Goal: Task Accomplishment & Management: Manage account settings

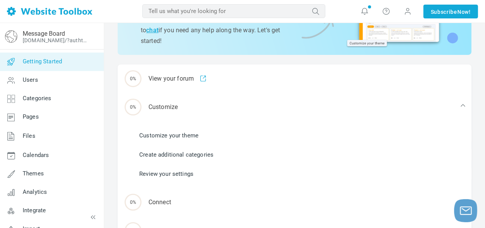
scroll to position [77, 0]
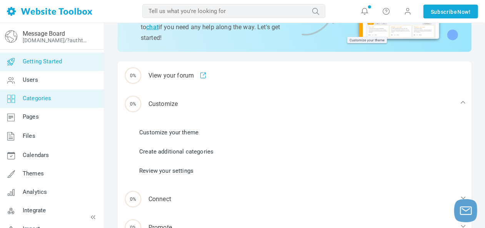
click at [48, 98] on span "Categories" at bounding box center [37, 98] width 29 height 7
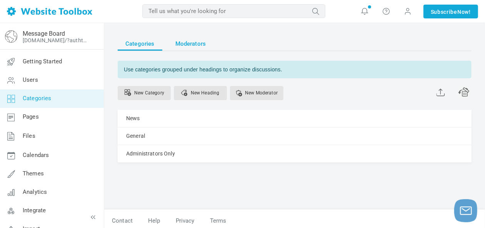
click at [186, 41] on span "Moderators" at bounding box center [190, 44] width 31 height 14
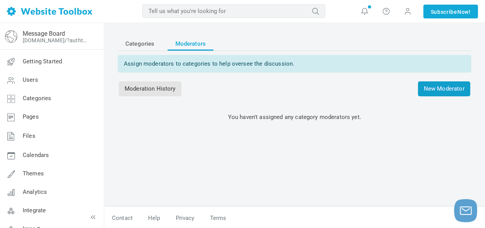
click at [446, 88] on span "New Moderator" at bounding box center [444, 89] width 52 height 15
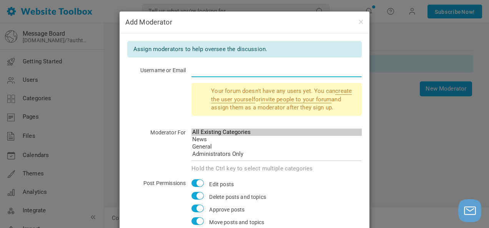
click at [200, 69] on input "text" at bounding box center [277, 70] width 170 height 15
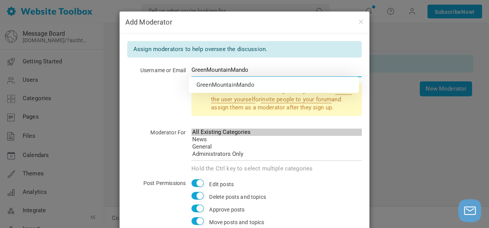
drag, startPoint x: 254, startPoint y: 68, endPoint x: 187, endPoint y: 64, distance: 67.4
click at [192, 67] on input "GreenMountainMando" at bounding box center [277, 70] width 170 height 15
drag, startPoint x: 262, startPoint y: 70, endPoint x: 177, endPoint y: 70, distance: 85.0
click at [177, 70] on div "Username or Email The Green Mountain Mando" at bounding box center [244, 74] width 235 height 18
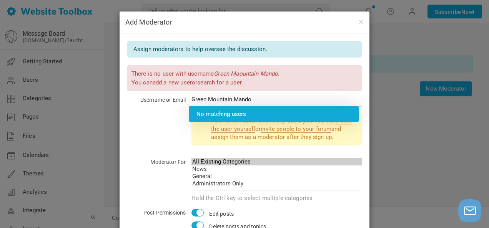
click at [177, 124] on div "Your forum doesn't have any users yet. You can create the user yourself or invi…" at bounding box center [244, 133] width 235 height 40
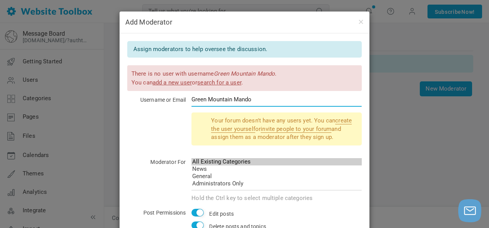
click at [206, 99] on input "Green Mountain Mando" at bounding box center [277, 99] width 170 height 15
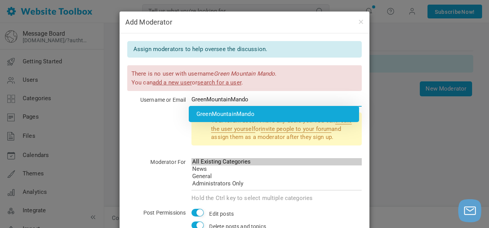
click at [219, 112] on li "GreenMountainMando" at bounding box center [274, 114] width 170 height 16
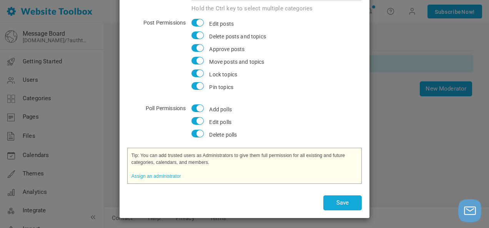
scroll to position [182, 0]
type input "GreenMountainMando"
click at [346, 201] on button "Save" at bounding box center [342, 202] width 38 height 15
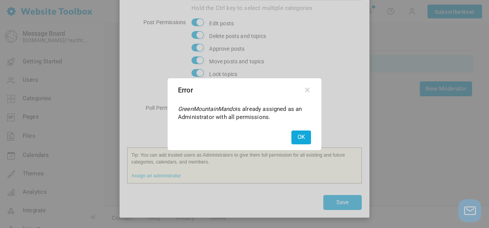
click at [297, 133] on button "OK" at bounding box center [302, 137] width 20 height 13
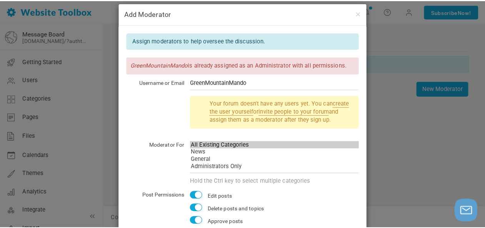
scroll to position [0, 0]
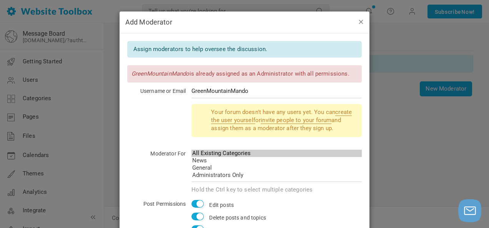
click at [358, 22] on button "button" at bounding box center [361, 21] width 6 height 8
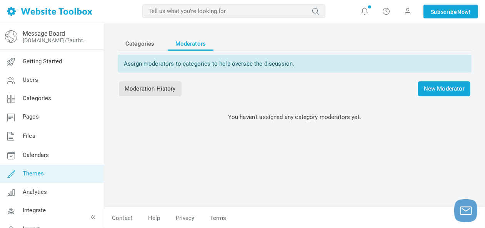
click at [29, 173] on span "Themes" at bounding box center [33, 173] width 21 height 7
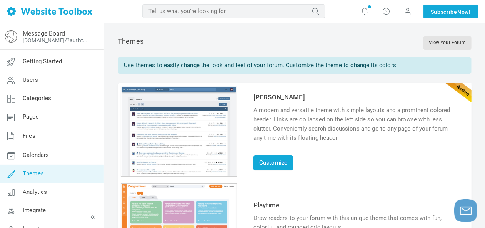
click at [371, 65] on div "Use themes to easily change the look and feel of your forum. Customize the them…" at bounding box center [295, 65] width 354 height 17
click at [253, 9] on input "text" at bounding box center [233, 11] width 183 height 14
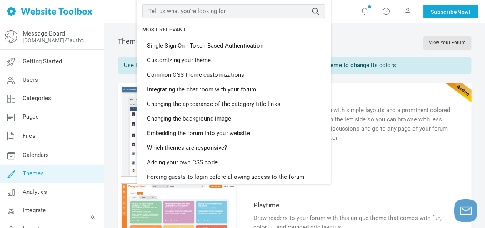
click at [359, 33] on div "Themes View Your Forum" at bounding box center [295, 43] width 354 height 28
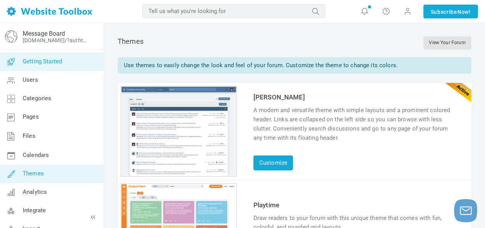
click at [44, 58] on span "Getting Started" at bounding box center [42, 61] width 39 height 7
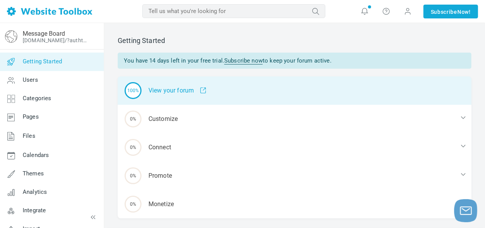
scroll to position [22, 0]
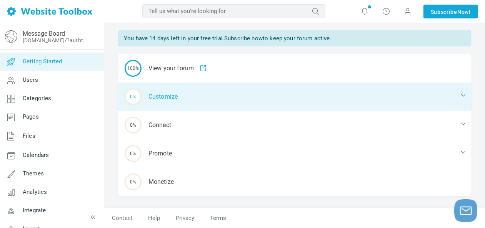
click at [464, 94] on icon at bounding box center [463, 96] width 8 height 8
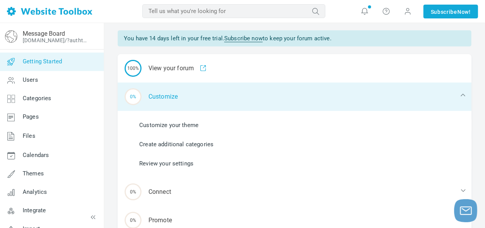
scroll to position [61, 0]
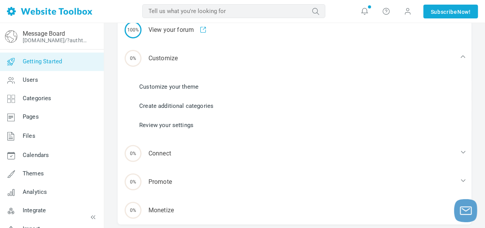
click at [152, 88] on link "Customize your theme" at bounding box center [168, 87] width 59 height 8
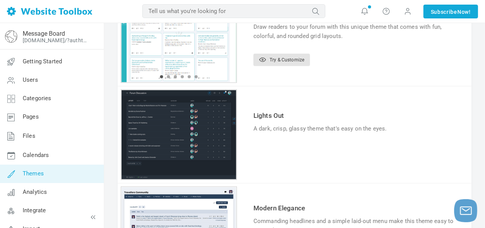
scroll to position [192, 0]
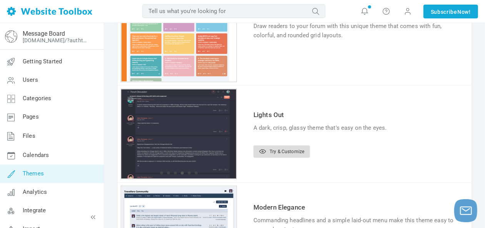
click at [282, 148] on link "Try & Customize" at bounding box center [281, 152] width 57 height 12
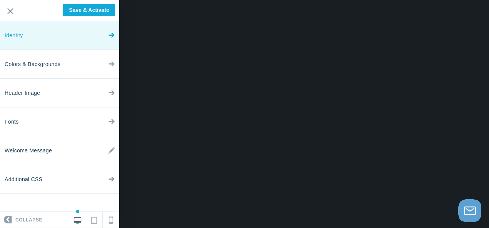
click at [113, 32] on icon at bounding box center [111, 33] width 6 height 29
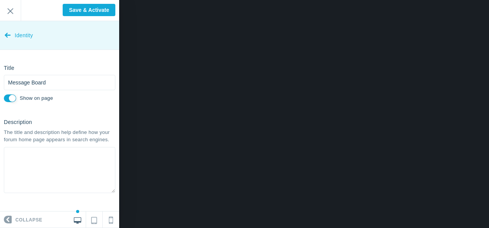
click at [7, 31] on icon at bounding box center [8, 33] width 6 height 29
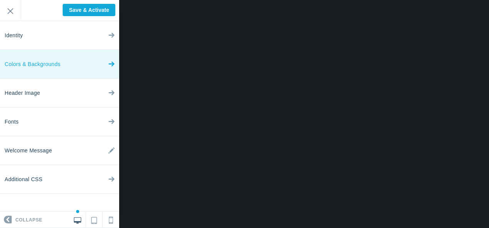
click at [53, 64] on span "Colors & Backgrounds" at bounding box center [33, 64] width 56 height 29
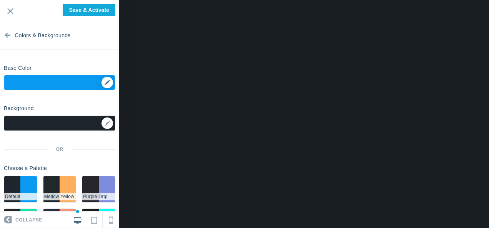
click at [102, 80] on div "▼" at bounding box center [59, 84] width 111 height 19
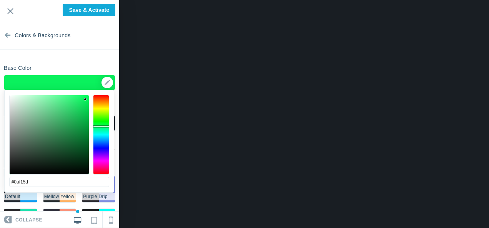
click at [101, 126] on div at bounding box center [101, 135] width 16 height 80
click at [75, 138] on div at bounding box center [49, 134] width 79 height 79
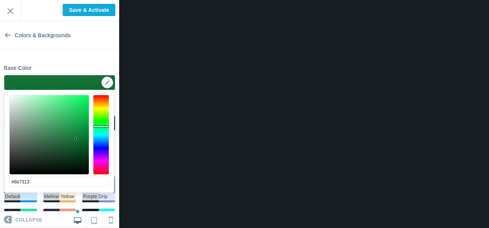
click at [98, 109] on div at bounding box center [101, 135] width 16 height 80
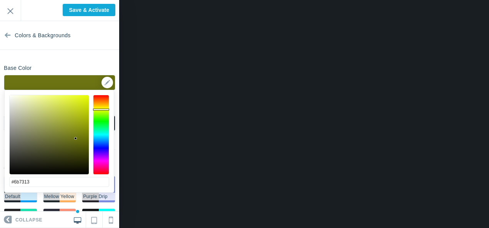
type input "#deed34"
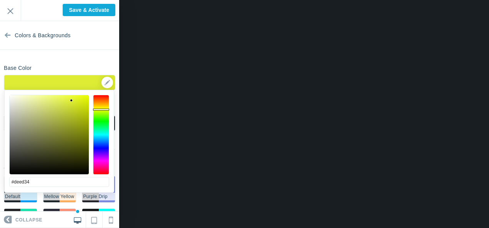
click at [71, 100] on div at bounding box center [49, 134] width 79 height 79
click at [106, 82] on div "▼" at bounding box center [59, 84] width 111 height 19
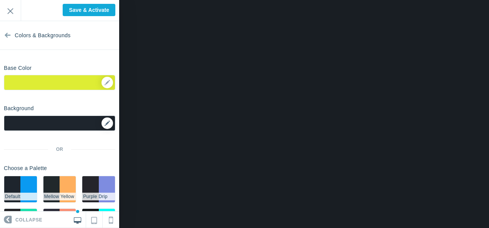
click at [105, 124] on link at bounding box center [108, 124] width 12 height 12
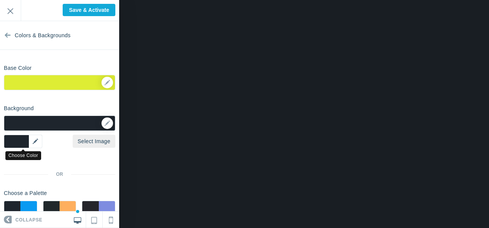
click at [38, 140] on div "▼" at bounding box center [23, 141] width 38 height 13
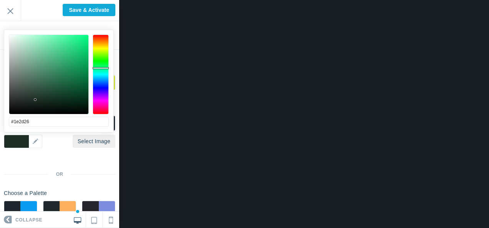
click at [102, 68] on div at bounding box center [101, 75] width 16 height 80
click at [74, 79] on div at bounding box center [48, 74] width 79 height 79
click at [74, 86] on div at bounding box center [48, 74] width 79 height 79
click at [82, 88] on div at bounding box center [48, 74] width 79 height 79
click at [79, 95] on div at bounding box center [48, 74] width 79 height 79
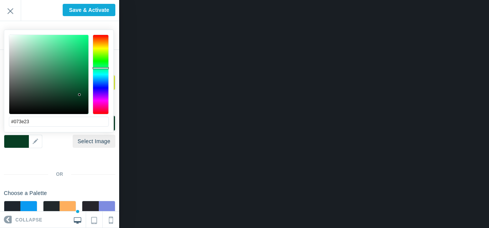
type input "#03341c"
click at [84, 98] on div at bounding box center [48, 74] width 79 height 79
click at [82, 157] on div "Background Options Select Image ▼ Position Repeat Fixed Position Underlying Col…" at bounding box center [59, 184] width 119 height 165
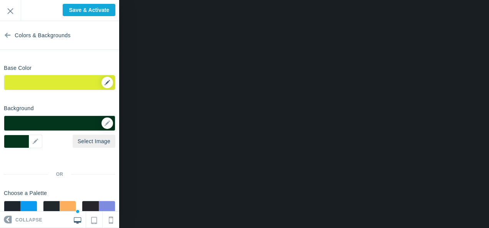
click at [100, 82] on div "▼" at bounding box center [59, 84] width 111 height 19
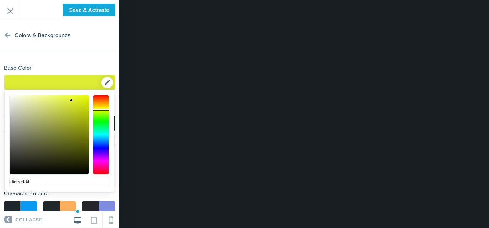
click at [18, 82] on div "▼" at bounding box center [59, 84] width 111 height 19
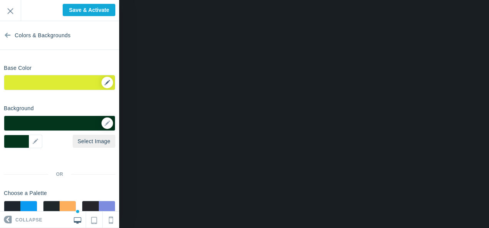
click at [100, 83] on div "▼" at bounding box center [59, 84] width 111 height 19
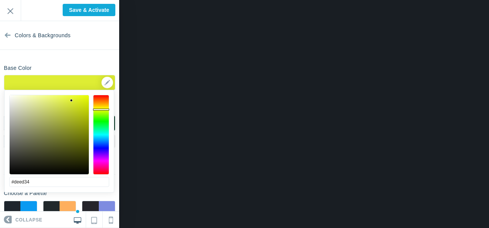
click at [105, 53] on section "Colors & Backgrounds Base Color ▼ Background Options Select Image #03341c ▼ Pos…" at bounding box center [59, 116] width 119 height 191
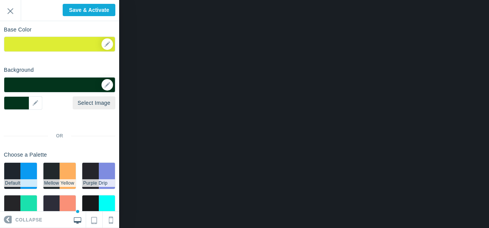
scroll to position [66, 0]
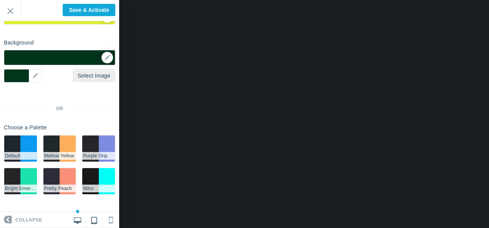
click at [94, 220] on icon at bounding box center [94, 219] width 6 height 9
click at [110, 220] on icon at bounding box center [111, 218] width 4 height 10
click at [77, 220] on icon at bounding box center [77, 219] width 7 height 7
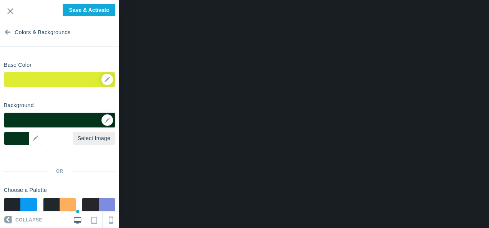
scroll to position [0, 0]
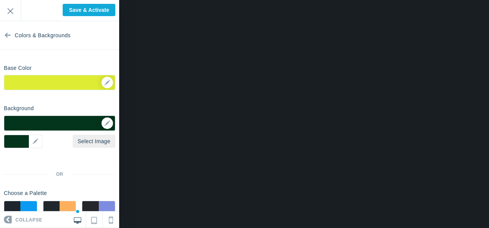
click at [6, 34] on icon at bounding box center [8, 33] width 6 height 29
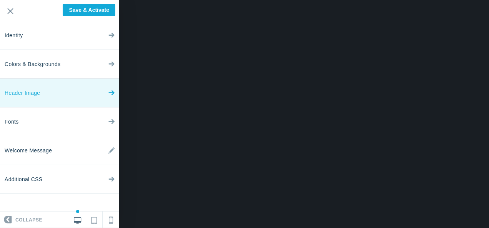
click at [65, 92] on link "Header Image" at bounding box center [59, 93] width 119 height 29
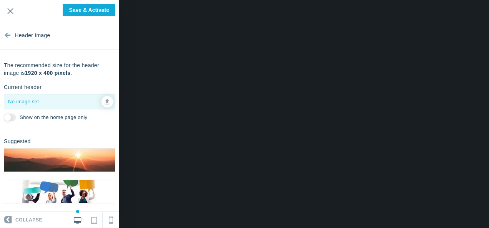
click at [82, 158] on img at bounding box center [59, 160] width 111 height 23
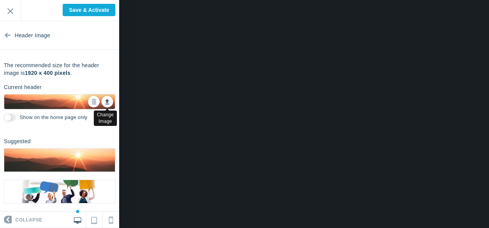
click at [105, 102] on link at bounding box center [108, 102] width 12 height 12
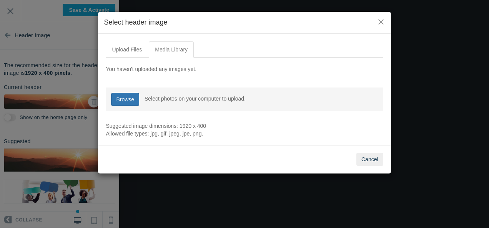
click at [128, 96] on link "Browse" at bounding box center [125, 99] width 28 height 13
type input "C:\fakepath\Messenger_creation_1884352922413516.jpeg"
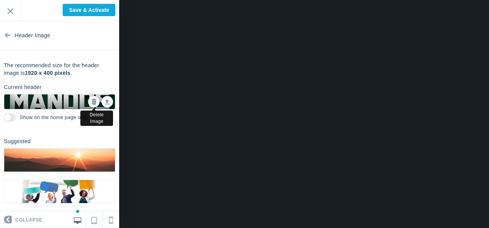
click at [91, 103] on icon at bounding box center [93, 101] width 5 height 5
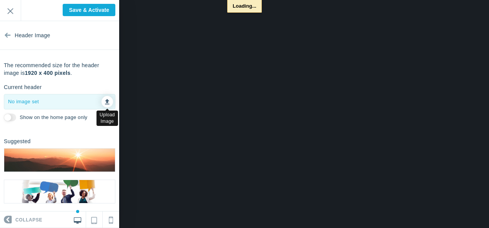
click at [104, 103] on link at bounding box center [108, 102] width 12 height 12
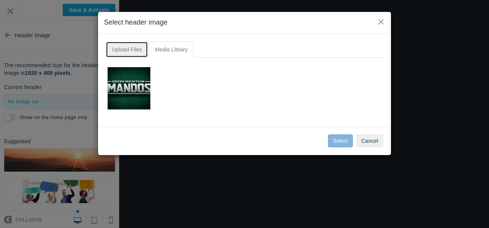
click at [130, 47] on link "Upload Files" at bounding box center [127, 50] width 42 height 16
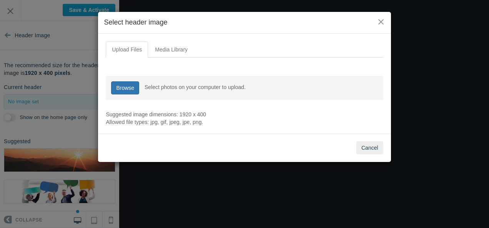
click at [129, 89] on link "Browse" at bounding box center [125, 88] width 28 height 13
type input "C:\fakepath\Messenger_creation_1257448562781329.jpeg"
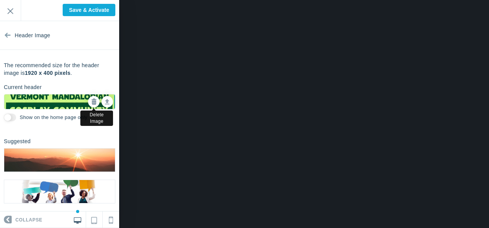
click at [91, 102] on icon at bounding box center [93, 101] width 5 height 5
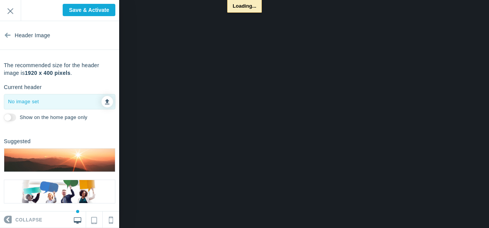
click at [104, 102] on link at bounding box center [108, 102] width 12 height 12
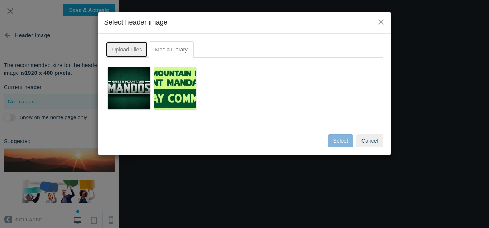
click at [133, 47] on link "Upload Files" at bounding box center [127, 50] width 42 height 16
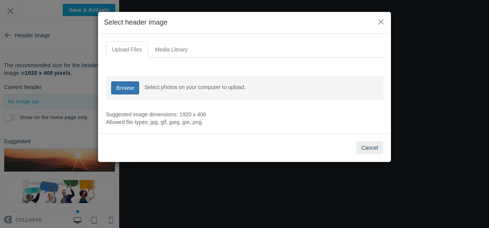
click at [126, 85] on link "Browse" at bounding box center [125, 88] width 28 height 13
type input "C:\fakepath\Messenger_creation_1253685786533718.jpeg"
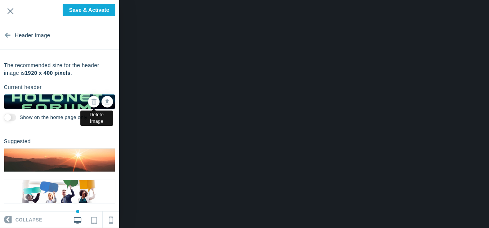
click at [88, 107] on link at bounding box center [94, 102] width 12 height 12
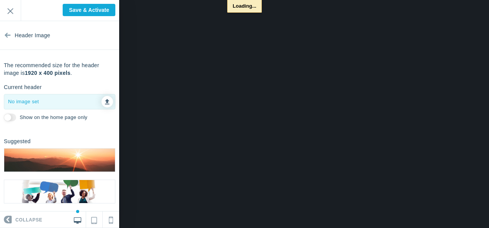
click at [105, 103] on icon at bounding box center [107, 100] width 5 height 5
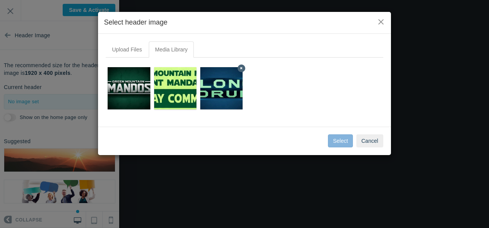
click at [242, 68] on icon at bounding box center [241, 68] width 3 height 3
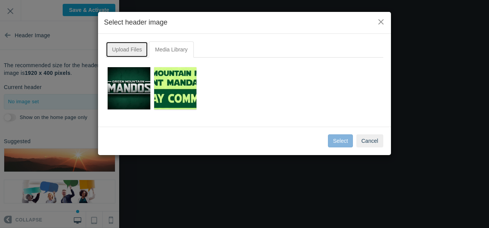
click at [128, 48] on link "Upload Files" at bounding box center [127, 50] width 42 height 16
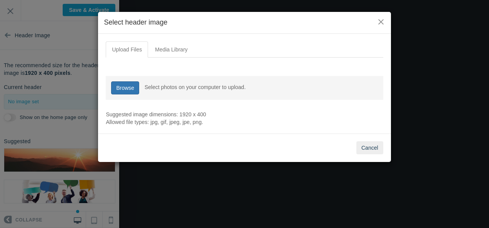
click at [128, 88] on link "Browse" at bounding box center [125, 88] width 28 height 13
type input "C:\fakepath\Messenger_creation_1253685786533718 (1).jpeg"
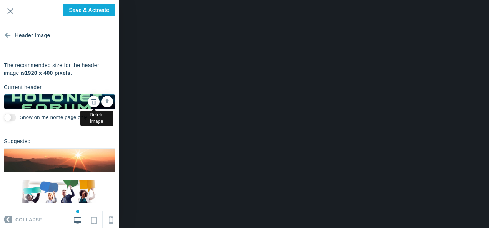
click at [91, 103] on link at bounding box center [94, 102] width 12 height 12
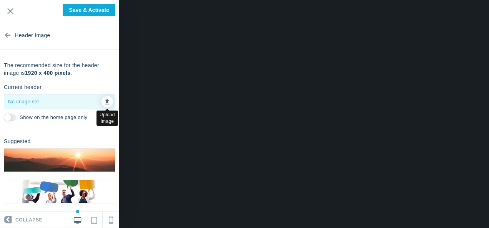
click at [105, 101] on icon at bounding box center [107, 100] width 5 height 5
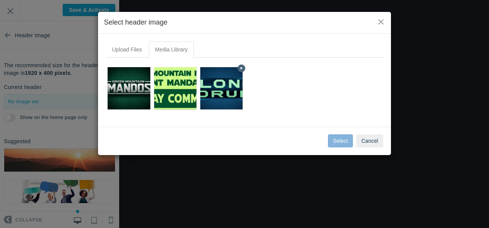
click at [240, 67] on icon at bounding box center [241, 68] width 3 height 3
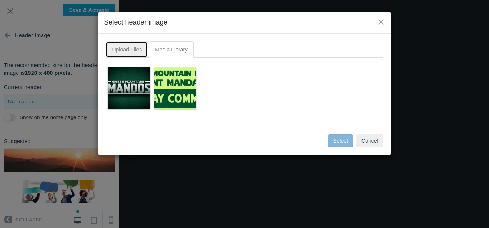
click at [134, 50] on link "Upload Files" at bounding box center [127, 50] width 42 height 16
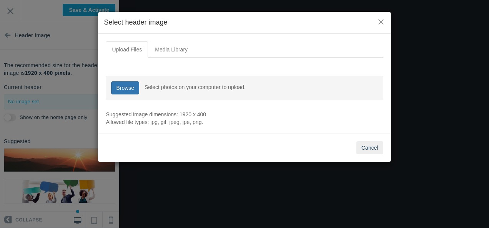
click at [132, 87] on link "Browse" at bounding box center [125, 88] width 28 height 13
type input "C:\fakepath\Messenger_creation_1088234110092014.jpeg"
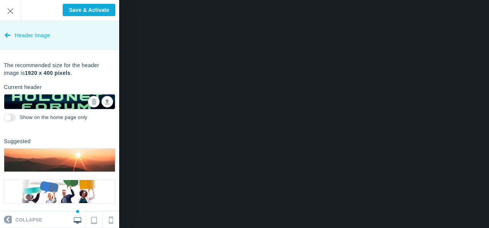
click at [6, 34] on icon at bounding box center [8, 33] width 6 height 29
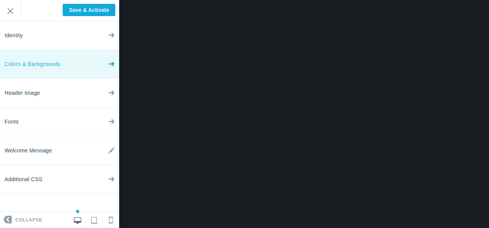
click at [107, 63] on link "Colors & Backgrounds" at bounding box center [59, 64] width 119 height 29
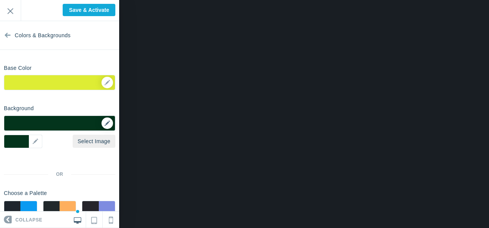
click at [105, 122] on icon at bounding box center [107, 123] width 5 height 5
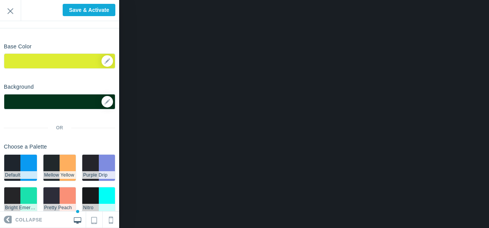
scroll to position [38, 0]
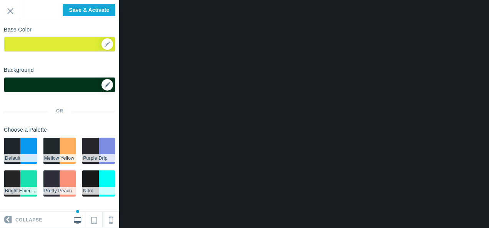
click at [105, 83] on icon at bounding box center [107, 84] width 5 height 5
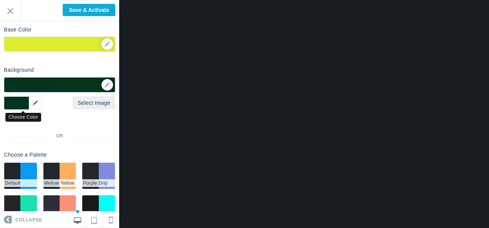
click at [37, 102] on div "▼" at bounding box center [23, 103] width 38 height 13
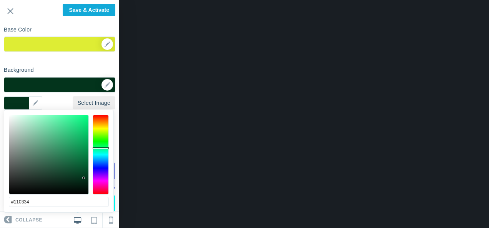
click at [101, 172] on div at bounding box center [101, 155] width 16 height 80
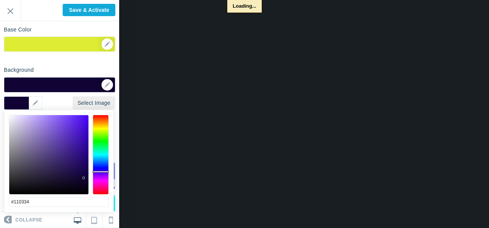
click at [82, 158] on div at bounding box center [48, 154] width 79 height 79
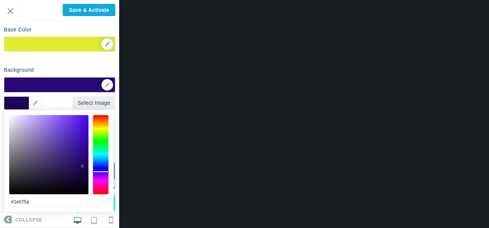
click at [82, 166] on div at bounding box center [48, 154] width 79 height 79
click at [85, 175] on div at bounding box center [48, 154] width 79 height 79
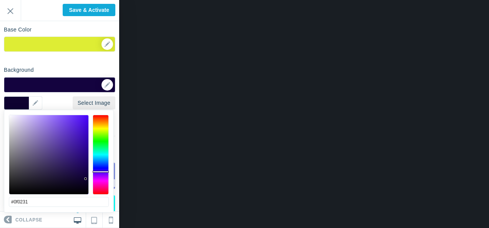
click at [85, 179] on div at bounding box center [48, 154] width 79 height 79
click at [85, 184] on div at bounding box center [48, 154] width 79 height 79
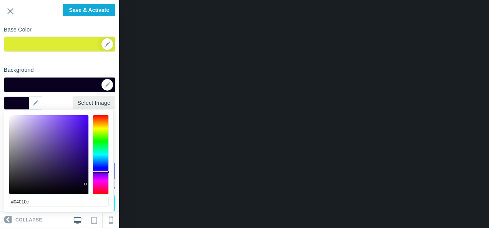
click at [84, 190] on div at bounding box center [48, 154] width 79 height 79
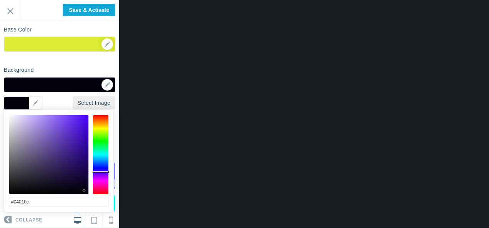
type input "#020005"
click at [84, 193] on div at bounding box center [48, 154] width 79 height 79
click at [92, 64] on div "Background Options Select Image #03341c ▼ Position Repeat Fixed Position Underl…" at bounding box center [59, 145] width 119 height 165
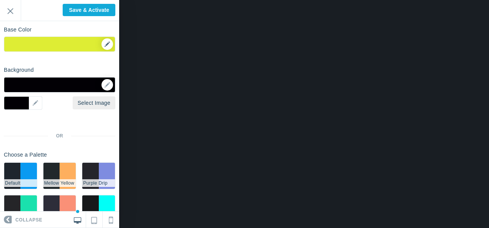
click at [100, 44] on div "▼" at bounding box center [59, 46] width 111 height 19
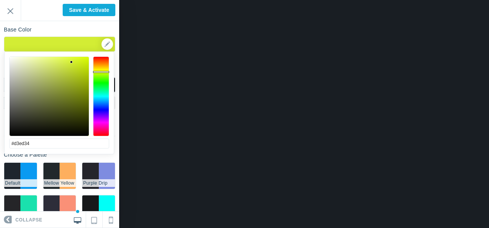
click at [100, 72] on div at bounding box center [101, 72] width 16 height 2
click at [78, 60] on div at bounding box center [49, 96] width 79 height 79
type input "#d6f41f"
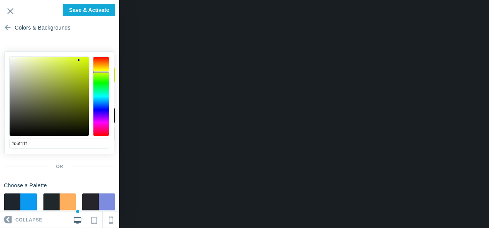
scroll to position [7, 0]
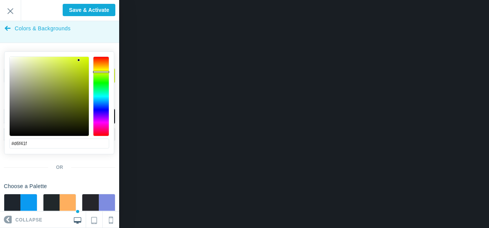
click at [9, 27] on icon at bounding box center [8, 26] width 6 height 29
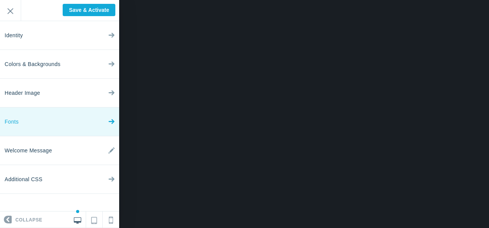
click at [115, 121] on link "Fonts" at bounding box center [59, 122] width 119 height 29
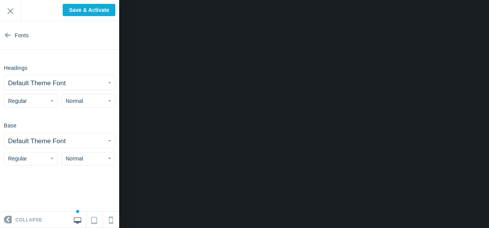
click at [109, 80] on button "Default Theme Font" at bounding box center [59, 82] width 111 height 15
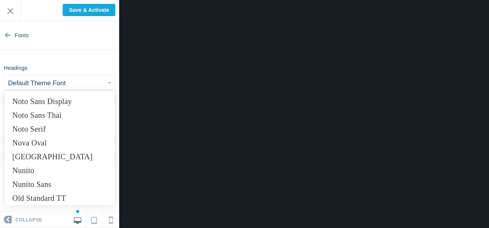
scroll to position [4077, 0]
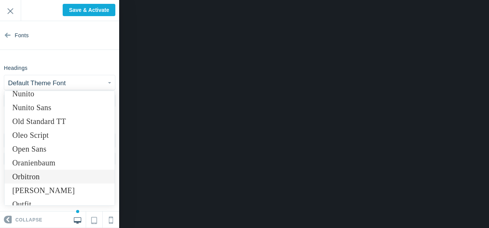
click at [38, 175] on link "Orbitron" at bounding box center [60, 177] width 110 height 14
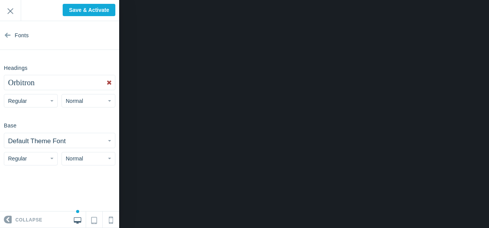
click at [85, 80] on button "Orbitron" at bounding box center [59, 82] width 111 height 15
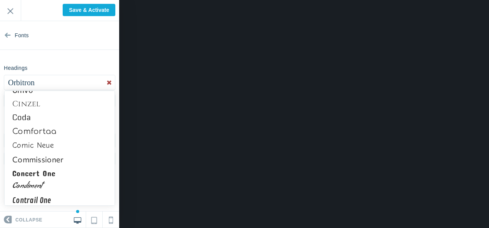
scroll to position [1385, 0]
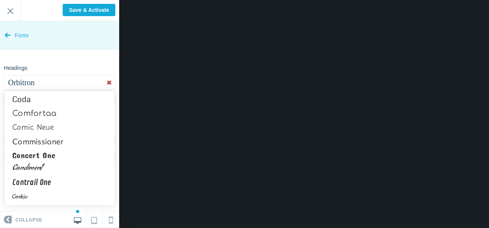
click at [79, 33] on link "Fonts" at bounding box center [59, 35] width 119 height 29
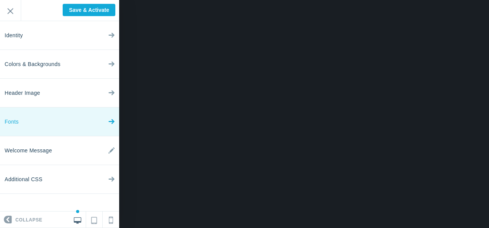
click at [53, 119] on link "Fonts" at bounding box center [59, 122] width 119 height 29
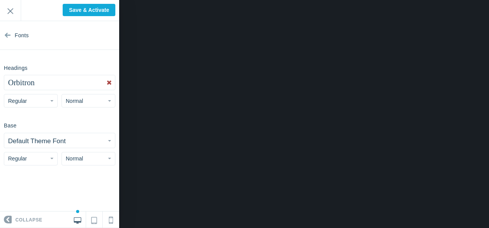
click at [113, 138] on button "Default Theme Font" at bounding box center [59, 140] width 111 height 15
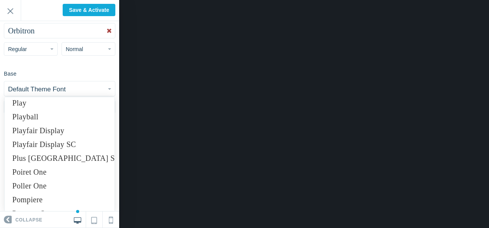
scroll to position [4500, 0]
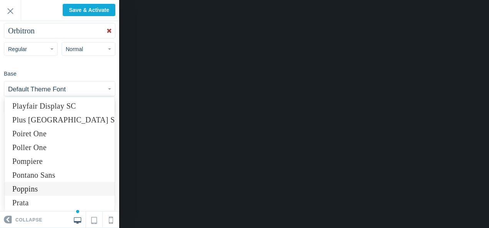
click at [42, 188] on link "Poppins" at bounding box center [60, 189] width 110 height 14
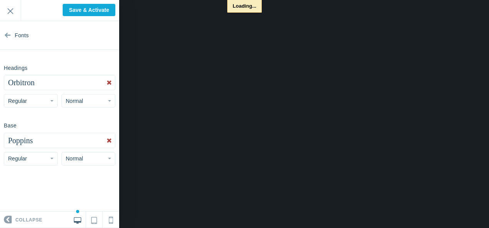
scroll to position [0, 0]
click at [92, 140] on button "Poppins" at bounding box center [59, 140] width 111 height 15
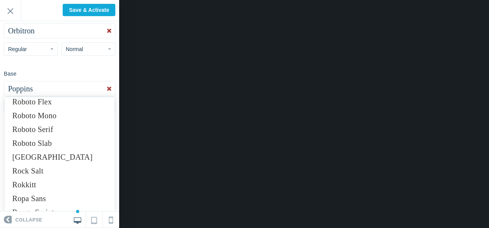
scroll to position [5006, 0]
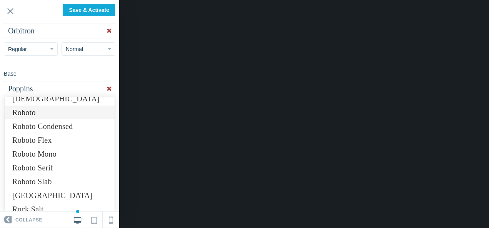
click at [38, 110] on link "Roboto" at bounding box center [60, 113] width 110 height 14
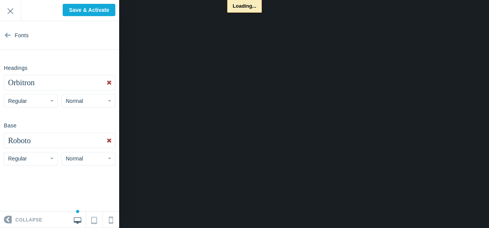
scroll to position [0, 0]
click at [95, 140] on button "Roboto" at bounding box center [59, 140] width 111 height 15
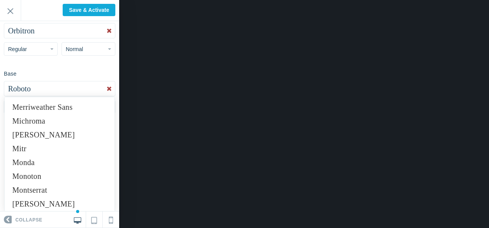
scroll to position [3583, 0]
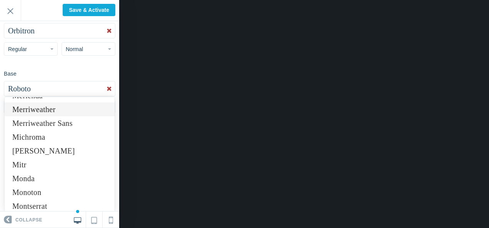
click at [49, 110] on link "Merriweather" at bounding box center [60, 110] width 110 height 14
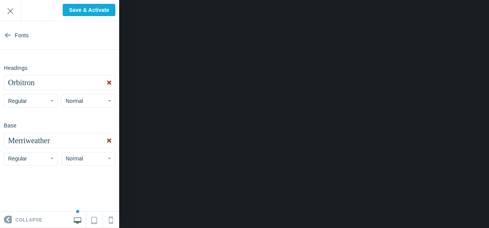
click at [59, 142] on button "Merriweather" at bounding box center [59, 140] width 111 height 15
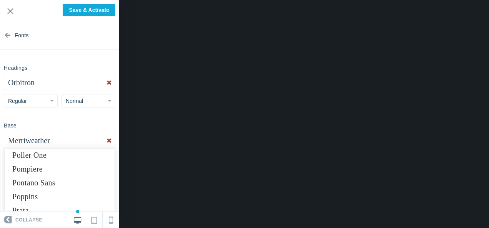
scroll to position [4583, 0]
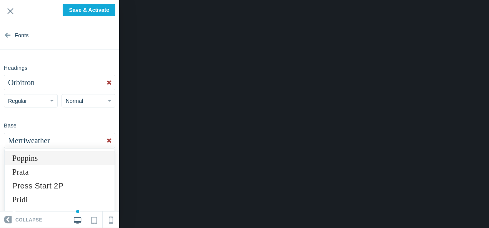
click at [32, 156] on link "Poppins" at bounding box center [60, 159] width 110 height 14
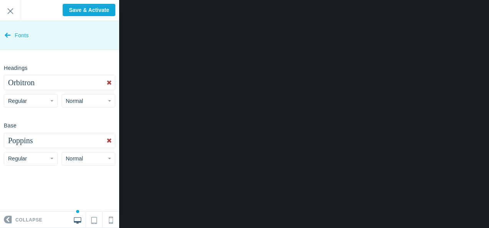
click at [6, 32] on icon at bounding box center [8, 33] width 6 height 29
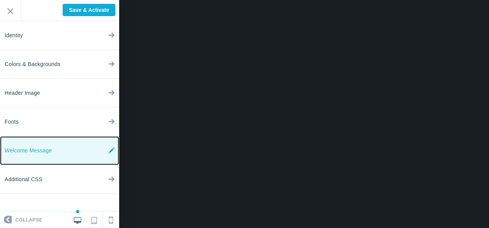
click at [84, 148] on link "Welcome Message" at bounding box center [59, 151] width 119 height 29
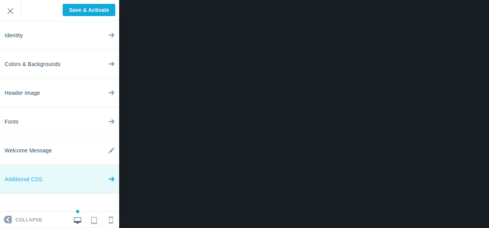
click at [72, 178] on link "Additional CSS" at bounding box center [59, 179] width 119 height 29
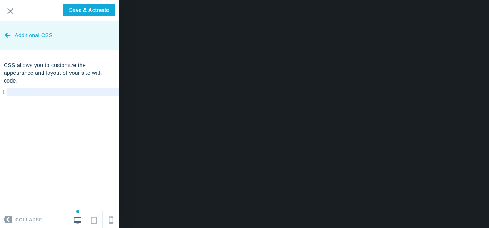
click at [7, 35] on icon at bounding box center [8, 33] width 6 height 29
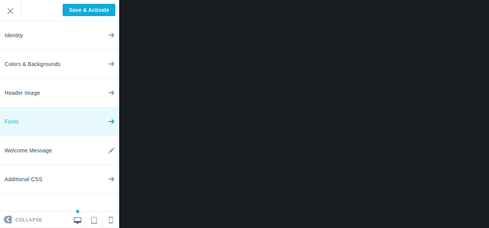
click at [15, 121] on span "Fonts" at bounding box center [12, 122] width 14 height 29
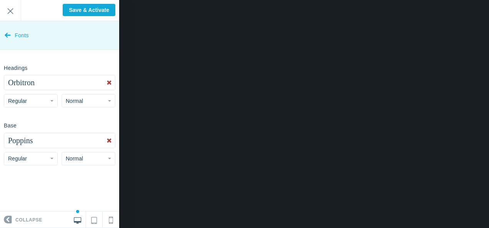
click at [5, 31] on icon at bounding box center [8, 33] width 6 height 29
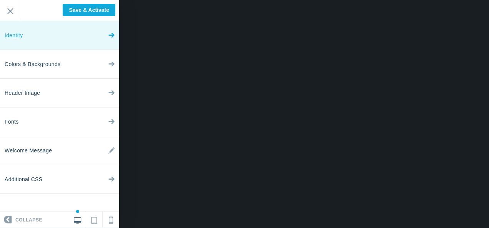
click at [28, 36] on link "Identity" at bounding box center [59, 35] width 119 height 29
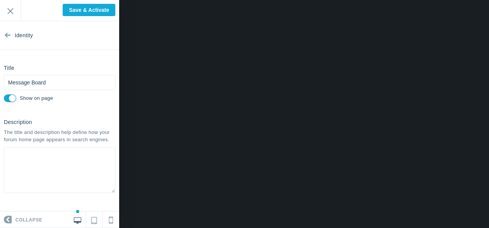
click at [34, 98] on label "Show on page" at bounding box center [36, 98] width 33 height 7
click at [16, 98] on input "Show on page" at bounding box center [10, 99] width 12 height 8
click at [34, 98] on label "Show on page" at bounding box center [36, 98] width 33 height 7
click at [16, 98] on input "Show on page" at bounding box center [10, 99] width 12 height 8
click at [34, 97] on label "Show on page" at bounding box center [36, 98] width 33 height 7
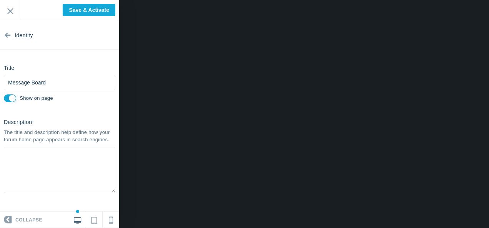
click at [16, 97] on input "Show on page" at bounding box center [10, 99] width 12 height 8
click at [33, 97] on label "Show on page" at bounding box center [36, 98] width 33 height 7
click at [16, 97] on input "Show on page" at bounding box center [10, 99] width 12 height 8
checkbox input "true"
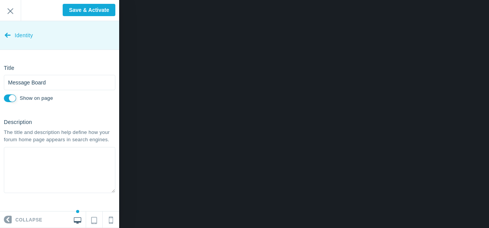
click at [13, 34] on link "Identity" at bounding box center [59, 35] width 119 height 29
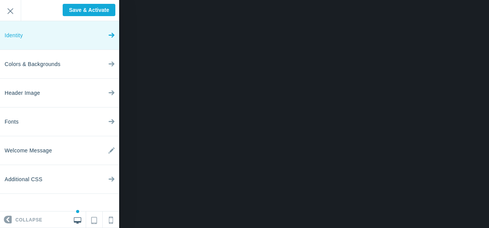
click at [26, 37] on link "Identity" at bounding box center [59, 35] width 119 height 29
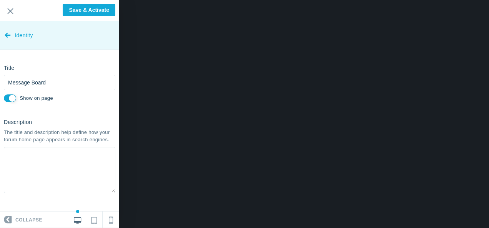
click at [8, 35] on icon at bounding box center [8, 33] width 6 height 29
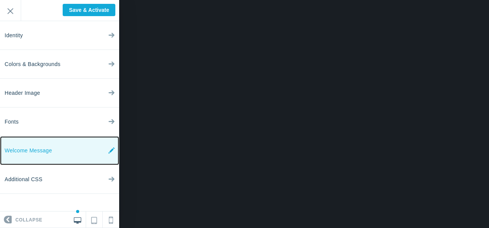
click at [65, 149] on link "Welcome Message" at bounding box center [59, 151] width 119 height 29
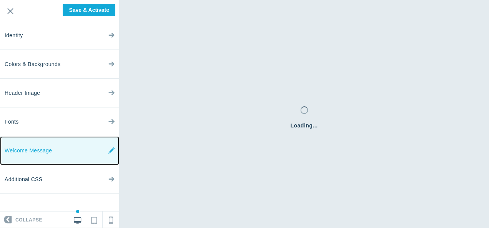
click at [86, 151] on link "Welcome Message" at bounding box center [59, 151] width 119 height 29
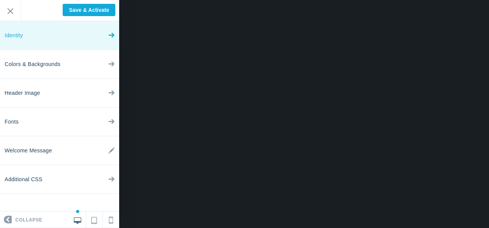
click at [88, 34] on link "Identity" at bounding box center [59, 35] width 119 height 29
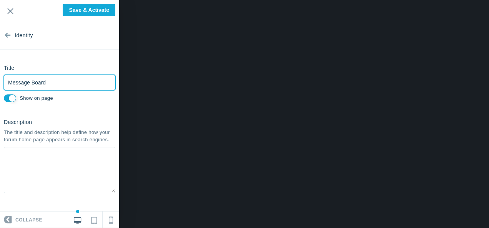
drag, startPoint x: 55, startPoint y: 82, endPoint x: 1, endPoint y: 82, distance: 54.6
click at [0, 0] on html "Loading... Loading... Collapse Identity Colors & Backgrounds Header Image Fonts…" at bounding box center [244, 0] width 489 height 0
type input "Forum Navigation"
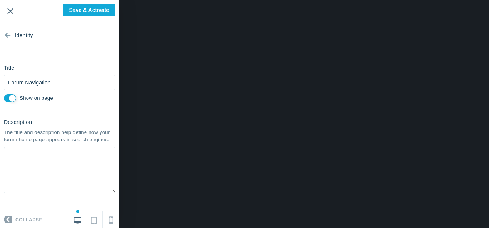
click at [13, 11] on input "Exit" at bounding box center [10, 10] width 21 height 21
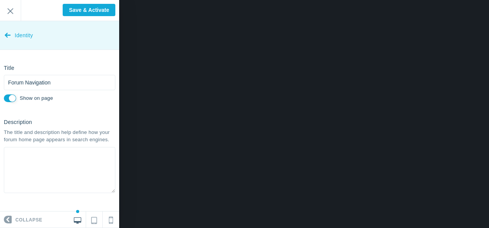
click at [19, 35] on span "Identity" at bounding box center [24, 35] width 18 height 29
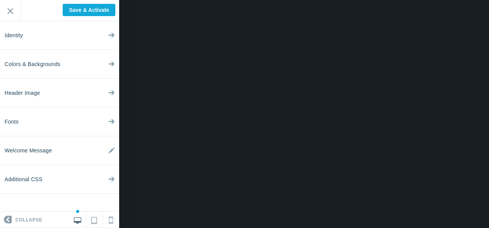
click at [8, 220] on span at bounding box center [6, 221] width 12 height 12
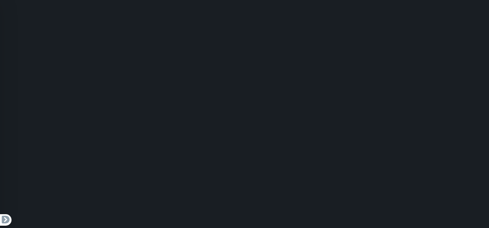
click at [5, 218] on span at bounding box center [6, 221] width 12 height 12
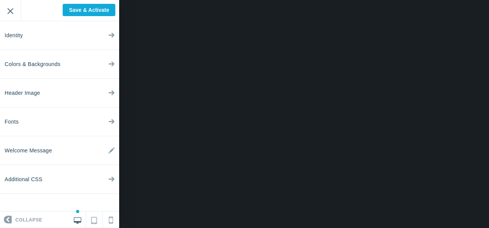
click at [8, 8] on input "Exit" at bounding box center [10, 10] width 21 height 21
click at [88, 10] on input "Save & Activate" at bounding box center [89, 10] width 53 height 12
type input "Saving..."
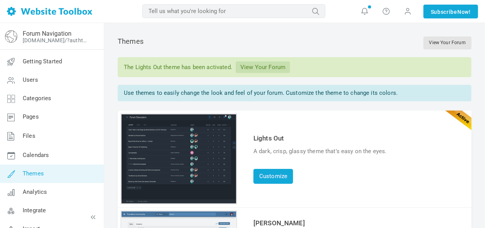
click at [262, 66] on link "View Your Forum" at bounding box center [263, 68] width 54 height 12
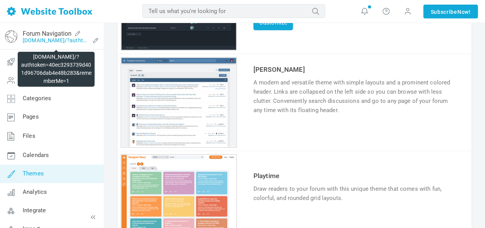
click at [60, 40] on link "greenmountainmando.discussion.community/?authtoken=40ec3293739d401d96706dab4e48…" at bounding box center [56, 40] width 67 height 6
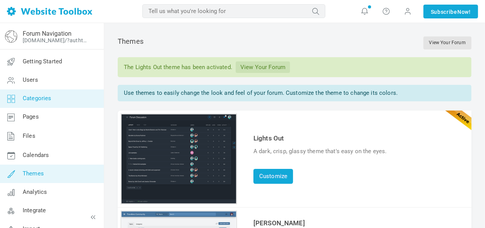
click at [49, 98] on span "Categories" at bounding box center [37, 98] width 29 height 7
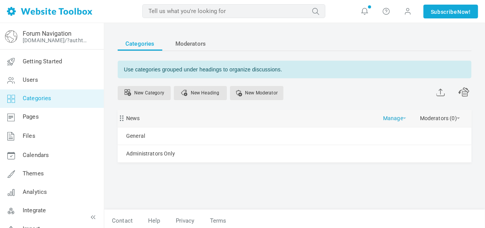
click at [403, 117] on link "Manage" at bounding box center [394, 116] width 23 height 13
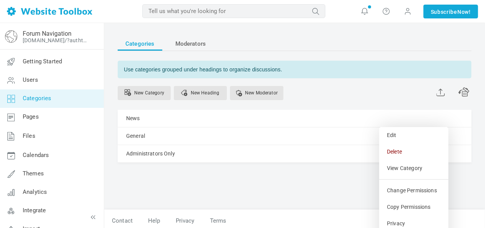
click at [306, 188] on div "Categories Moderators Use categories grouped under headings to organize discuss…" at bounding box center [295, 114] width 354 height 154
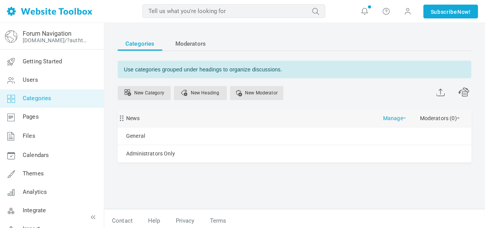
click at [405, 116] on link "Manage" at bounding box center [394, 116] width 23 height 13
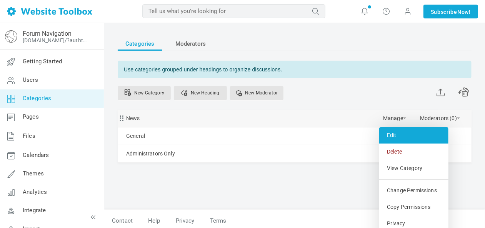
click at [400, 133] on link "Edit" at bounding box center [413, 135] width 69 height 17
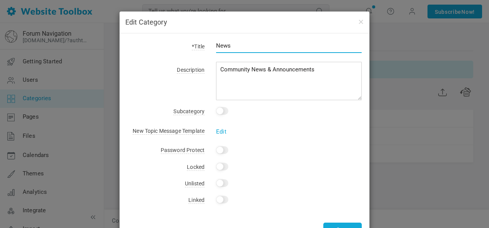
drag, startPoint x: 238, startPoint y: 47, endPoint x: 215, endPoint y: 47, distance: 23.5
click at [216, 47] on input "News" at bounding box center [289, 45] width 146 height 15
type input "Announcements"
click at [168, 78] on div "Description Community News & Announcements" at bounding box center [244, 83] width 235 height 36
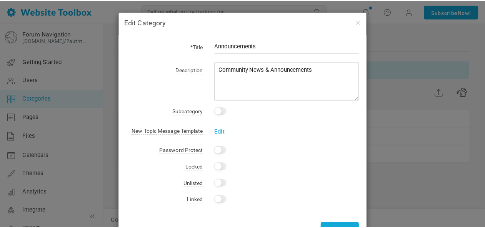
scroll to position [28, 0]
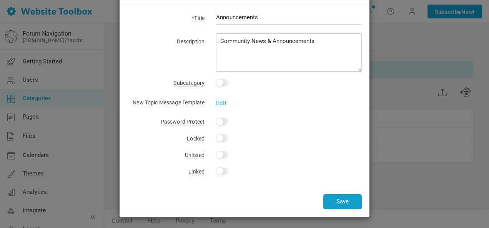
click at [345, 199] on button "Save" at bounding box center [342, 202] width 38 height 15
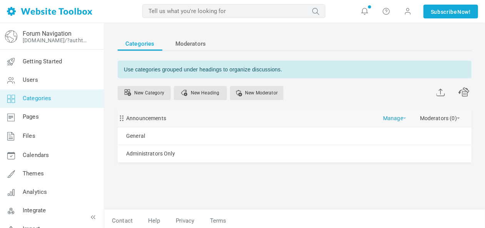
click at [406, 116] on link "Manage" at bounding box center [394, 116] width 23 height 13
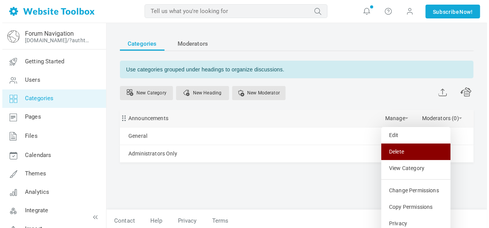
scroll to position [25, 0]
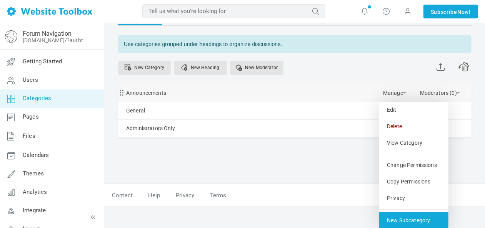
click at [429, 217] on link "New Subcategory" at bounding box center [413, 221] width 69 height 17
select select "987801"
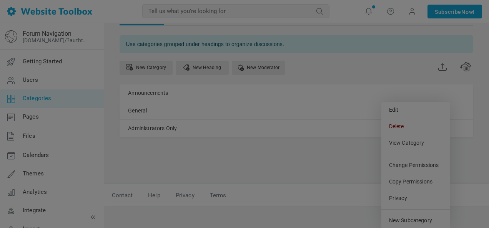
scroll to position [0, 0]
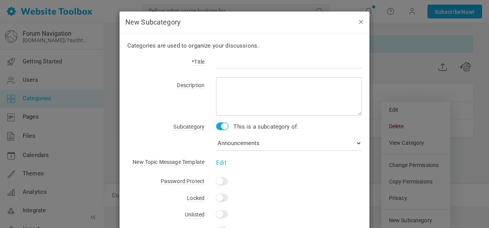
click at [360, 19] on button "button" at bounding box center [361, 21] width 6 height 8
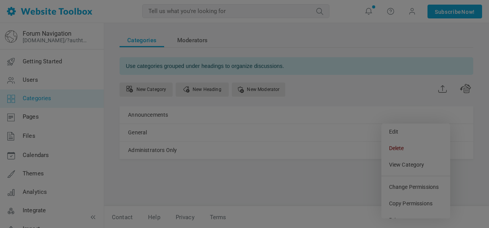
scroll to position [2, 0]
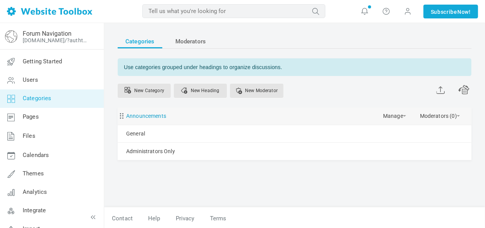
click at [165, 115] on link "Announcements" at bounding box center [146, 117] width 40 height 10
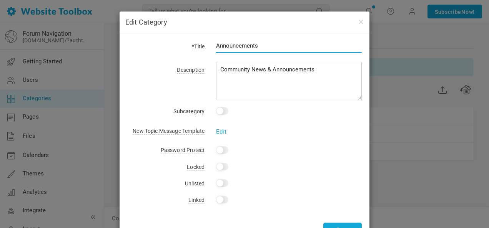
drag, startPoint x: 257, startPoint y: 42, endPoint x: 199, endPoint y: 46, distance: 58.2
click at [199, 46] on div "*Title Announcements" at bounding box center [244, 50] width 235 height 18
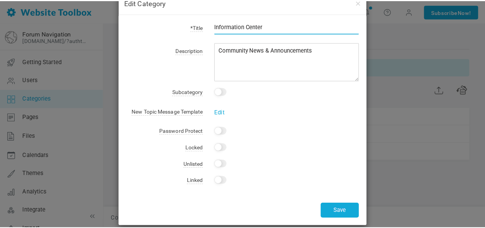
scroll to position [28, 0]
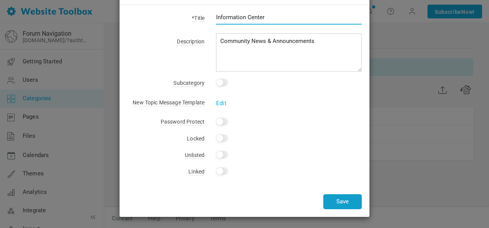
type input "Information Center"
click at [339, 202] on button "Save" at bounding box center [342, 202] width 38 height 15
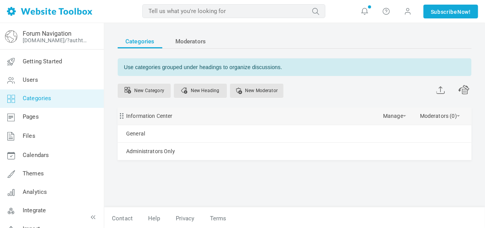
click at [408, 114] on div "Information Center Manage Edit Delete View Category Change Permissions Copy Per…" at bounding box center [295, 116] width 354 height 17
click at [403, 114] on link "Manage" at bounding box center [394, 114] width 23 height 13
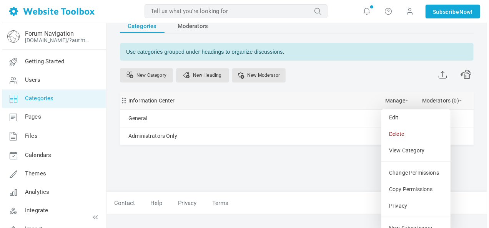
scroll to position [25, 0]
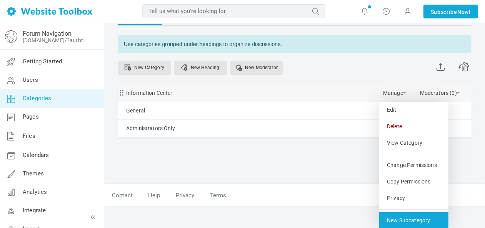
click at [415, 217] on link "New Subcategory" at bounding box center [413, 221] width 69 height 17
select select "987801"
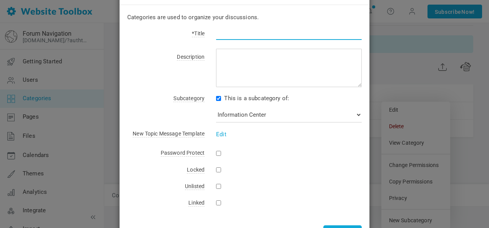
scroll to position [0, 0]
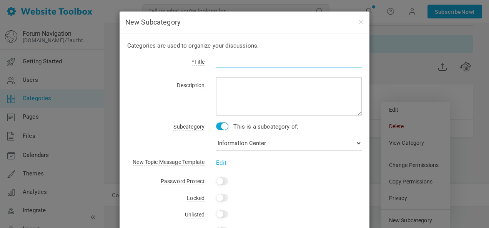
click at [245, 60] on input "text" at bounding box center [289, 61] width 146 height 15
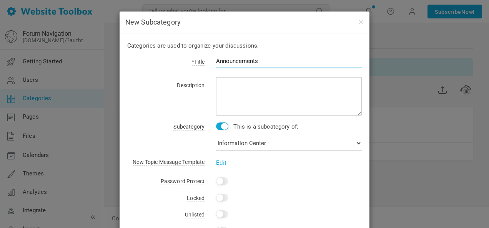
type input "Announcements"
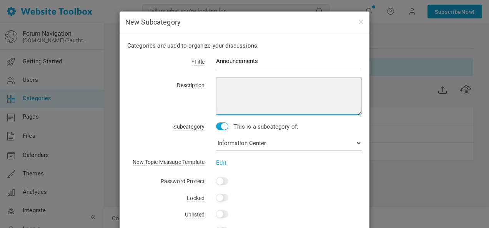
click at [250, 83] on textarea at bounding box center [289, 96] width 146 height 38
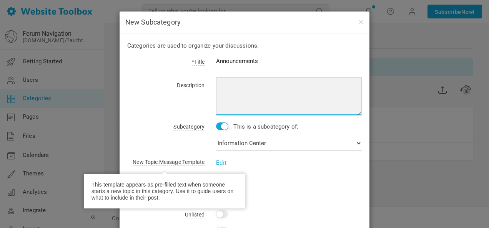
scroll to position [59, 0]
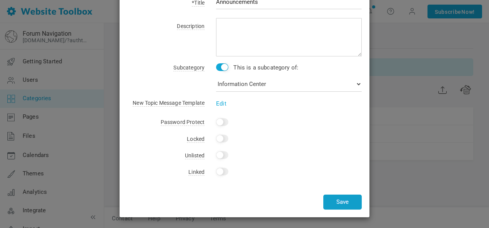
click at [348, 202] on button "Save" at bounding box center [342, 202] width 38 height 15
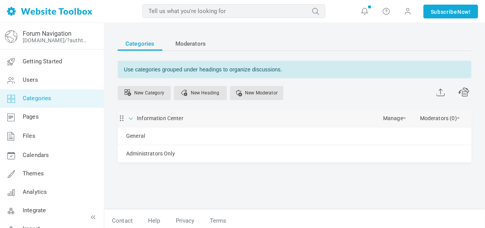
click at [132, 118] on span at bounding box center [131, 118] width 8 height 8
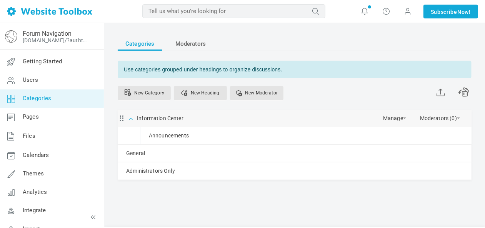
click at [132, 118] on span at bounding box center [131, 118] width 8 height 8
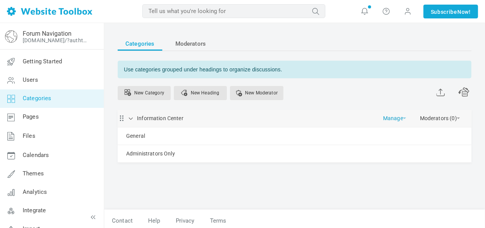
click at [402, 116] on link "Manage" at bounding box center [394, 116] width 23 height 13
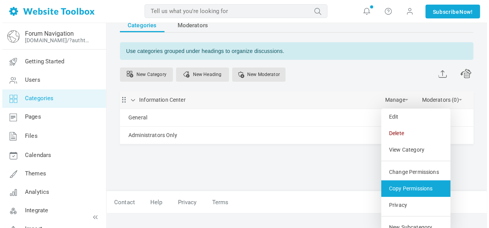
scroll to position [25, 0]
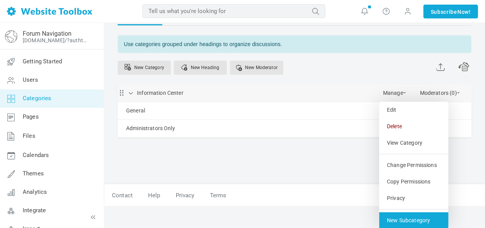
click at [424, 218] on link "New Subcategory" at bounding box center [413, 221] width 69 height 17
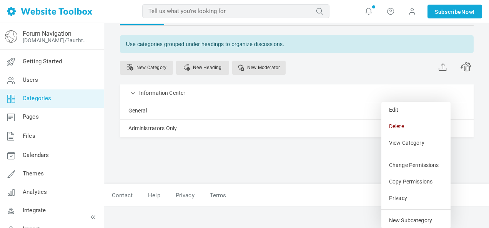
select select "987801"
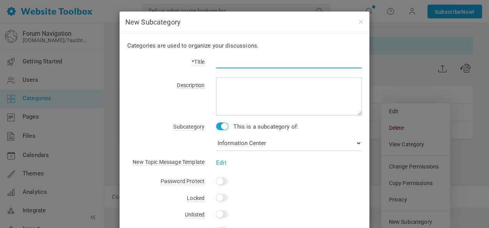
scroll to position [2, 0]
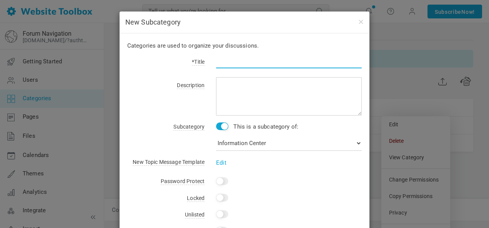
click at [228, 61] on input "text" at bounding box center [289, 61] width 146 height 15
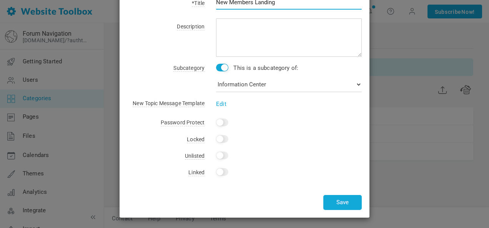
scroll to position [59, 0]
type input "New Members Landing"
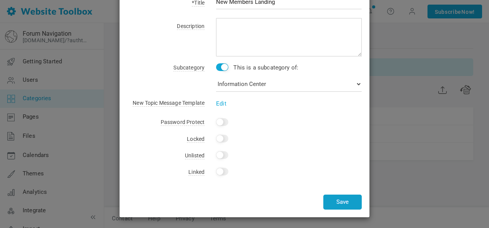
click at [351, 201] on button "Save" at bounding box center [342, 202] width 38 height 15
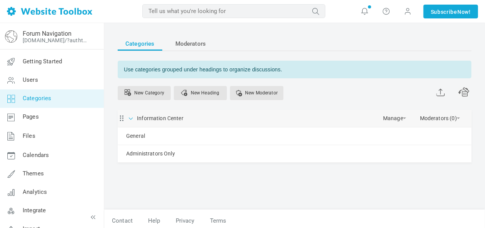
click at [130, 116] on span at bounding box center [131, 118] width 8 height 8
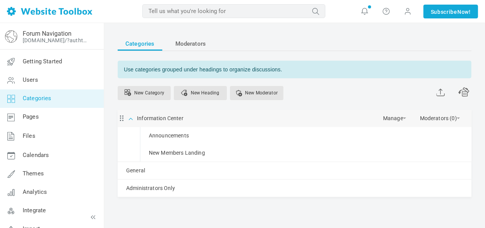
click at [131, 116] on span at bounding box center [131, 118] width 8 height 8
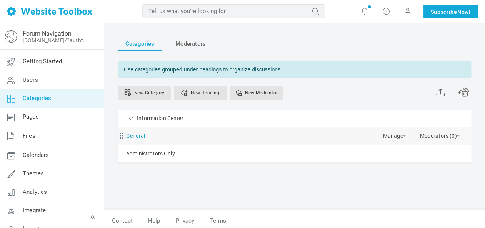
click at [135, 135] on link "General" at bounding box center [135, 137] width 19 height 10
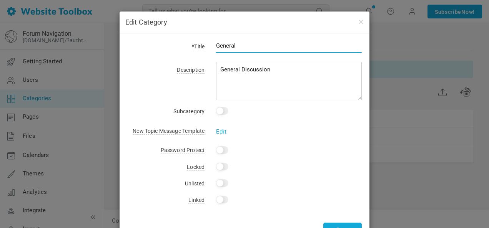
drag, startPoint x: 239, startPoint y: 43, endPoint x: 213, endPoint y: 43, distance: 26.2
click at [216, 43] on input "General" at bounding box center [289, 45] width 146 height 15
click at [360, 21] on button "button" at bounding box center [361, 21] width 6 height 8
click at [396, 55] on div "Edit Category *Title Costuming Description General Discussion Subcategory This …" at bounding box center [244, 114] width 489 height 228
drag, startPoint x: 248, startPoint y: 43, endPoint x: 198, endPoint y: 40, distance: 49.7
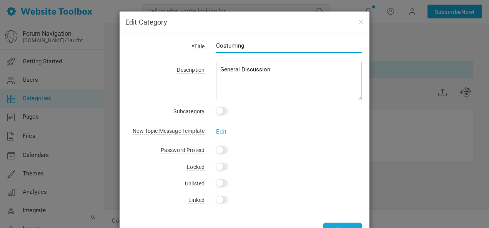
click at [198, 42] on div "*Title Costuming" at bounding box center [244, 50] width 235 height 18
type input "COSTUMING"
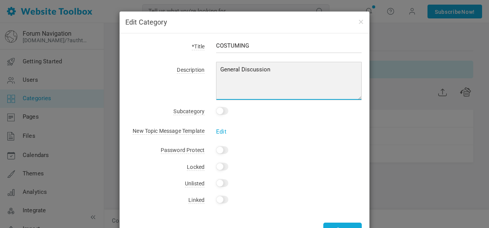
click at [239, 70] on textarea "General Discussion" at bounding box center [289, 81] width 146 height 38
type textarea "General Costuming Discussion"
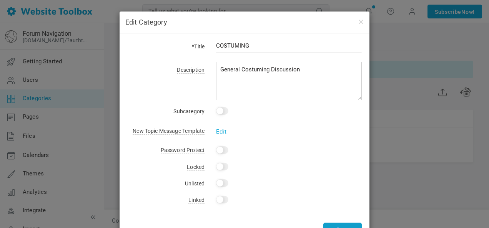
click at [338, 224] on button "Save" at bounding box center [342, 230] width 38 height 15
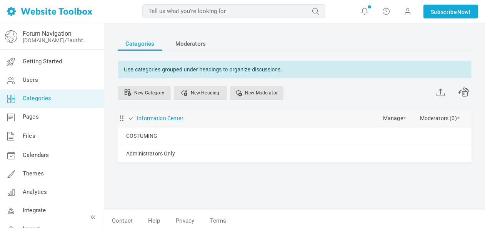
click at [163, 116] on link "Information Center" at bounding box center [160, 119] width 47 height 10
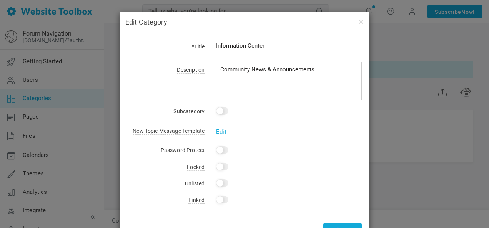
drag, startPoint x: 274, startPoint y: 43, endPoint x: 202, endPoint y: 49, distance: 72.2
click at [205, 49] on div "Information Center" at bounding box center [283, 50] width 157 height 18
type input "INFORMATION CENTER"
click at [338, 225] on button "Save" at bounding box center [342, 230] width 38 height 15
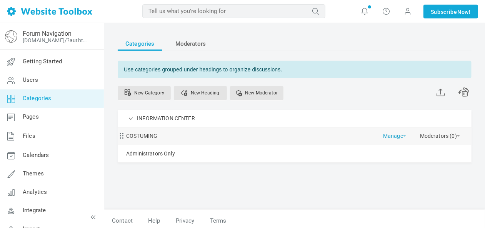
click at [405, 135] on span at bounding box center [404, 136] width 3 height 2
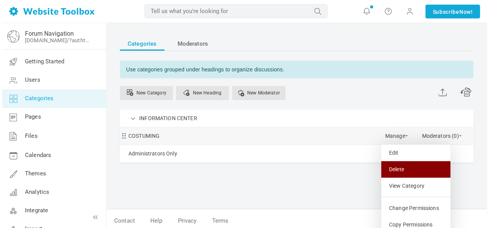
scroll to position [43, 0]
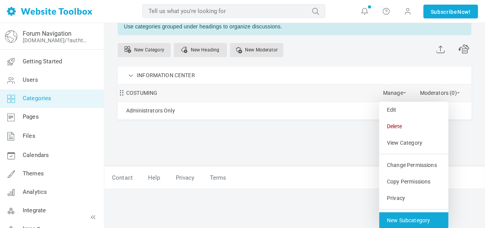
click at [416, 220] on link "New Subcategory" at bounding box center [413, 221] width 69 height 17
select select "987802"
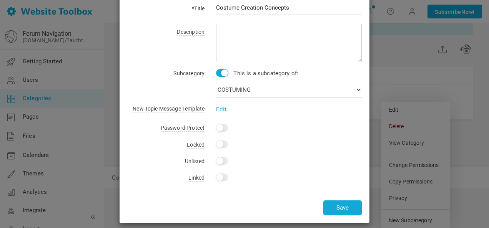
scroll to position [59, 0]
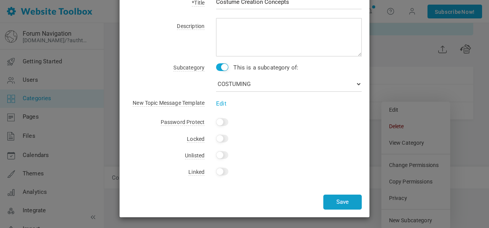
type input "Costume Creation Concepts"
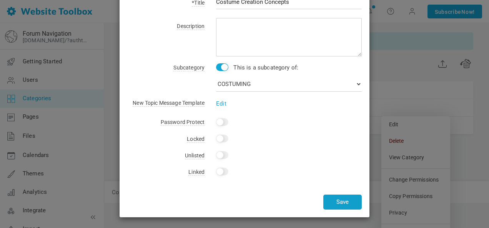
click at [345, 203] on button "Save" at bounding box center [342, 202] width 38 height 15
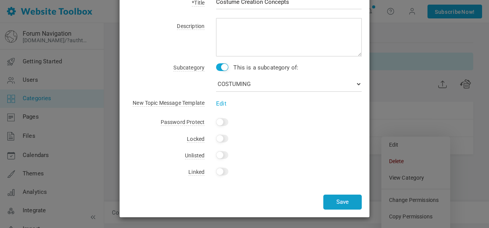
scroll to position [2, 0]
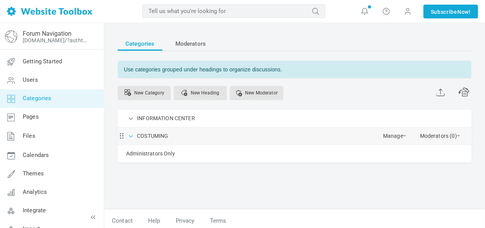
click at [132, 135] on span at bounding box center [131, 136] width 8 height 8
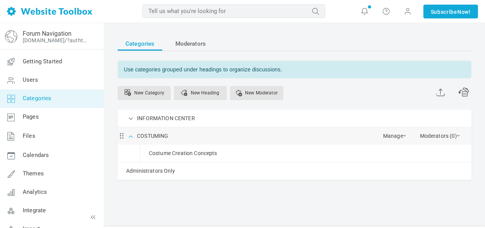
click at [132, 135] on span at bounding box center [131, 136] width 8 height 8
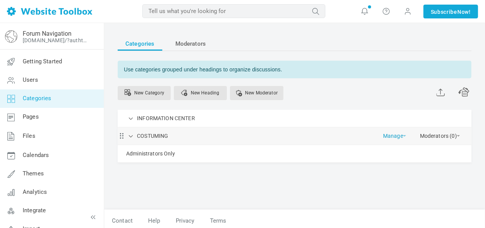
click at [406, 135] on div "COSTUMING Manage Edit Delete View Category Change Permissions Copy Permissions …" at bounding box center [295, 136] width 354 height 17
click at [405, 135] on span at bounding box center [404, 136] width 3 height 2
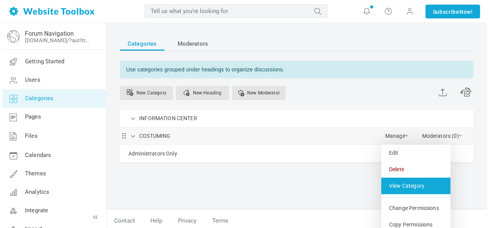
scroll to position [59, 0]
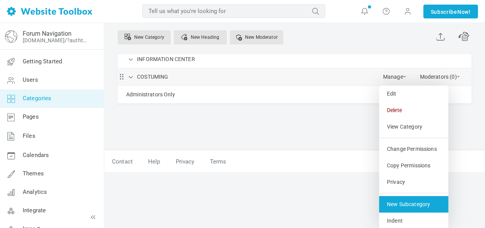
click at [417, 201] on link "New Subcategory" at bounding box center [413, 205] width 69 height 17
select select "987802"
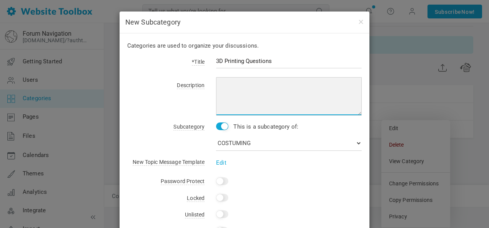
click at [252, 82] on textarea at bounding box center [289, 96] width 146 height 38
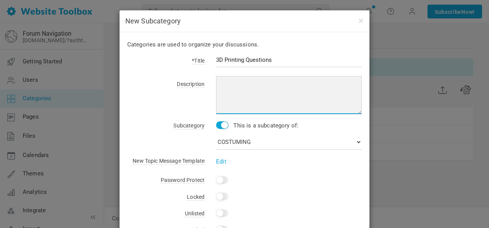
scroll to position [0, 0]
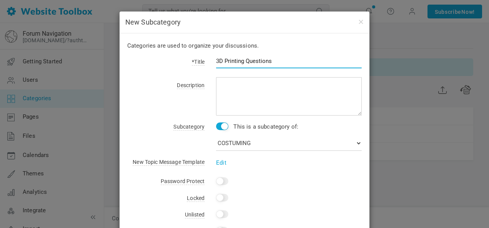
click at [285, 58] on input "3D Printing Questions" at bounding box center [289, 61] width 146 height 15
drag, startPoint x: 268, startPoint y: 60, endPoint x: 315, endPoint y: 62, distance: 46.2
click at [315, 62] on input "3D Printing Questions - Hard Parts" at bounding box center [289, 61] width 146 height 15
type input "3D Printing Questions"
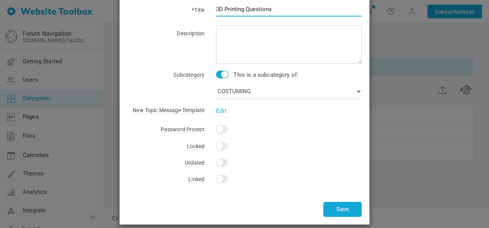
scroll to position [59, 0]
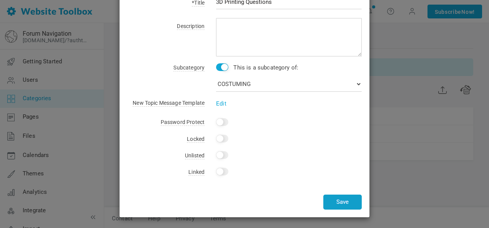
click at [345, 201] on button "Save" at bounding box center [342, 202] width 38 height 15
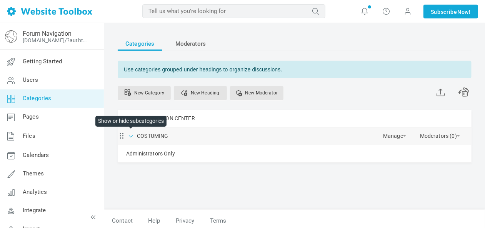
click at [133, 137] on span at bounding box center [131, 136] width 8 height 8
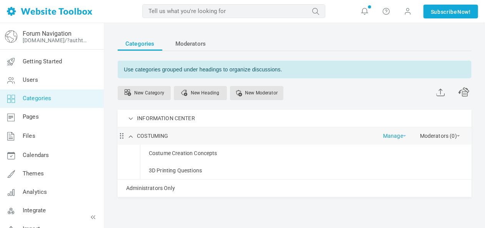
click at [403, 136] on span at bounding box center [404, 136] width 3 height 2
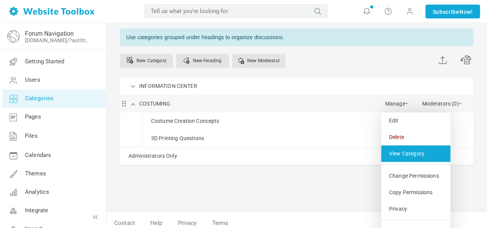
scroll to position [59, 0]
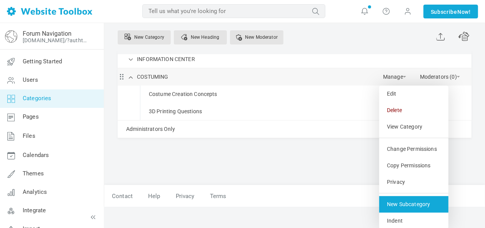
click at [415, 203] on link "New Subcategory" at bounding box center [413, 205] width 69 height 17
select select "987802"
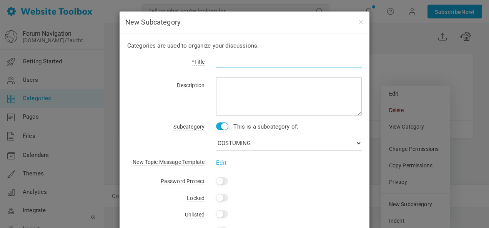
click at [236, 62] on input "text" at bounding box center [289, 61] width 146 height 15
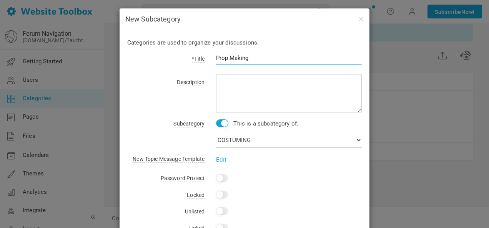
scroll to position [0, 0]
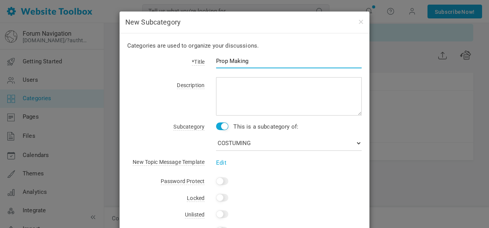
click at [260, 60] on input "Prop Making" at bounding box center [289, 61] width 146 height 15
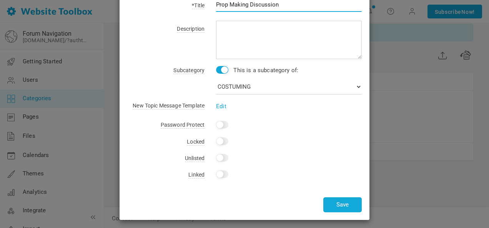
scroll to position [59, 0]
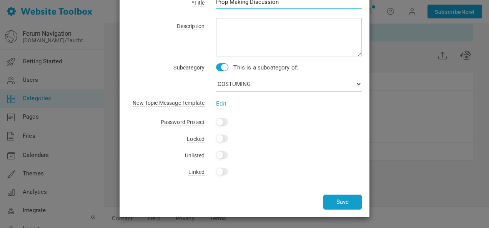
type input "Prop Making Discussion"
click at [345, 201] on button "Save" at bounding box center [342, 202] width 38 height 15
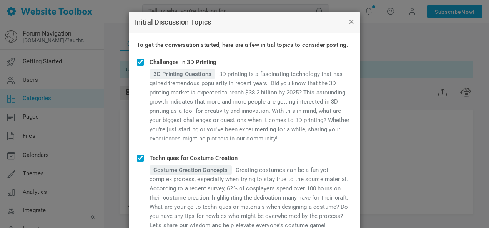
click at [348, 22] on button "button" at bounding box center [351, 21] width 6 height 8
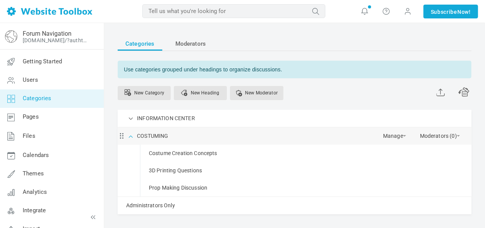
click at [132, 135] on span at bounding box center [131, 136] width 8 height 8
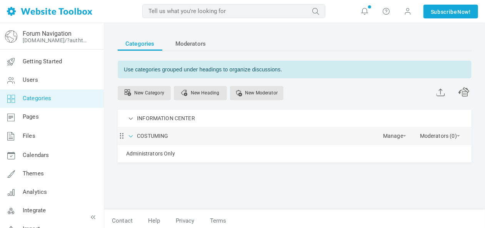
click at [132, 135] on span at bounding box center [131, 136] width 8 height 8
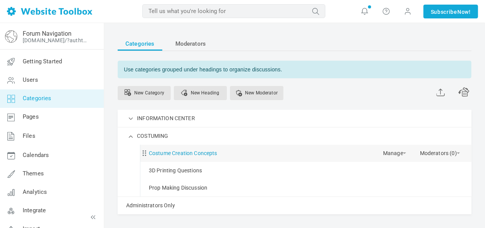
click at [175, 153] on link "Costume Creation Concepts" at bounding box center [183, 154] width 68 height 10
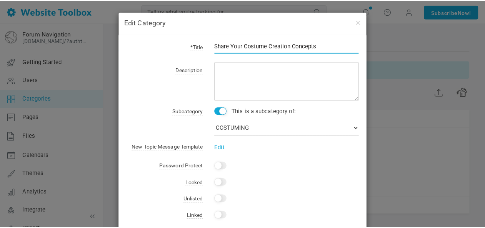
scroll to position [44, 0]
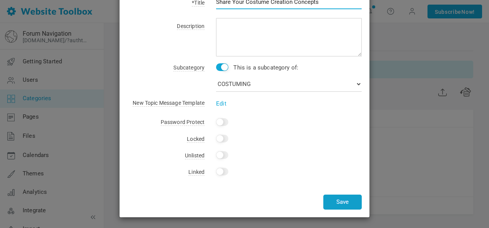
type input "Share Your Costume Creation Concepts"
click at [345, 201] on button "Save" at bounding box center [342, 202] width 38 height 15
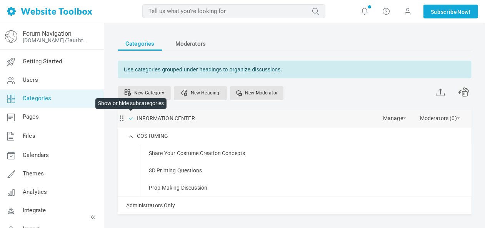
click at [131, 116] on span at bounding box center [131, 118] width 8 height 8
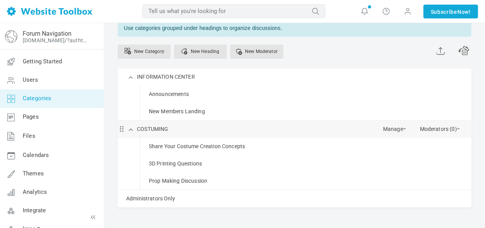
scroll to position [89, 0]
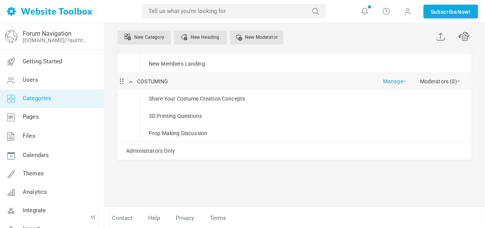
click at [402, 80] on link "Manage" at bounding box center [394, 79] width 23 height 13
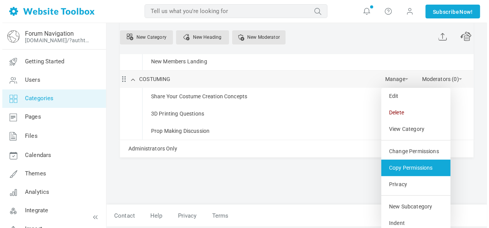
scroll to position [94, 0]
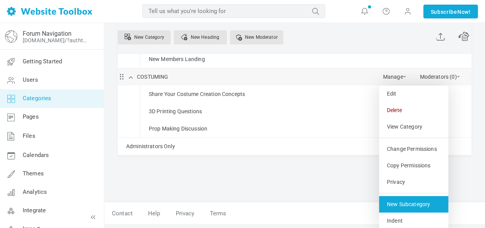
click at [420, 201] on link "New Subcategory" at bounding box center [413, 205] width 69 height 17
select select "987802"
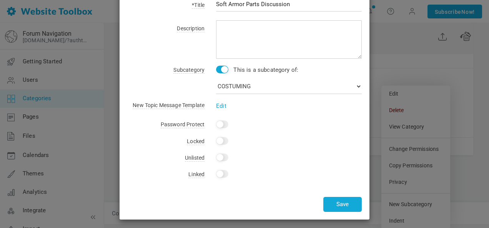
scroll to position [59, 0]
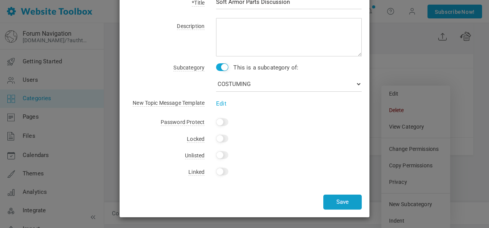
type input "Soft Armor Parts Discussion"
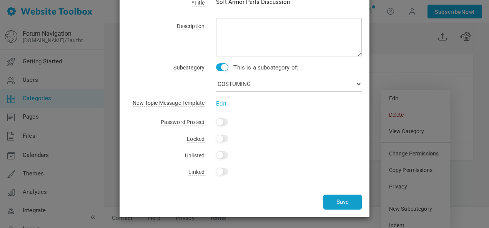
click at [342, 201] on button "Save" at bounding box center [342, 202] width 38 height 15
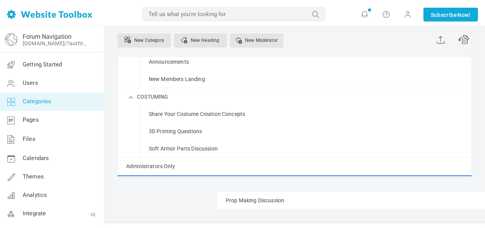
scroll to position [96, 0]
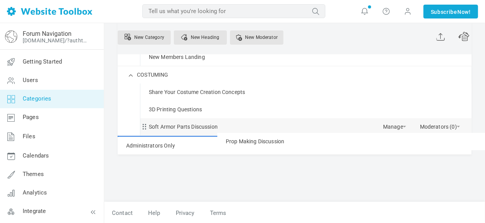
drag, startPoint x: 195, startPoint y: 182, endPoint x: 202, endPoint y: 132, distance: 50.9
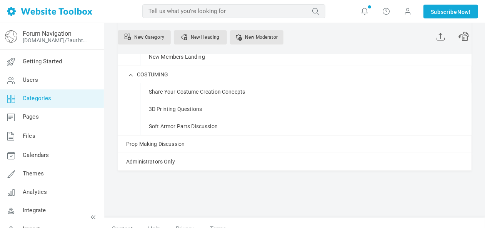
scroll to position [58, 0]
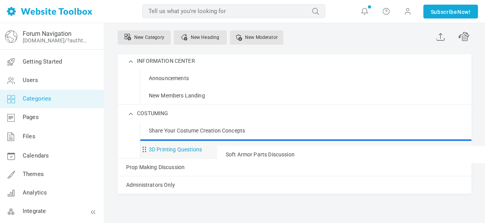
drag, startPoint x: 183, startPoint y: 165, endPoint x: 183, endPoint y: 145, distance: 19.6
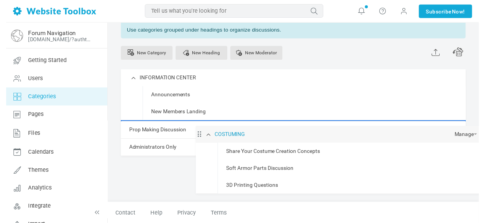
scroll to position [37, 0]
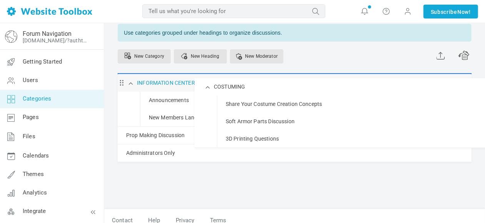
drag, startPoint x: 159, startPoint y: 110, endPoint x: 159, endPoint y: 78, distance: 31.9
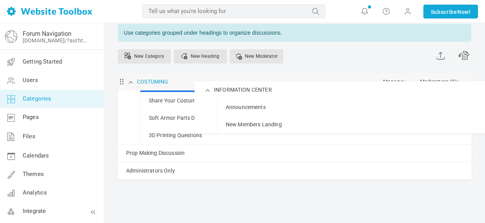
drag, startPoint x: 171, startPoint y: 152, endPoint x: 145, endPoint y: 81, distance: 75.9
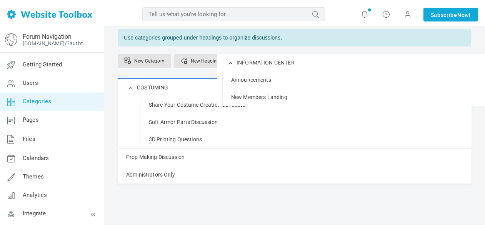
scroll to position [20, 0]
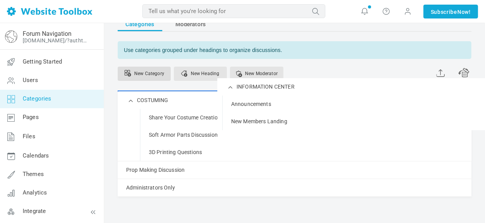
drag, startPoint x: 187, startPoint y: 97, endPoint x: 153, endPoint y: 76, distance: 39.5
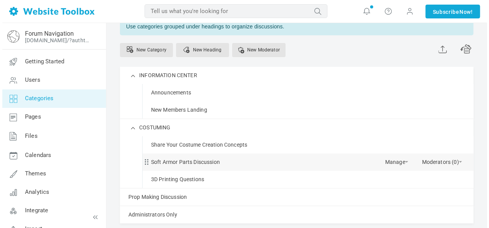
scroll to position [58, 0]
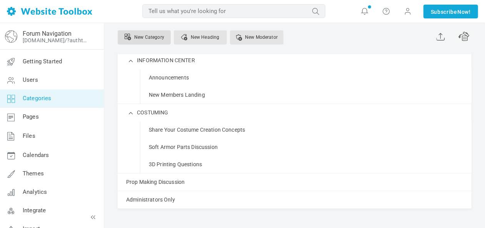
click at [155, 34] on link "New Category" at bounding box center [144, 37] width 53 height 14
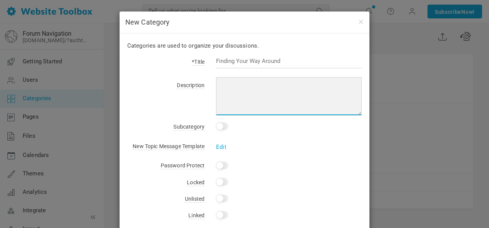
drag, startPoint x: 307, startPoint y: 108, endPoint x: 244, endPoint y: 91, distance: 65.3
click at [244, 91] on textarea at bounding box center [289, 96] width 146 height 38
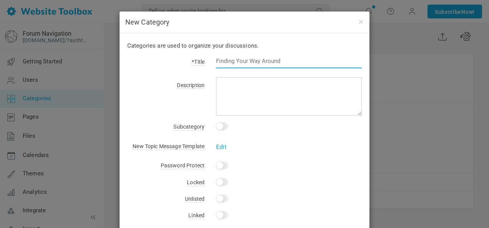
drag, startPoint x: 269, startPoint y: 59, endPoint x: 198, endPoint y: 59, distance: 70.8
click at [198, 59] on div "*Title" at bounding box center [244, 66] width 235 height 18
click at [222, 58] on input "text" at bounding box center [289, 61] width 146 height 15
type input "A"
click at [287, 59] on input "text" at bounding box center [289, 61] width 146 height 15
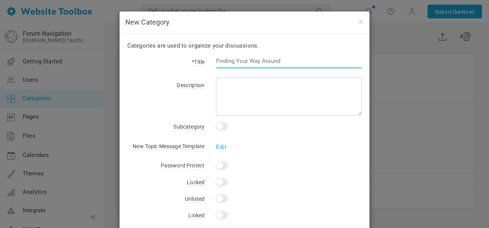
click at [282, 59] on input "text" at bounding box center [289, 61] width 146 height 15
drag, startPoint x: 280, startPoint y: 60, endPoint x: 222, endPoint y: 62, distance: 58.5
click at [222, 62] on input "text" at bounding box center [289, 61] width 146 height 15
drag, startPoint x: 240, startPoint y: 60, endPoint x: 212, endPoint y: 63, distance: 28.2
click at [212, 63] on div "JOIN THE MANDO MERCS COSTUME CLUB" at bounding box center [283, 66] width 157 height 18
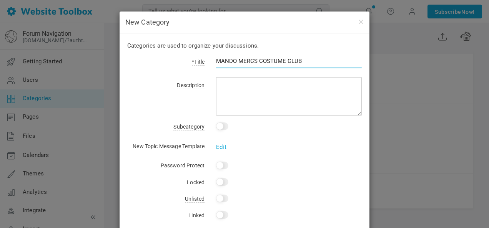
drag, startPoint x: 300, startPoint y: 60, endPoint x: 214, endPoint y: 60, distance: 86.2
click at [216, 60] on input "MANDO MERCS COSTUME CLUB" at bounding box center [289, 61] width 146 height 15
type input "MANDO MERCS COSTUME CLUB"
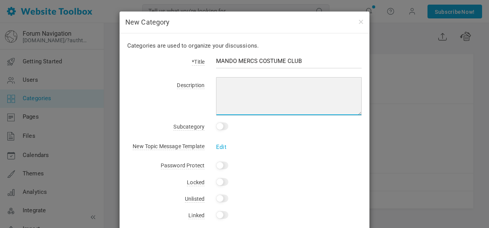
click at [239, 85] on textarea at bounding box center [289, 96] width 146 height 38
type textarea "I"
type textarea "H"
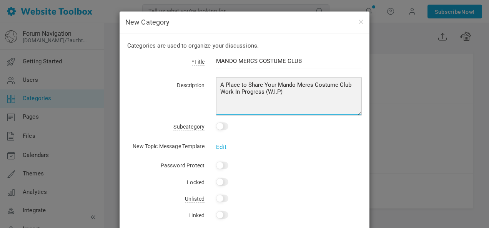
click at [223, 105] on textarea "A Place to Share Your Mando Mercs Costume Club Work In Progress (W.I.P)" at bounding box center [289, 96] width 146 height 38
click at [239, 85] on textarea "A Place to Share Your Mando Mercs Costume Club Work In Progress (W.I.P)" at bounding box center [289, 96] width 146 height 38
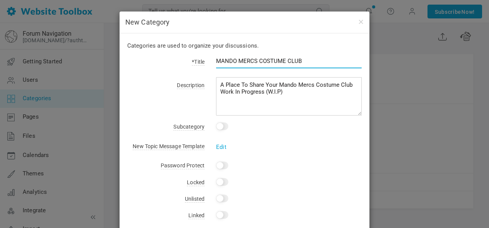
click at [307, 60] on input "MANDO MERCS COSTUME CLUB" at bounding box center [289, 61] width 146 height 15
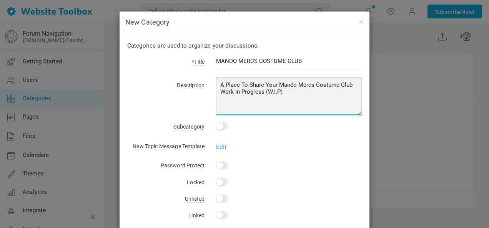
click at [299, 93] on textarea "A Place To Share Your Mando Mercs Costume Club Work In Progress (W.I.P)" at bounding box center [289, 96] width 146 height 38
click at [324, 91] on textarea "A Place To Share Your Mando Mercs Costume Club Work In Progress (W.I.P) www.man…" at bounding box center [289, 96] width 146 height 38
type textarea "A Place To Share Your Mando Mercs Costume Club Work In Progress (W.I.P) www.man…"
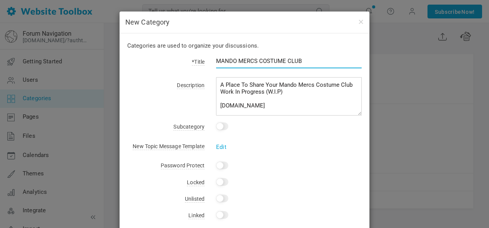
click at [306, 59] on input "MANDO MERCS COSTUME CLUB" at bounding box center [289, 61] width 146 height 15
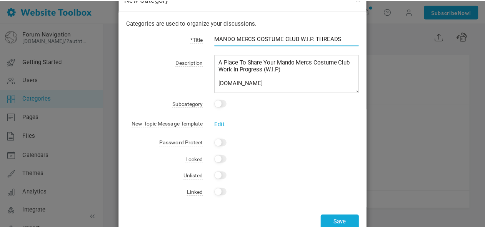
scroll to position [44, 0]
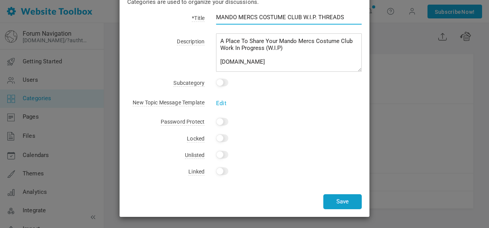
type input "MANDO MERCS COSTUME CLUB W.I.P. THREADS"
click at [343, 200] on button "Save" at bounding box center [342, 202] width 38 height 15
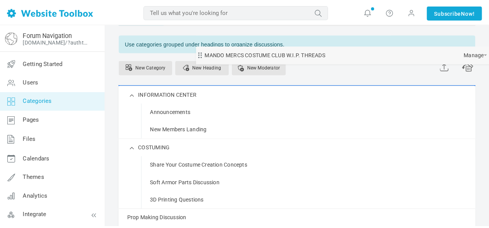
scroll to position [12, 0]
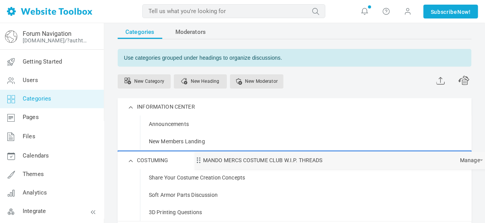
drag, startPoint x: 198, startPoint y: 218, endPoint x: 201, endPoint y: 151, distance: 67.4
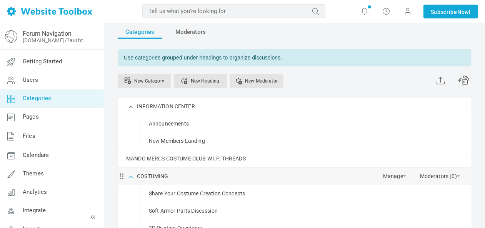
click at [131, 175] on span at bounding box center [131, 176] width 8 height 8
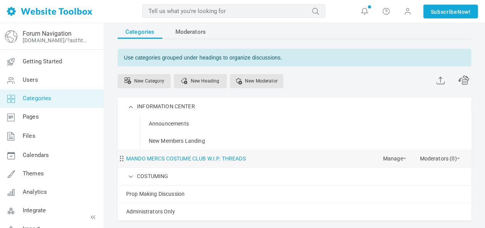
click at [232, 157] on link "MANDO MERCS COSTUME CLUB W.I.P. THREADS" at bounding box center [186, 159] width 120 height 10
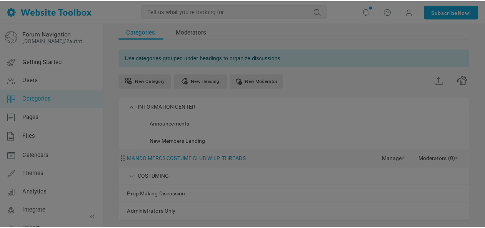
scroll to position [0, 0]
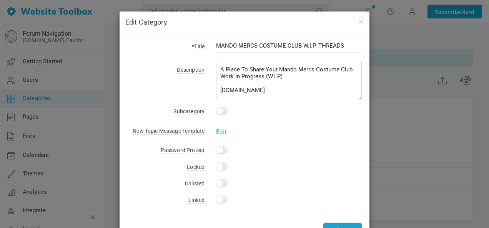
click at [389, 65] on div "Edit Category *Title MANDO MERCS COSTUME CLUB W.I.P. THREADS Description A Plac…" at bounding box center [244, 114] width 489 height 228
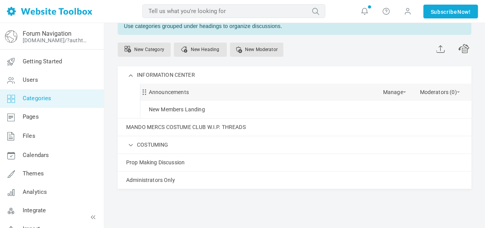
scroll to position [50, 0]
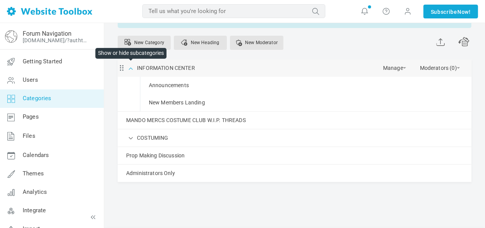
click at [131, 67] on span at bounding box center [131, 68] width 8 height 8
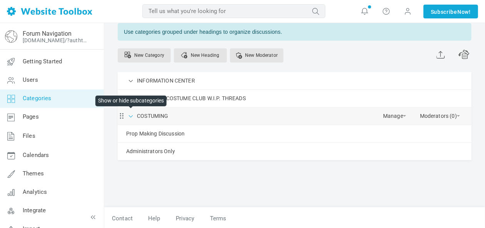
click at [130, 116] on span at bounding box center [131, 116] width 8 height 8
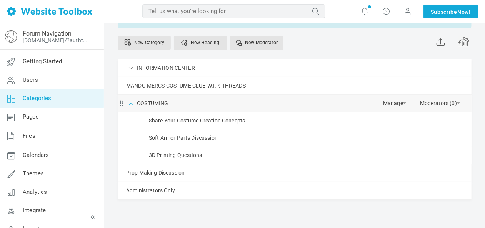
click at [132, 103] on span at bounding box center [131, 103] width 8 height 8
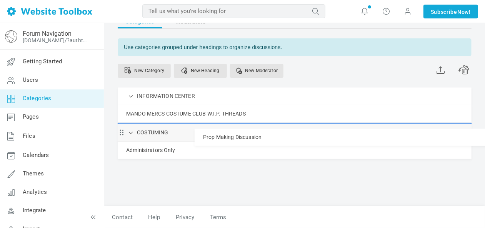
scroll to position [20, 0]
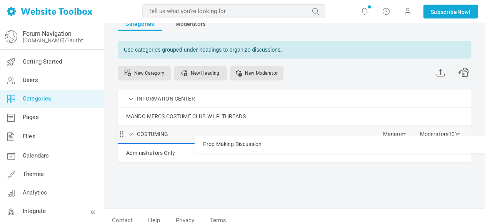
drag, startPoint x: 171, startPoint y: 132, endPoint x: 192, endPoint y: 135, distance: 20.9
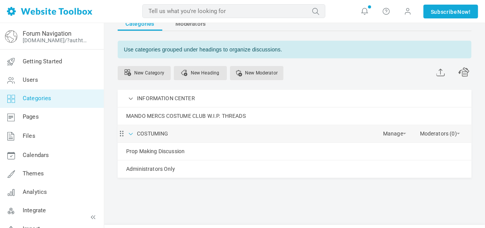
click at [132, 133] on span at bounding box center [131, 134] width 8 height 8
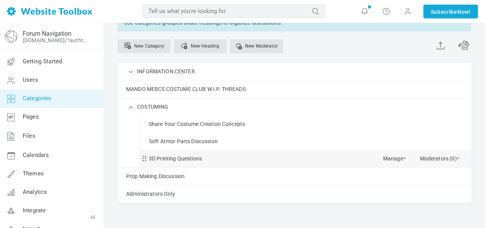
scroll to position [58, 0]
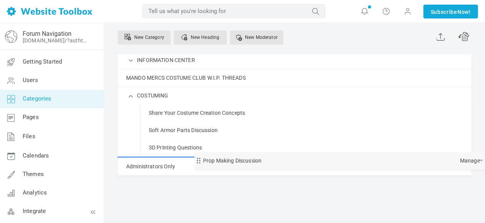
drag, startPoint x: 157, startPoint y: 163, endPoint x: 201, endPoint y: 151, distance: 45.8
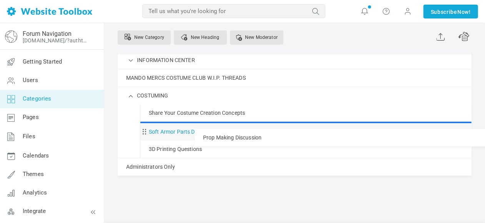
drag, startPoint x: 152, startPoint y: 163, endPoint x: 205, endPoint y: 128, distance: 63.3
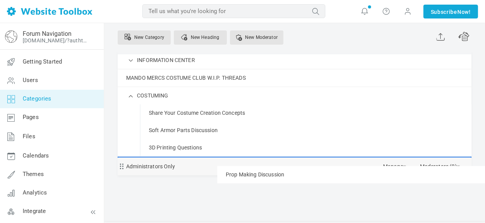
drag, startPoint x: 193, startPoint y: 129, endPoint x: 178, endPoint y: 165, distance: 38.9
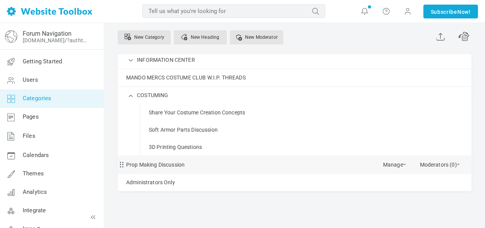
drag, startPoint x: 183, startPoint y: 164, endPoint x: 121, endPoint y: 165, distance: 61.9
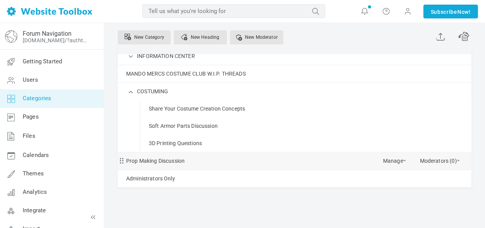
click at [121, 162] on span at bounding box center [120, 159] width 5 height 5
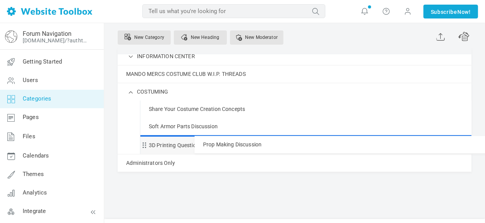
drag, startPoint x: 121, startPoint y: 162, endPoint x: 185, endPoint y: 135, distance: 69.4
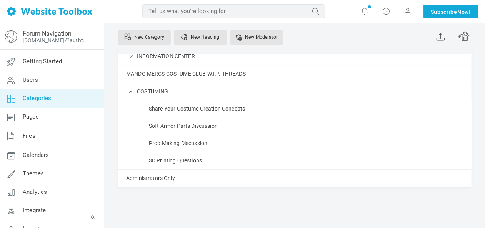
click at [211, 202] on div "Categories Moderators Use categories grouped under headings to organize discuss…" at bounding box center [295, 95] width 354 height 241
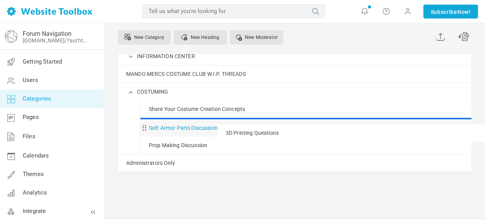
drag, startPoint x: 145, startPoint y: 162, endPoint x: 150, endPoint y: 123, distance: 39.2
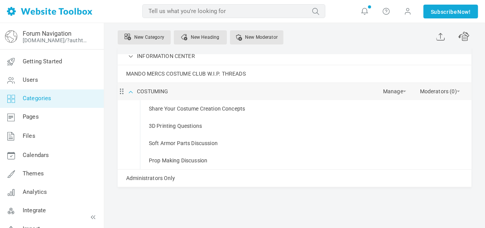
click at [132, 91] on span at bounding box center [131, 91] width 8 height 8
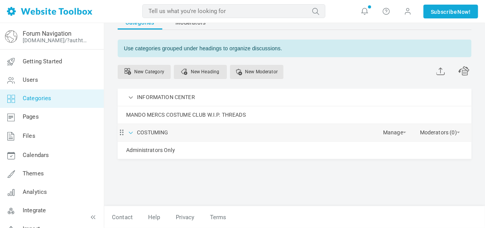
scroll to position [20, 0]
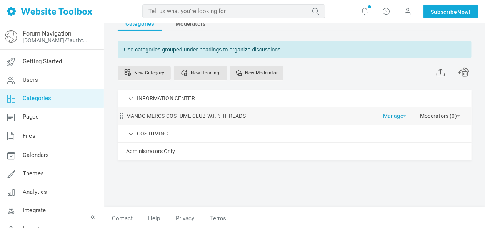
click at [405, 113] on link "Manage" at bounding box center [394, 114] width 23 height 13
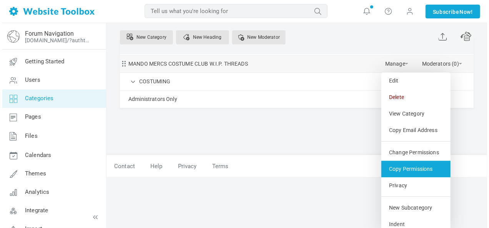
scroll to position [76, 0]
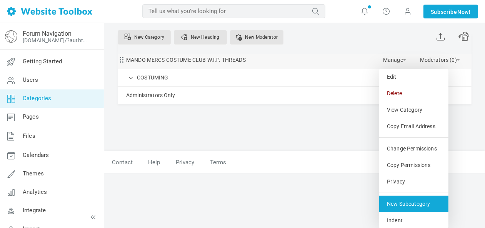
click at [423, 205] on link "New Subcategory" at bounding box center [413, 204] width 69 height 17
select select "987810"
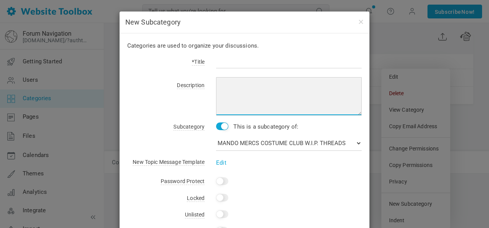
click at [255, 82] on textarea at bounding box center [289, 96] width 146 height 38
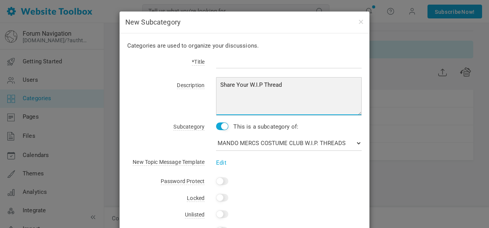
click at [247, 83] on textarea "Share Your W.I.P Thread" at bounding box center [289, 96] width 146 height 38
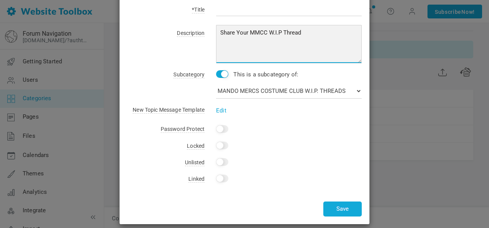
scroll to position [59, 0]
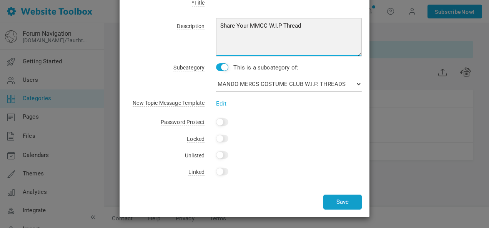
type textarea "Share Your MMCC W.I.P Thread"
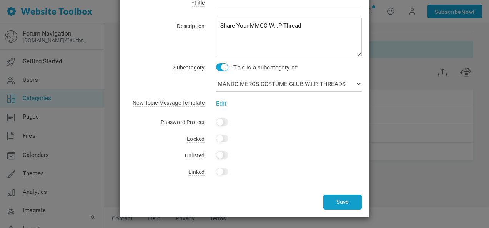
click at [347, 198] on button "Save" at bounding box center [342, 202] width 38 height 15
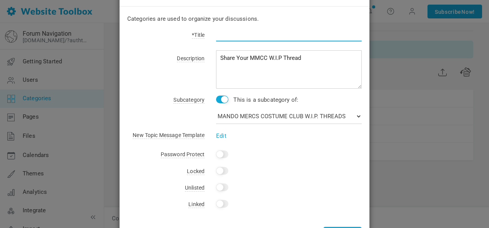
scroll to position [0, 0]
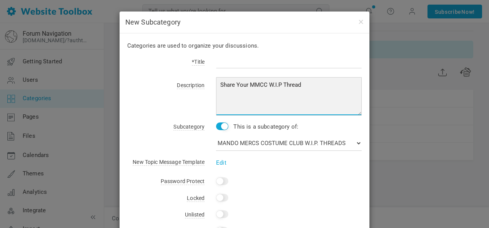
click at [228, 80] on textarea "Share Your MMCC W.I.P Thread" at bounding box center [289, 96] width 146 height 38
drag, startPoint x: 301, startPoint y: 85, endPoint x: 213, endPoint y: 84, distance: 88.1
click at [212, 85] on div "Share Your MMCC W.I.P Thread" at bounding box center [283, 98] width 157 height 36
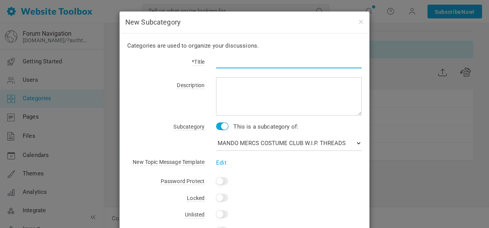
click at [225, 63] on input "text" at bounding box center [289, 61] width 146 height 15
paste input "Share Your MMCC W.I.P Thread"
type input "Share Your MMCC W.I.P Thread"
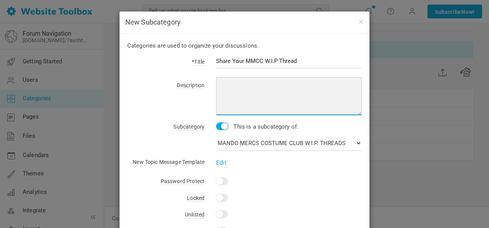
click at [238, 84] on textarea at bounding box center [289, 96] width 146 height 38
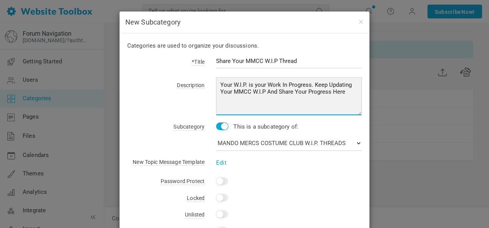
drag, startPoint x: 309, startPoint y: 85, endPoint x: 350, endPoint y: 97, distance: 42.7
click at [350, 97] on textarea "Your W.I.P. is your Work In Progress. Keep Updating Your MMCC W.I.P And Share Y…" at bounding box center [289, 96] width 146 height 38
type textarea "Your W.I.P. is your Work In Progress."
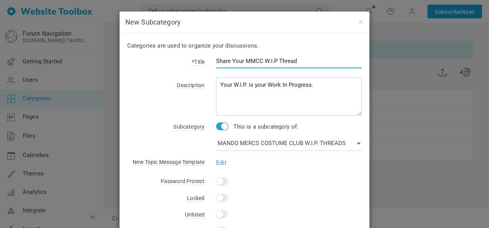
drag, startPoint x: 260, startPoint y: 60, endPoint x: 244, endPoint y: 61, distance: 16.2
click at [244, 61] on input "Share Your MMCC W.I.P Thread" at bounding box center [289, 61] width 146 height 15
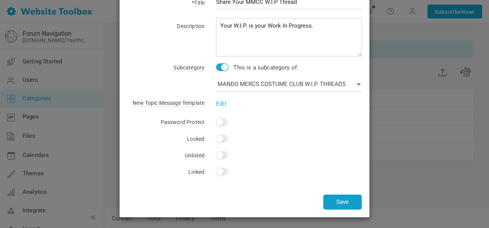
click at [340, 201] on button "Save" at bounding box center [342, 202] width 38 height 15
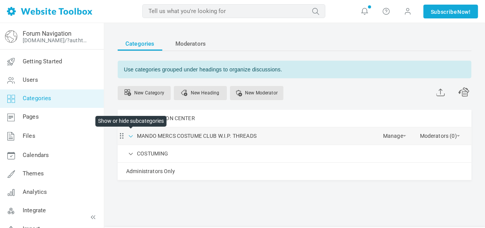
click at [130, 136] on span at bounding box center [131, 136] width 8 height 8
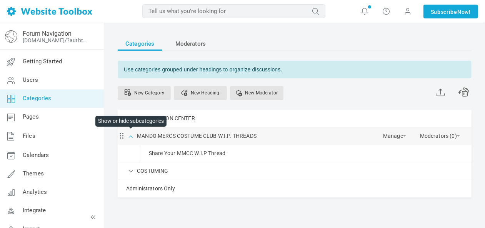
click at [129, 136] on span at bounding box center [131, 136] width 8 height 8
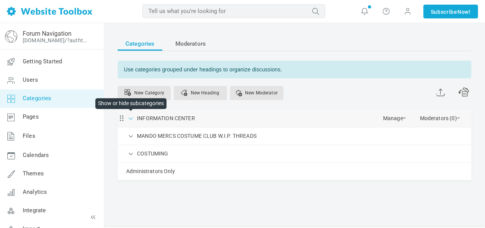
click at [130, 118] on span at bounding box center [131, 118] width 8 height 8
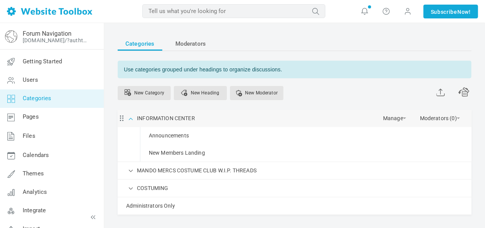
click at [130, 118] on span at bounding box center [131, 118] width 8 height 8
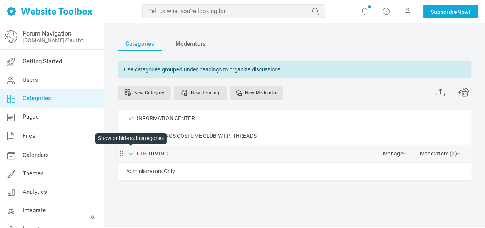
click at [129, 154] on span at bounding box center [131, 154] width 8 height 8
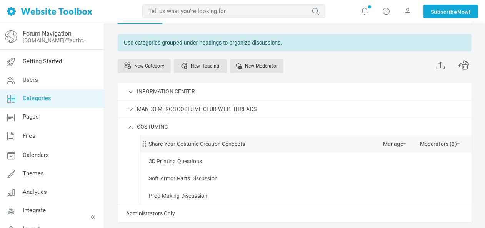
scroll to position [38, 0]
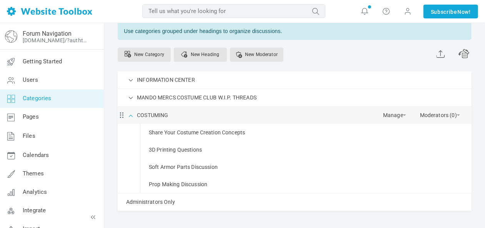
click at [129, 116] on span at bounding box center [131, 115] width 8 height 8
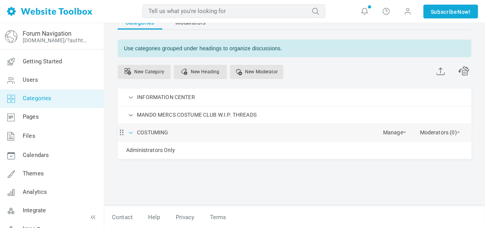
scroll to position [20, 0]
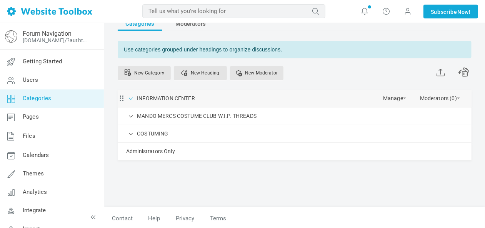
click at [130, 97] on span at bounding box center [131, 98] width 8 height 8
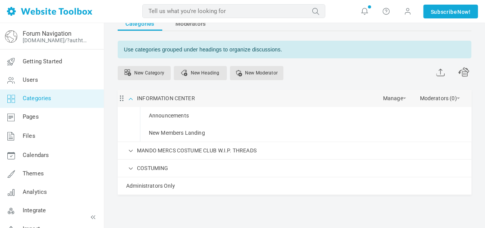
scroll to position [38, 0]
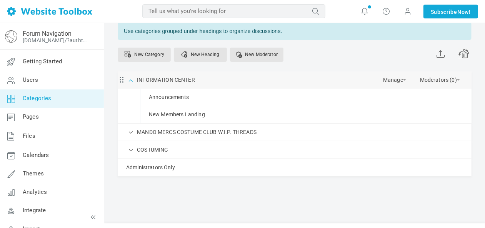
click at [130, 80] on span at bounding box center [131, 80] width 8 height 8
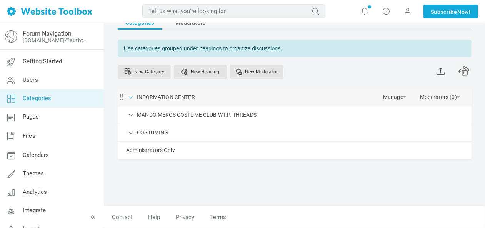
scroll to position [20, 0]
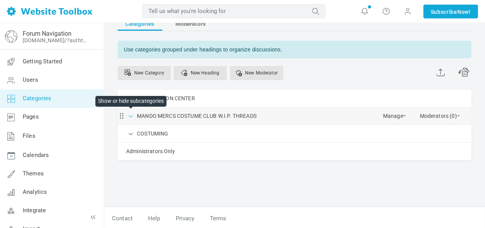
click at [130, 116] on span at bounding box center [131, 116] width 8 height 8
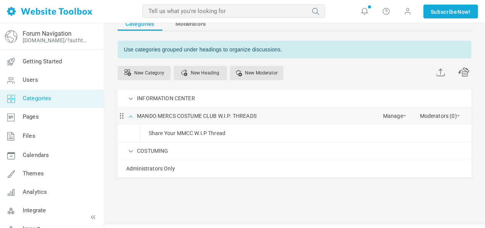
scroll to position [37, 0]
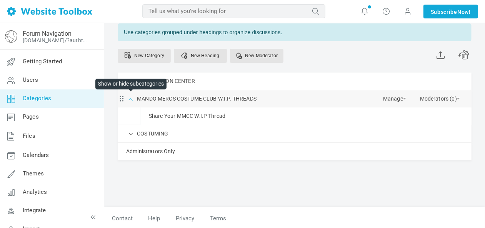
click at [130, 98] on span at bounding box center [131, 99] width 8 height 8
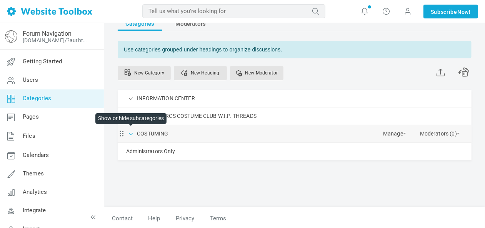
click at [129, 133] on span at bounding box center [131, 134] width 8 height 8
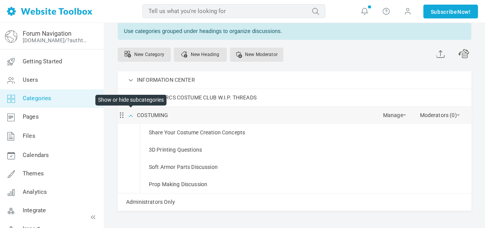
click at [131, 116] on span at bounding box center [131, 115] width 8 height 8
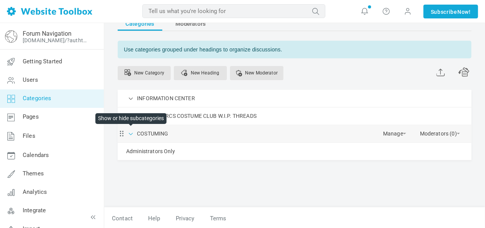
click at [134, 132] on span at bounding box center [131, 134] width 8 height 8
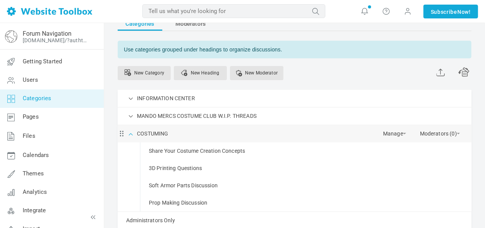
scroll to position [38, 0]
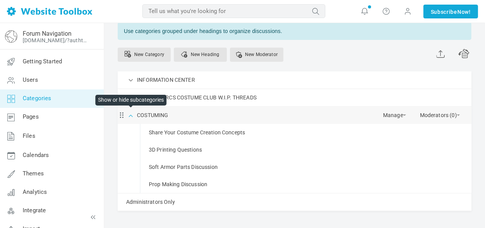
click at [133, 115] on span at bounding box center [131, 115] width 8 height 8
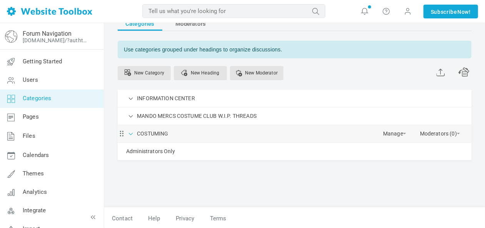
click at [130, 132] on span at bounding box center [131, 134] width 8 height 8
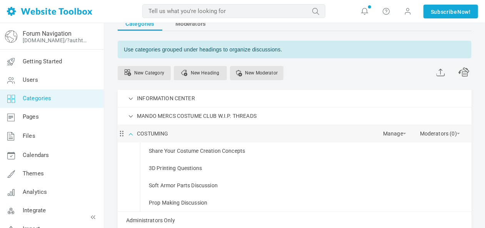
scroll to position [38, 0]
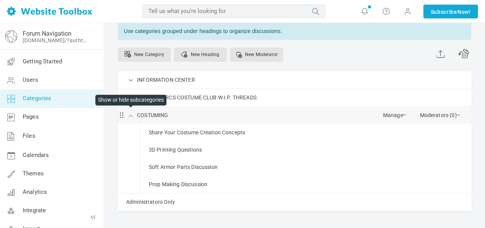
click at [131, 115] on span at bounding box center [131, 115] width 8 height 8
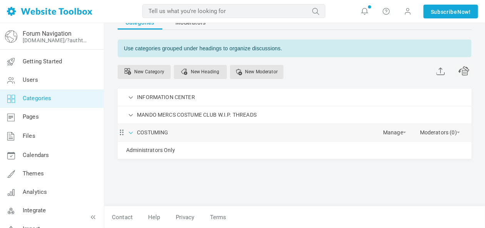
scroll to position [20, 0]
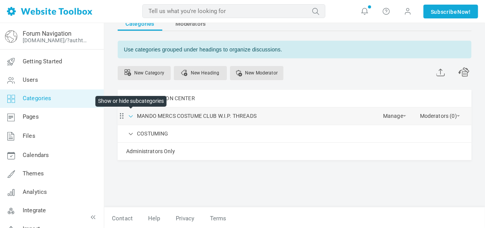
click at [131, 114] on span at bounding box center [131, 116] width 8 height 8
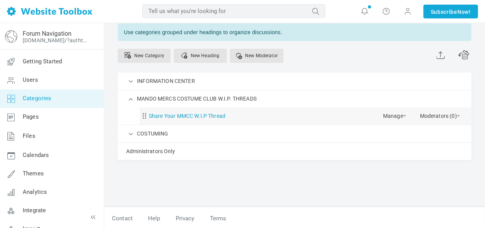
click at [221, 113] on link "Share Your MMCC W.I.P Thread" at bounding box center [187, 117] width 77 height 10
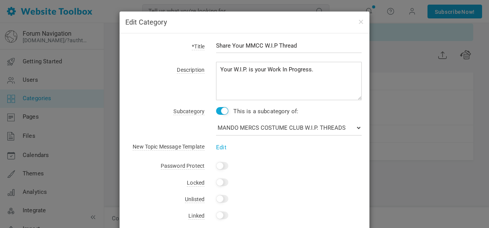
click at [382, 65] on div "Edit Category *Title Share Your MMCC W.I.P Thread Description Your W.I.P. is yo…" at bounding box center [244, 114] width 489 height 228
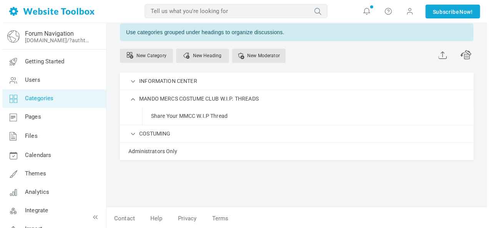
scroll to position [2, 0]
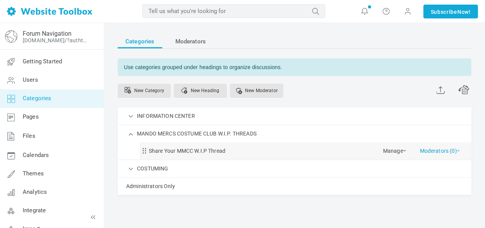
click at [459, 149] on link "Moderators (0)" at bounding box center [440, 149] width 40 height 13
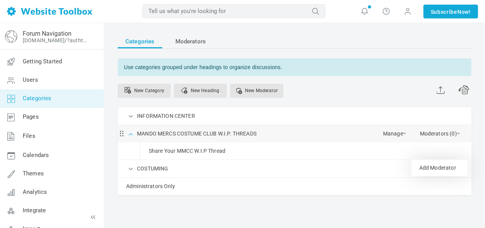
click at [130, 133] on span at bounding box center [131, 134] width 8 height 8
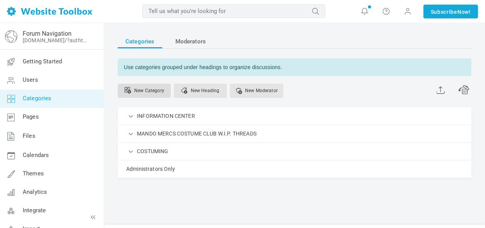
click at [155, 92] on link "New Category" at bounding box center [144, 91] width 53 height 14
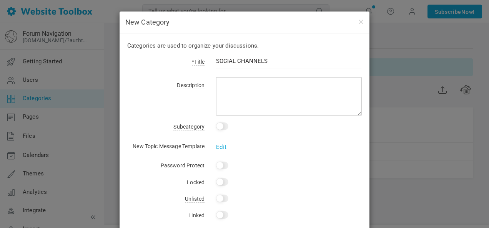
type input "SOCIAL CHANNELS"
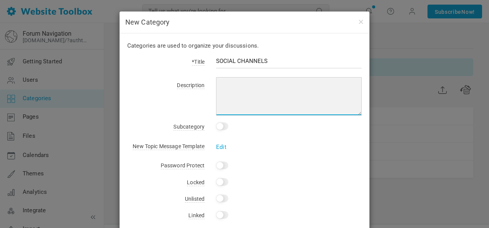
click at [290, 85] on textarea at bounding box center [289, 96] width 146 height 38
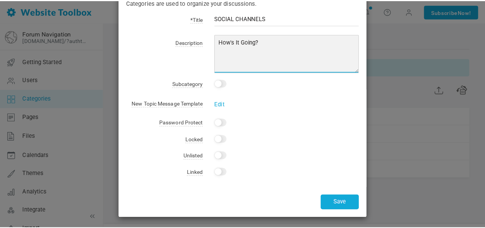
scroll to position [44, 0]
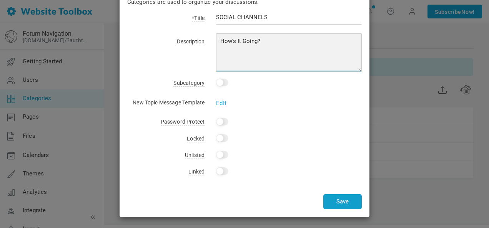
type textarea "How's It Going?"
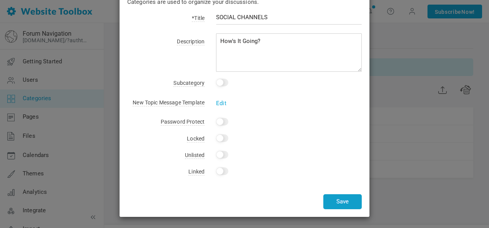
click at [344, 201] on button "Save" at bounding box center [342, 202] width 38 height 15
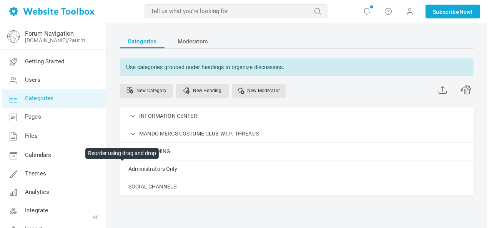
scroll to position [27, 0]
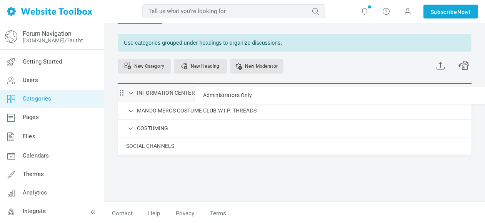
drag, startPoint x: 122, startPoint y: 170, endPoint x: 122, endPoint y: 86, distance: 84.2
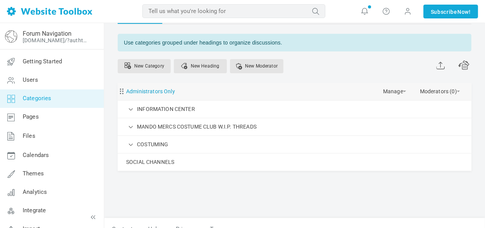
click at [152, 90] on link "Administrators Only" at bounding box center [150, 92] width 49 height 10
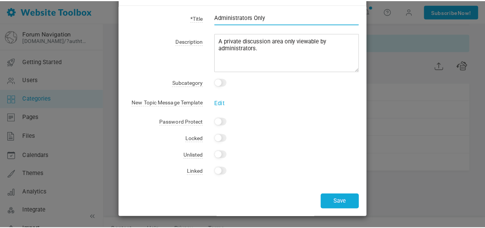
scroll to position [0, 0]
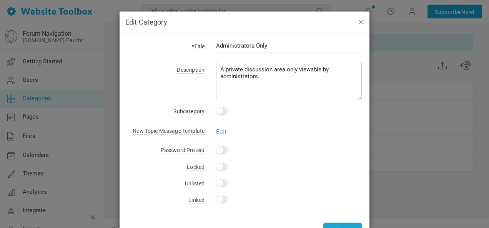
click at [360, 22] on button "button" at bounding box center [361, 21] width 6 height 8
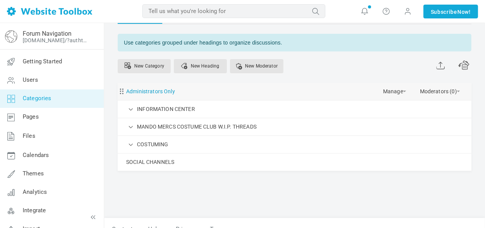
click at [158, 89] on link "Administrators Only" at bounding box center [150, 92] width 49 height 10
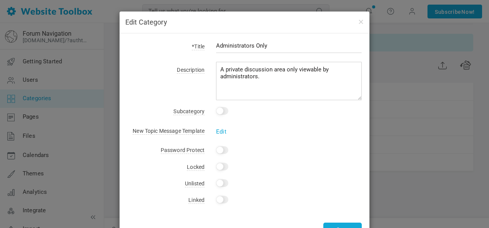
click at [220, 168] on input "Yes" at bounding box center [222, 167] width 12 height 8
checkbox input "true"
click at [219, 150] on input "Yes" at bounding box center [222, 151] width 12 height 8
checkbox input "false"
click at [163, 162] on div "*Title Administrators Only Description A private discussion area only viewable …" at bounding box center [245, 139] width 250 height 213
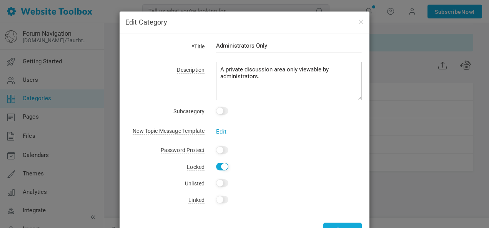
click at [218, 130] on link "Edit" at bounding box center [221, 131] width 10 height 7
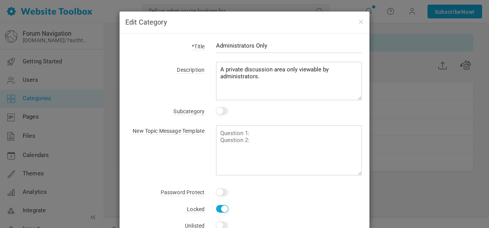
click at [144, 153] on div "New Topic Message Template Edit" at bounding box center [244, 149] width 235 height 53
click at [142, 186] on div "*Title Administrators Only Description A private discussion area only viewable …" at bounding box center [245, 160] width 250 height 255
click at [285, 189] on div "Yes Change" at bounding box center [283, 193] width 157 height 11
click at [220, 111] on input "checkbox" at bounding box center [222, 111] width 12 height 8
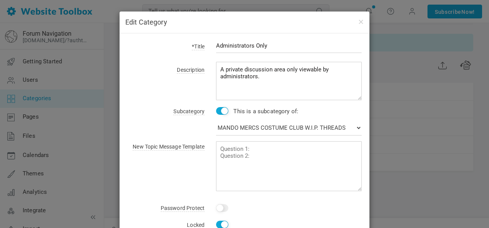
click at [220, 111] on input "checkbox" at bounding box center [222, 111] width 12 height 8
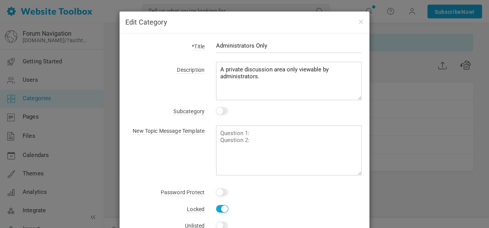
click at [220, 111] on input "checkbox" at bounding box center [222, 111] width 12 height 8
checkbox input "true"
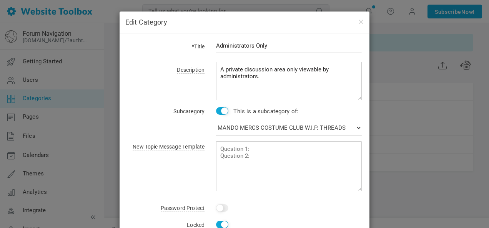
drag, startPoint x: 387, startPoint y: 58, endPoint x: 326, endPoint y: 33, distance: 66.1
click at [387, 57] on div "Edit Category *Title Administrators Only Description A private discussion area …" at bounding box center [244, 114] width 489 height 228
click at [358, 22] on button "button" at bounding box center [361, 21] width 6 height 8
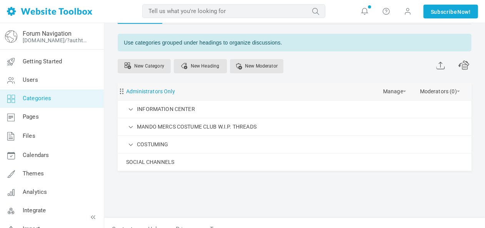
click at [168, 88] on link "Administrators Only" at bounding box center [150, 92] width 49 height 10
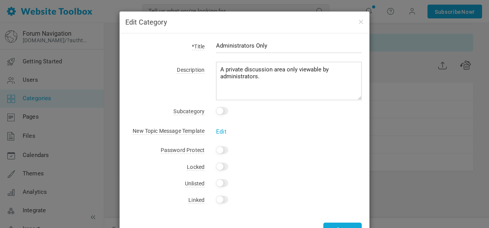
drag, startPoint x: 218, startPoint y: 165, endPoint x: 226, endPoint y: 167, distance: 7.8
click at [218, 165] on input "Yes" at bounding box center [222, 167] width 12 height 8
checkbox input "true"
click at [221, 182] on input "Yes" at bounding box center [222, 184] width 12 height 8
checkbox input "true"
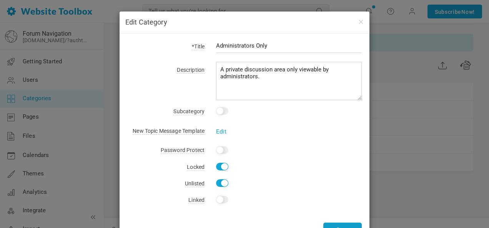
click at [343, 225] on button "Save" at bounding box center [342, 230] width 38 height 15
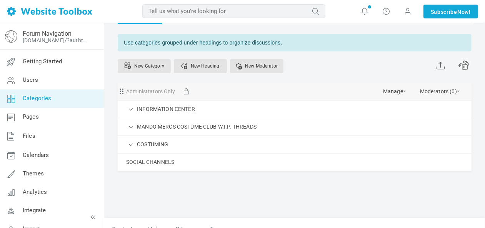
click at [178, 90] on div "Administrators Only Manage Edit Delete View Category Change Permissions Copy Pe…" at bounding box center [295, 91] width 354 height 17
click at [400, 90] on link "Manage" at bounding box center [394, 89] width 23 height 13
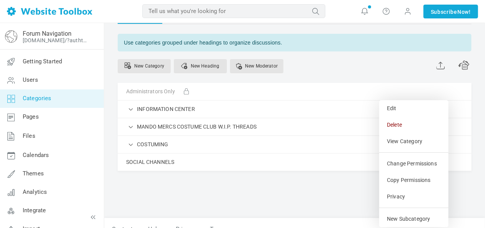
click at [263, 200] on div "Categories Moderators Use categories grouped under headings to organize discuss…" at bounding box center [294, 110] width 365 height 217
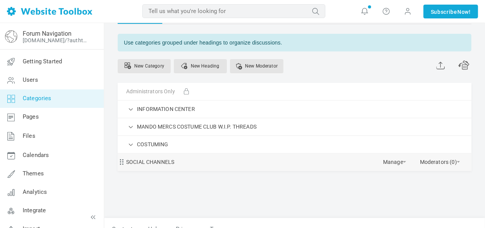
click at [406, 160] on link "Manage" at bounding box center [394, 160] width 23 height 13
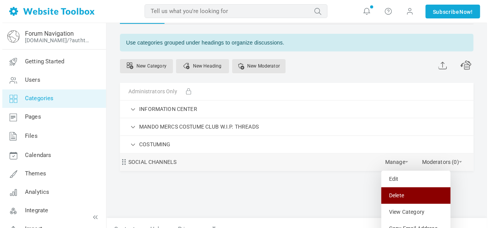
scroll to position [112, 0]
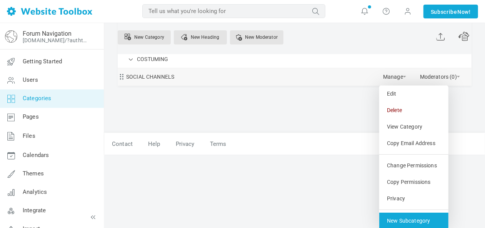
click at [416, 220] on link "New Subcategory" at bounding box center [413, 221] width 69 height 17
select select "987812"
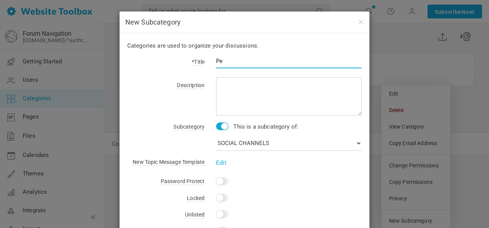
type input "P"
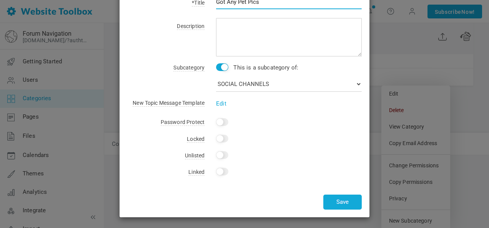
scroll to position [59, 0]
type input "Got Any Pet Pics"
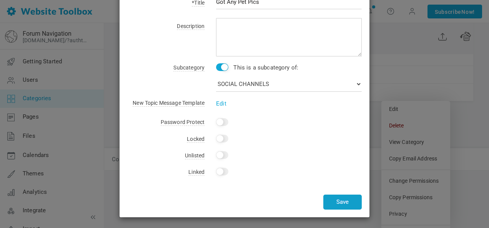
click at [352, 201] on button "Save" at bounding box center [342, 202] width 38 height 15
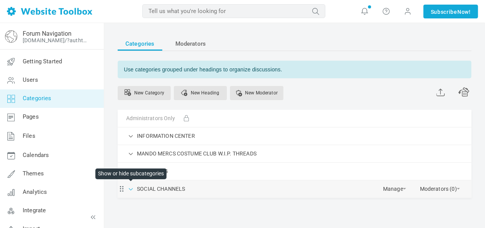
click at [132, 188] on span at bounding box center [131, 189] width 8 height 8
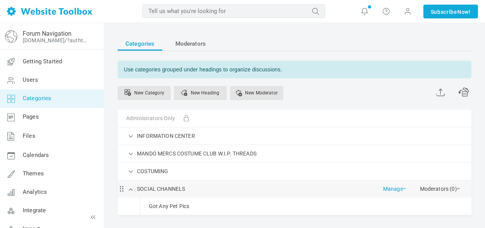
click at [403, 188] on span at bounding box center [404, 189] width 3 height 2
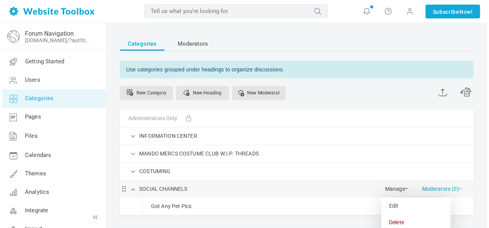
scroll to position [128, 0]
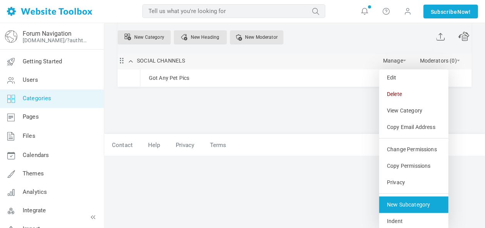
click at [430, 201] on link "New Subcategory" at bounding box center [413, 205] width 69 height 17
select select "987812"
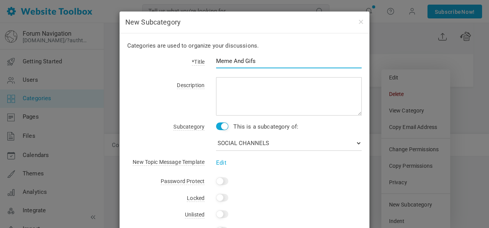
type input "Meme And Gifs"
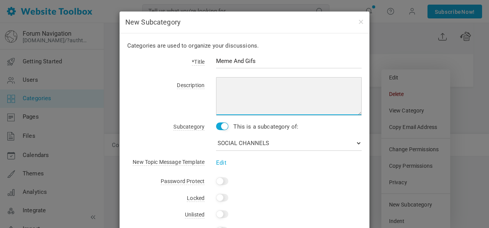
click at [244, 86] on textarea at bounding box center [289, 96] width 146 height 38
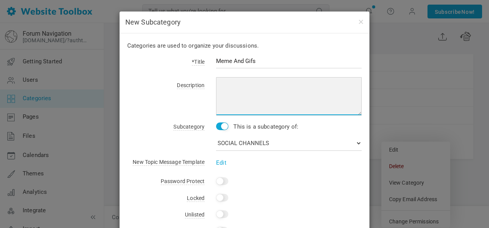
scroll to position [55, 0]
type textarea "K"
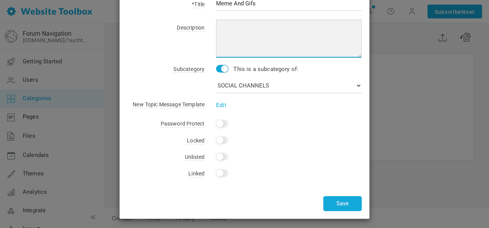
scroll to position [59, 0]
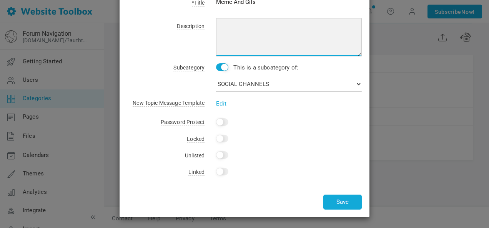
click at [240, 25] on textarea at bounding box center [289, 37] width 146 height 38
type textarea "Keep It Family Friendly"
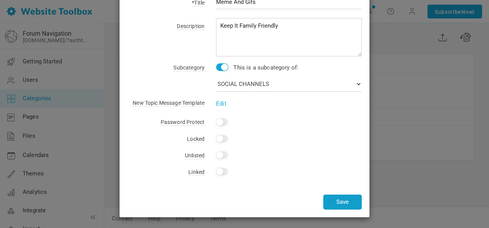
click at [345, 203] on button "Save" at bounding box center [342, 202] width 38 height 15
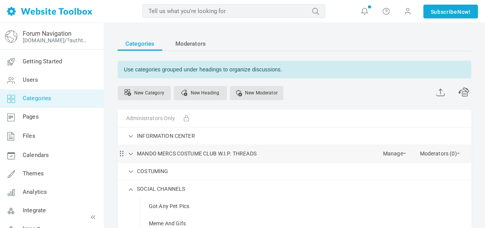
scroll to position [72, 0]
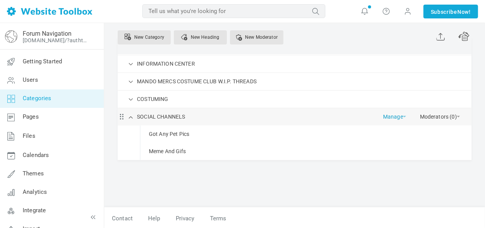
click at [406, 115] on link "Manage" at bounding box center [394, 114] width 23 height 13
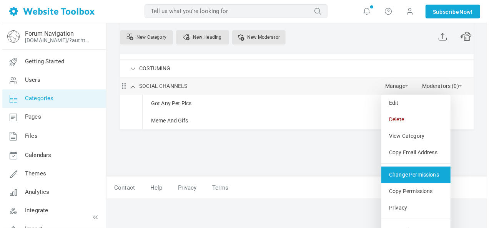
scroll to position [128, 0]
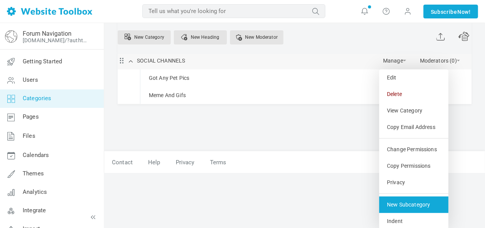
click at [426, 203] on link "New Subcategory" at bounding box center [413, 205] width 69 height 17
select select "987812"
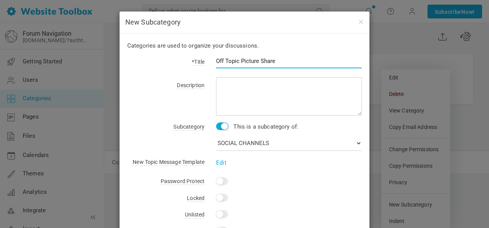
type input "Off Topic Picture Share"
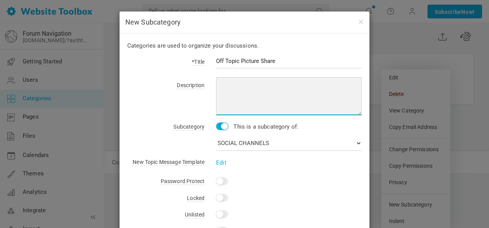
click at [268, 86] on textarea at bounding box center [289, 96] width 146 height 38
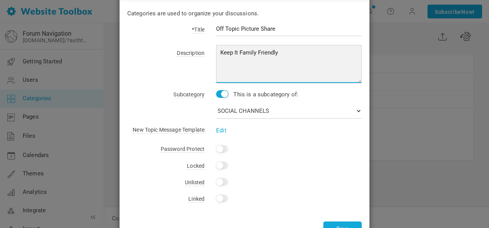
scroll to position [59, 0]
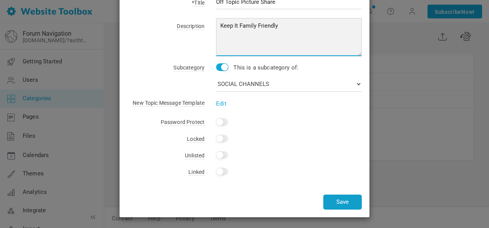
type textarea "Keep It Family Friendly"
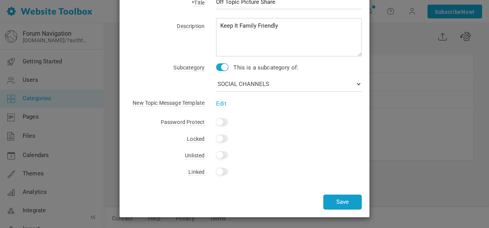
click at [353, 201] on button "Save" at bounding box center [342, 202] width 38 height 15
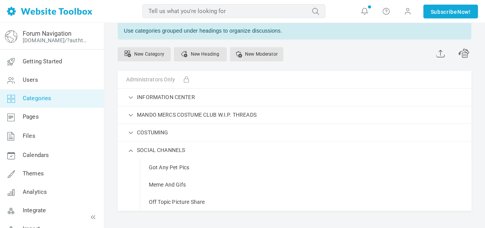
scroll to position [90, 0]
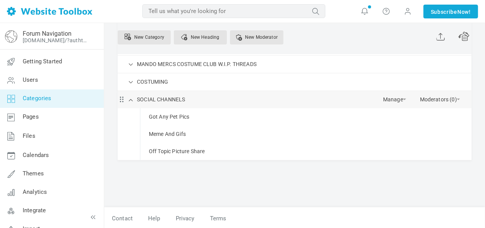
click at [407, 95] on div "SOCIAL CHANNELS [GEOGRAPHIC_DATA] Edit [GEOGRAPHIC_DATA] View Category Copy Ema…" at bounding box center [295, 99] width 354 height 17
click at [403, 98] on link "Manage" at bounding box center [394, 97] width 23 height 13
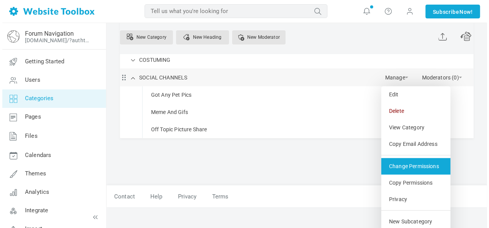
scroll to position [128, 0]
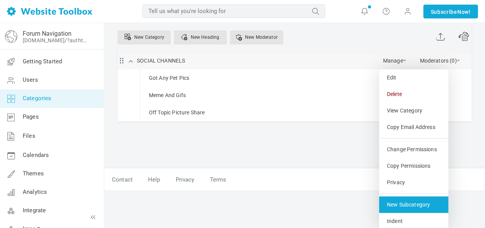
click at [423, 204] on link "New Subcategory" at bounding box center [413, 205] width 69 height 17
select select "987812"
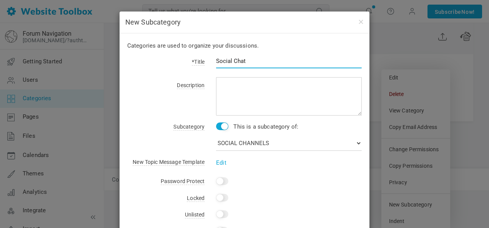
type input "Social Chat"
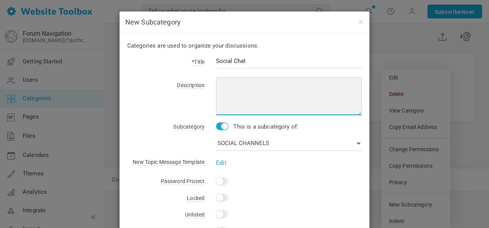
click at [304, 86] on textarea at bounding box center [289, 96] width 146 height 38
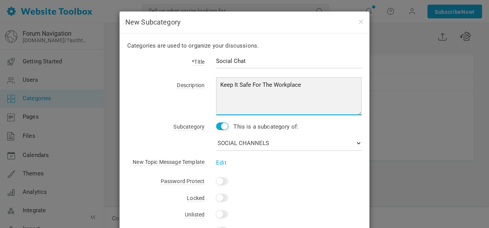
drag, startPoint x: 304, startPoint y: 84, endPoint x: 237, endPoint y: 85, distance: 66.9
click at [237, 85] on textarea "Keep It Safe For The Workplace" at bounding box center [289, 96] width 146 height 38
type textarea "Keep It Safe For The Workplace"
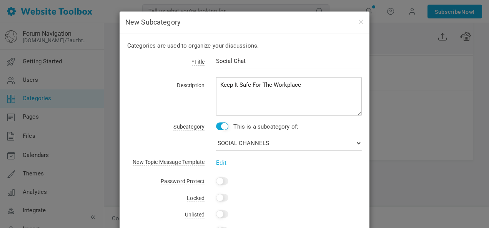
click at [192, 108] on div "Description Keep It Safe For The Workplace" at bounding box center [244, 98] width 235 height 36
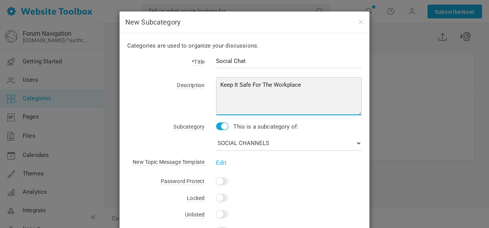
drag, startPoint x: 298, startPoint y: 83, endPoint x: 198, endPoint y: 85, distance: 100.0
click at [198, 85] on div "Description Keep It Safe For The Workplace" at bounding box center [244, 98] width 235 height 36
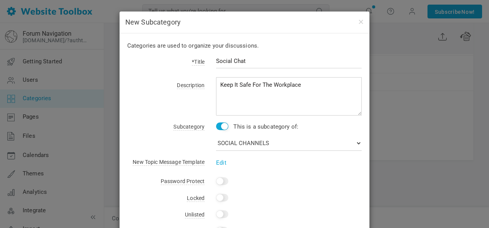
drag, startPoint x: 225, startPoint y: 86, endPoint x: 185, endPoint y: 71, distance: 42.6
click at [180, 70] on div "*Title Social Chat" at bounding box center [244, 66] width 235 height 18
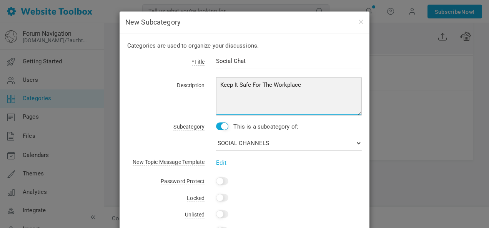
drag, startPoint x: 216, startPoint y: 83, endPoint x: 329, endPoint y: 85, distance: 113.1
click at [329, 85] on textarea "Keep It Safe For The Workplace" at bounding box center [289, 96] width 146 height 38
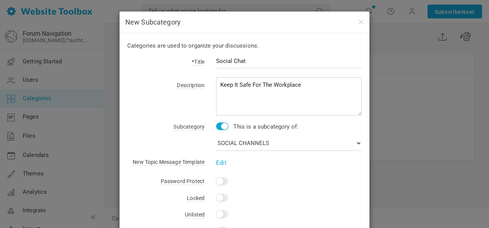
click at [120, 115] on div "Categories are used to organize your discussions. *Title Social Chat Descriptio…" at bounding box center [245, 154] width 250 height 243
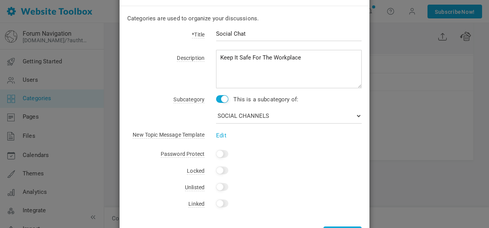
scroll to position [59, 0]
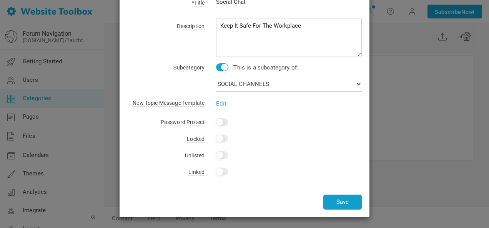
click at [346, 202] on button "Save" at bounding box center [342, 202] width 38 height 15
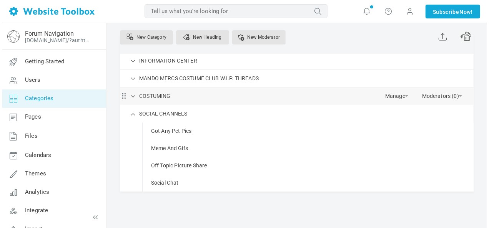
scroll to position [107, 0]
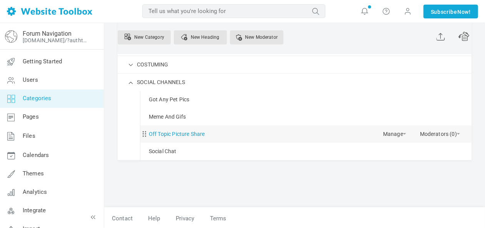
click at [178, 133] on link "Off Topic Picture Share" at bounding box center [177, 135] width 56 height 10
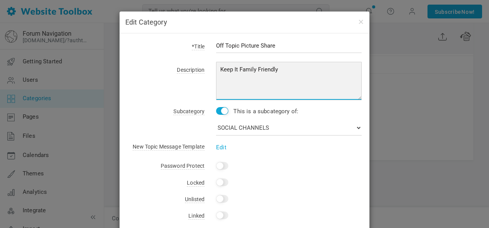
drag, startPoint x: 280, startPoint y: 67, endPoint x: 203, endPoint y: 67, distance: 77.3
click at [205, 67] on div "Keep It Family Friendly" at bounding box center [283, 83] width 157 height 36
paste textarea "Safe For The Workplace"
drag, startPoint x: 249, startPoint y: 68, endPoint x: 321, endPoint y: 67, distance: 71.9
click at [322, 68] on textarea "Keep It Family Friendly" at bounding box center [289, 81] width 146 height 38
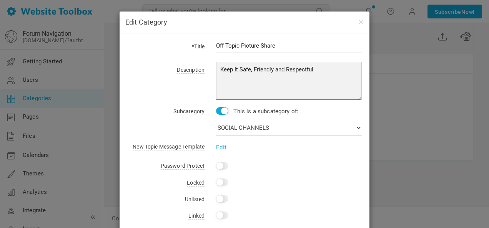
drag, startPoint x: 315, startPoint y: 69, endPoint x: 213, endPoint y: 68, distance: 102.3
click at [216, 68] on textarea "Keep It Family Friendly" at bounding box center [289, 81] width 146 height 38
type textarea "Keep It Safe, Friendly and Respectful"
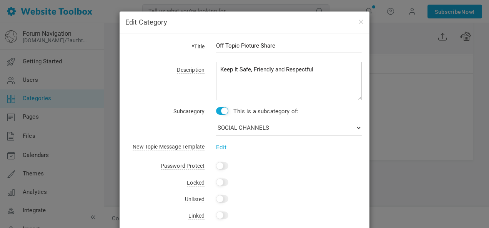
click at [170, 93] on div "Description Keep It Family Friendly" at bounding box center [244, 83] width 235 height 36
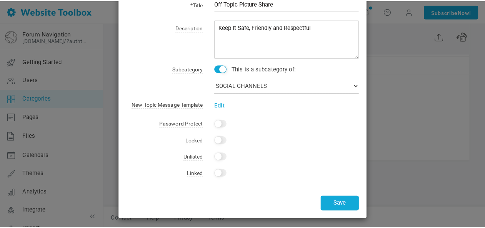
scroll to position [44, 0]
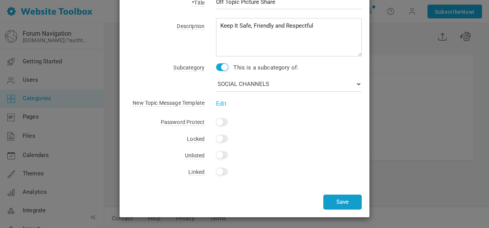
click at [338, 203] on button "Save" at bounding box center [342, 202] width 38 height 15
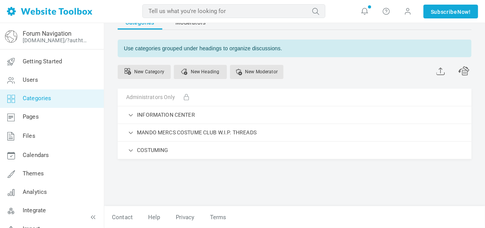
scroll to position [20, 0]
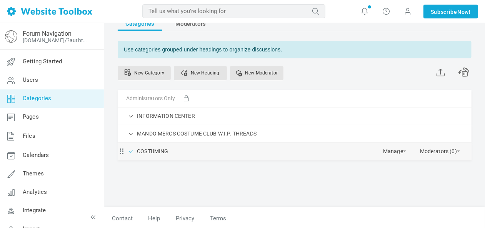
click at [131, 148] on span at bounding box center [131, 151] width 8 height 8
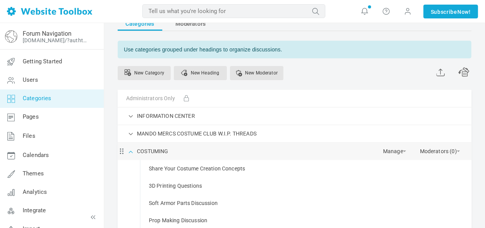
scroll to position [38, 0]
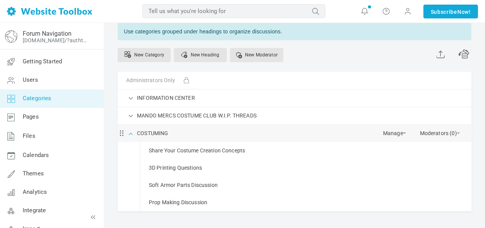
click at [132, 132] on span at bounding box center [131, 133] width 8 height 8
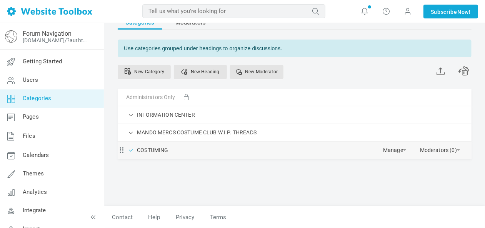
scroll to position [20, 0]
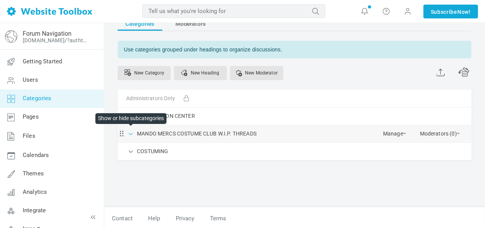
click at [130, 133] on span at bounding box center [131, 134] width 8 height 8
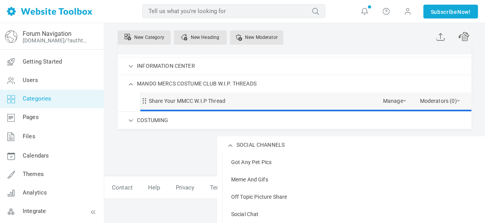
scroll to position [45, 0]
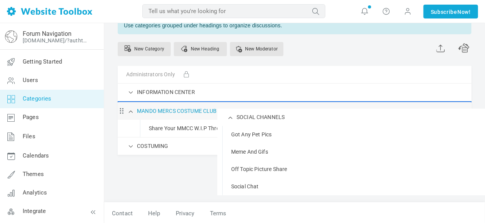
drag, startPoint x: 144, startPoint y: 151, endPoint x: 145, endPoint y: 107, distance: 43.9
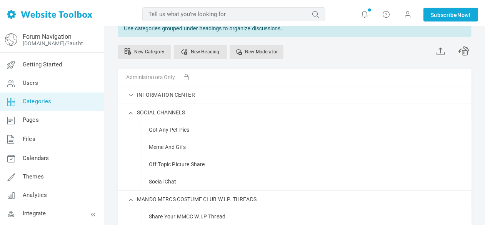
scroll to position [103, 0]
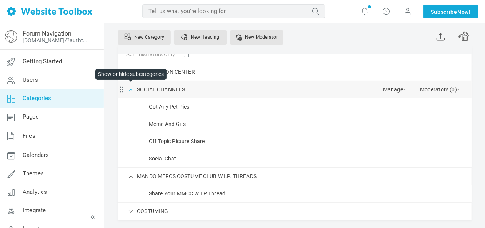
click at [132, 90] on span at bounding box center [131, 89] width 8 height 8
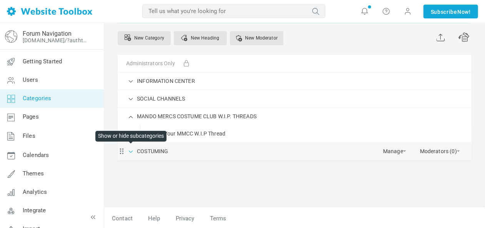
click at [132, 150] on span at bounding box center [131, 151] width 8 height 8
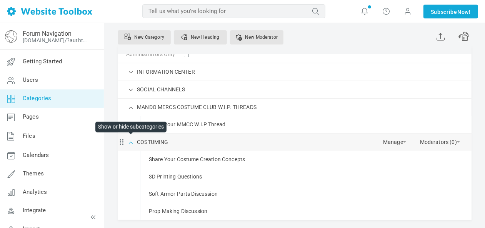
click at [131, 140] on span at bounding box center [131, 142] width 8 height 8
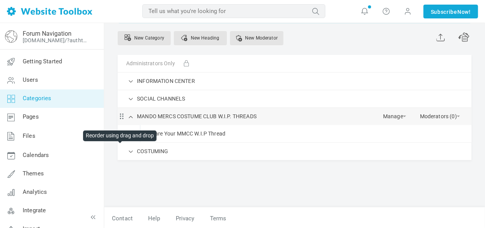
scroll to position [44, 0]
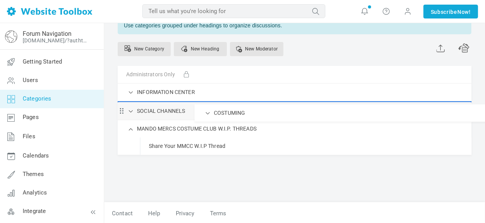
drag, startPoint x: 121, startPoint y: 152, endPoint x: 124, endPoint y: 104, distance: 48.5
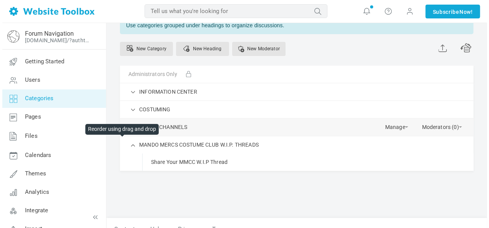
scroll to position [27, 0]
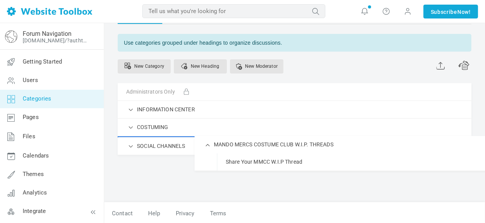
drag, startPoint x: 121, startPoint y: 147, endPoint x: 122, endPoint y: 135, distance: 11.5
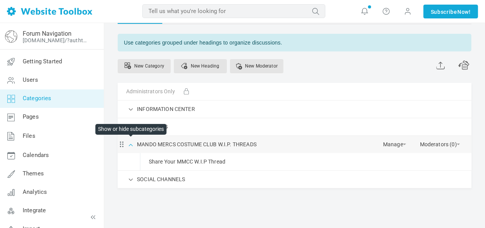
click at [130, 145] on span at bounding box center [131, 144] width 8 height 8
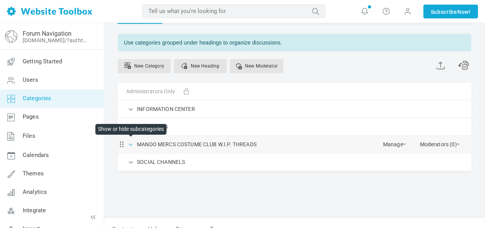
click at [131, 144] on span at bounding box center [131, 144] width 8 height 8
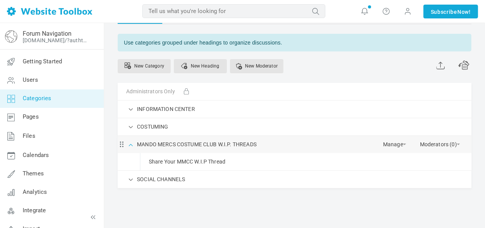
click at [131, 144] on span at bounding box center [131, 144] width 8 height 8
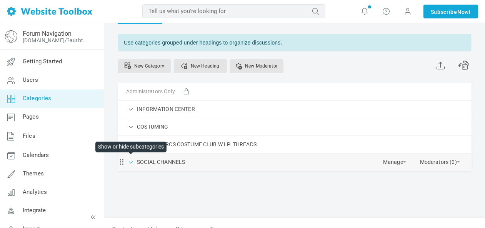
click at [130, 162] on span at bounding box center [131, 162] width 8 height 8
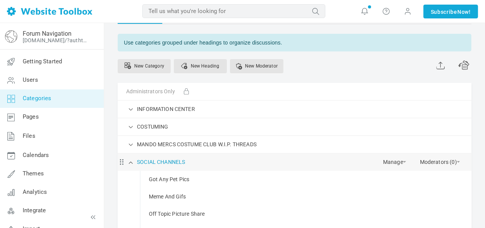
click at [179, 161] on link "SOCIAL CHANNELS" at bounding box center [161, 163] width 48 height 10
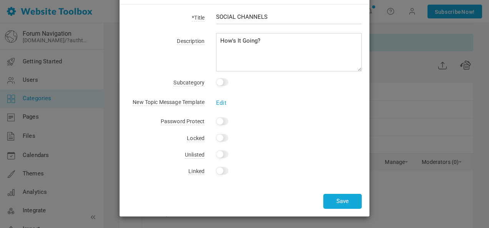
scroll to position [0, 0]
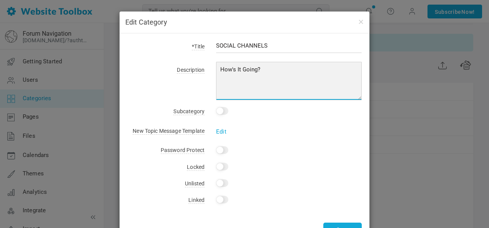
click at [265, 68] on textarea "How's It Going?" at bounding box center [289, 81] width 146 height 38
drag, startPoint x: 264, startPoint y: 68, endPoint x: 213, endPoint y: 69, distance: 51.6
click at [213, 69] on div "How's It Going?" at bounding box center [283, 83] width 157 height 36
paste textarea "Keep It Safe, Friendly and Respectful"
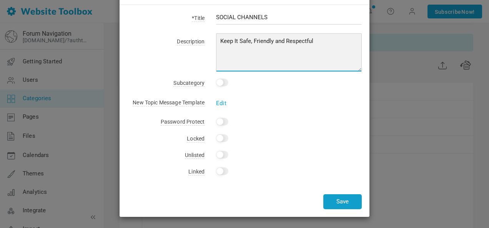
type textarea "Keep It Safe, Friendly and Respectful"
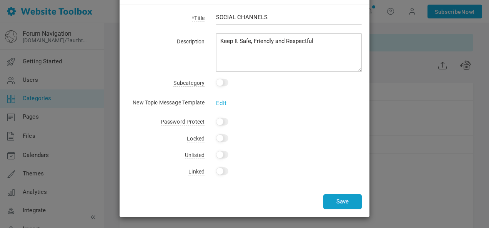
click at [347, 201] on button "Save" at bounding box center [342, 202] width 38 height 15
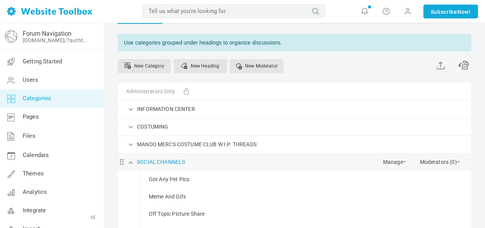
click at [180, 159] on link "SOCIAL CHANNELS" at bounding box center [161, 163] width 48 height 10
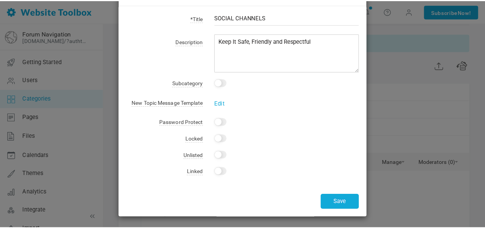
scroll to position [0, 0]
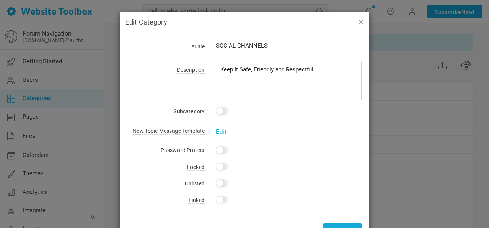
click at [358, 19] on button "button" at bounding box center [361, 21] width 6 height 8
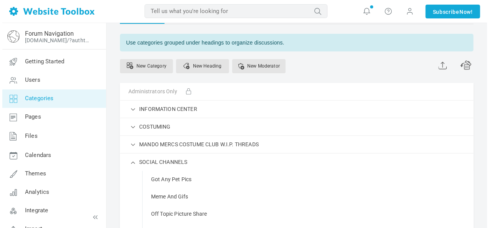
scroll to position [35, 0]
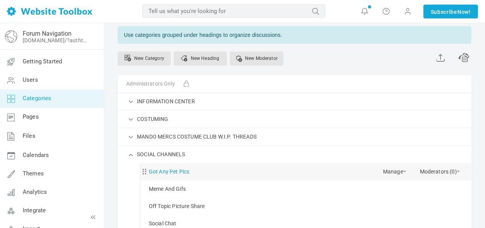
click at [180, 170] on link "Got Any Pet Pics" at bounding box center [169, 172] width 40 height 10
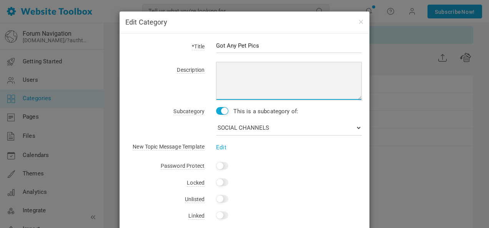
paste textarea "Keep It Safe, Friendly and Respectful"
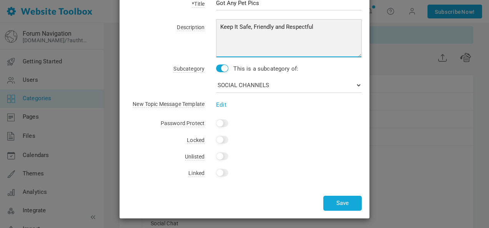
scroll to position [44, 0]
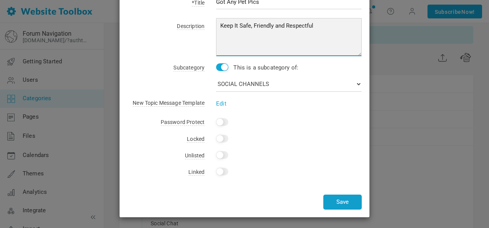
type textarea "Keep It Safe, Friendly and Respectful"
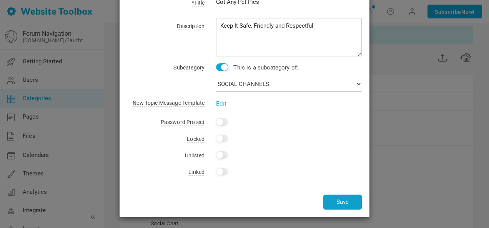
click at [344, 202] on button "Save" at bounding box center [342, 202] width 38 height 15
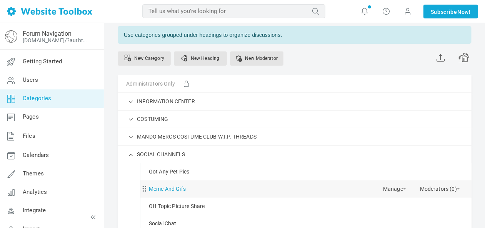
click at [177, 186] on link "Meme And Gifs" at bounding box center [167, 190] width 37 height 10
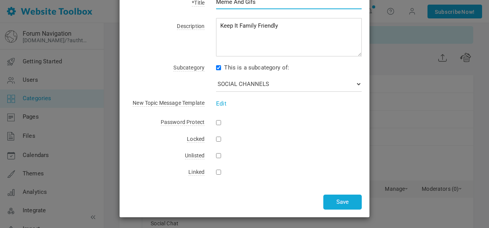
scroll to position [0, 0]
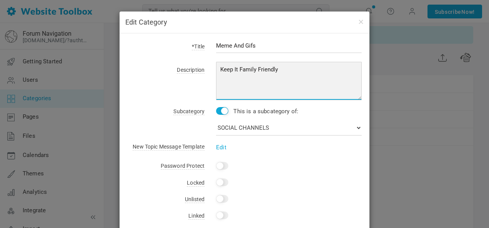
drag, startPoint x: 285, startPoint y: 68, endPoint x: 206, endPoint y: 67, distance: 78.9
click at [196, 67] on div "Description Keep It Family Friendly" at bounding box center [244, 83] width 235 height 36
paste textarea "Safe, Friendly and Respectful"
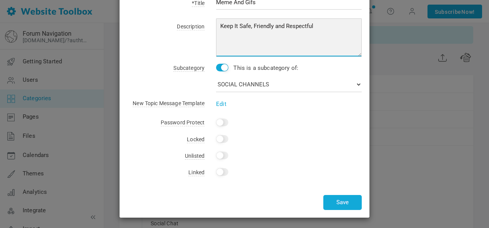
scroll to position [44, 0]
type textarea "Keep It Safe, Friendly and Respectful"
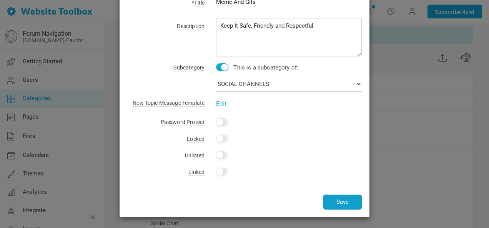
click at [344, 199] on button "Save" at bounding box center [342, 202] width 38 height 15
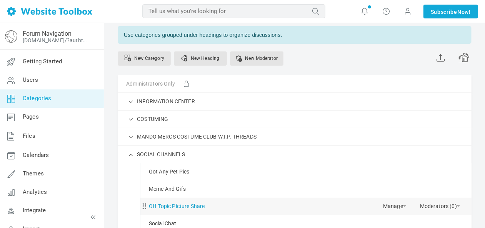
click at [178, 205] on link "Off Topic Picture Share" at bounding box center [177, 207] width 56 height 10
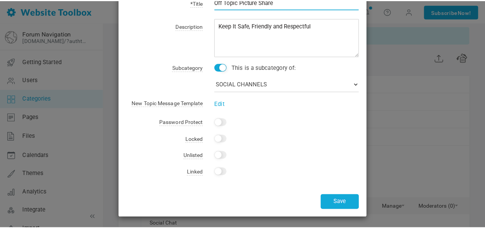
scroll to position [0, 0]
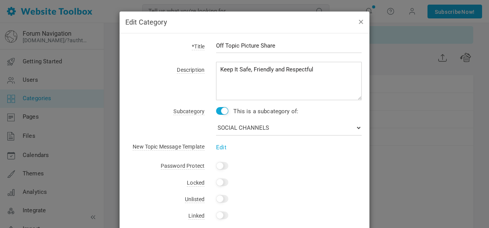
click at [359, 22] on button "button" at bounding box center [361, 21] width 6 height 8
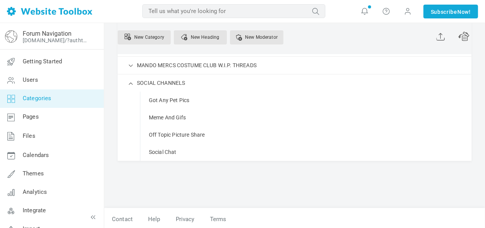
scroll to position [107, 0]
click at [167, 152] on link "Social Chat" at bounding box center [163, 152] width 28 height 10
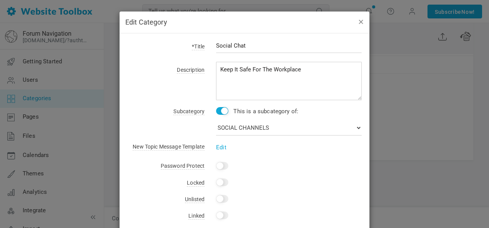
click at [359, 20] on button "button" at bounding box center [361, 21] width 6 height 8
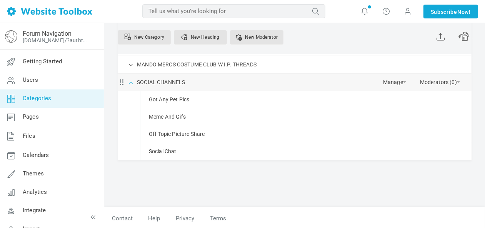
click at [132, 81] on span at bounding box center [131, 82] width 8 height 8
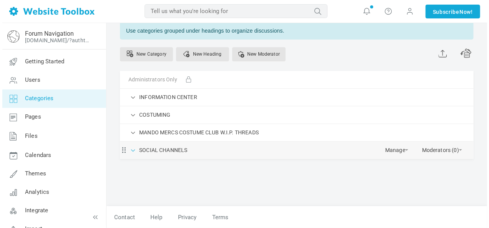
scroll to position [38, 0]
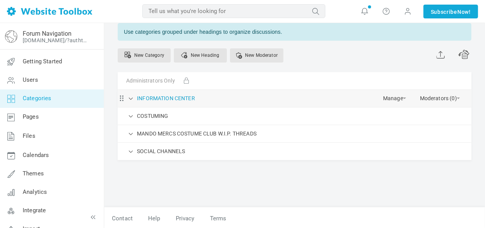
click at [168, 95] on link "INFORMATION CENTER" at bounding box center [166, 99] width 58 height 10
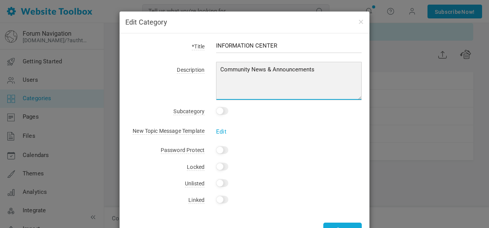
click at [317, 70] on textarea "Community News & Announcements" at bounding box center [289, 81] width 146 height 38
paste textarea "Keep It Safe, Friendly and Respectful"
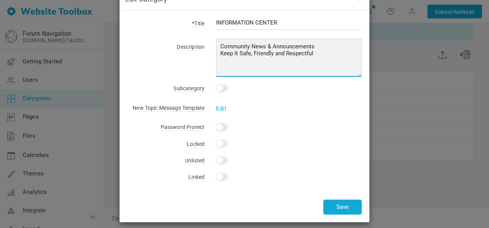
scroll to position [28, 0]
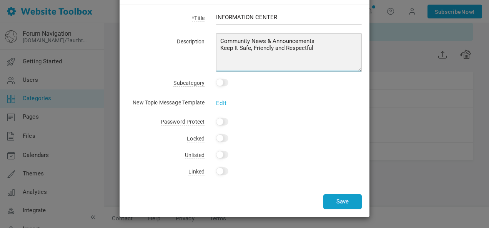
type textarea "Community News & Announcements Keep It Safe, Friendly and Respectful"
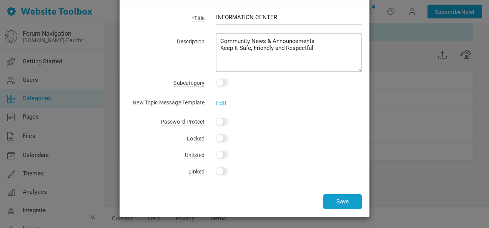
click at [349, 202] on button "Save" at bounding box center [342, 202] width 38 height 15
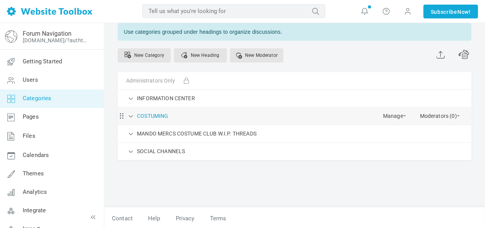
click at [157, 116] on link "COSTUMING" at bounding box center [152, 117] width 31 height 10
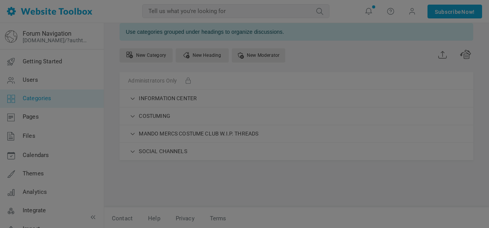
scroll to position [0, 0]
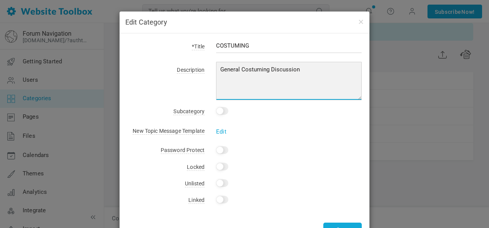
click at [307, 69] on textarea "General Costuming Discussion" at bounding box center [289, 81] width 146 height 38
paste textarea "Keep It Safe, Friendly and Respectful"
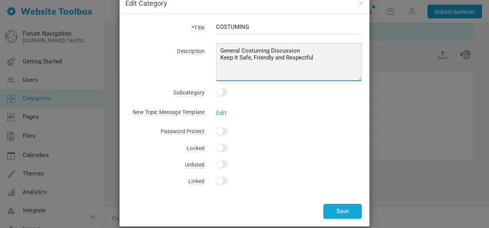
scroll to position [28, 0]
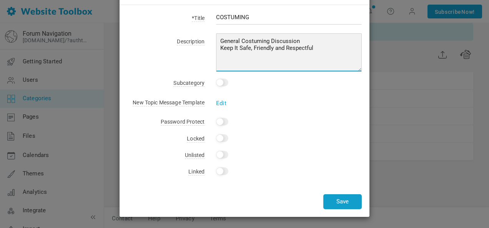
type textarea "General Costuming Discussion Keep It Safe, Friendly and Respectful"
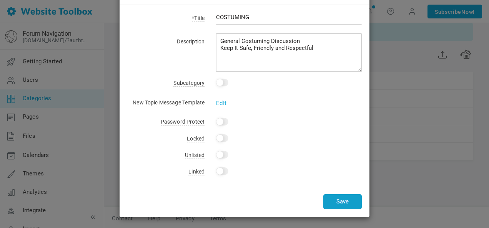
click at [338, 200] on button "Save" at bounding box center [342, 202] width 38 height 15
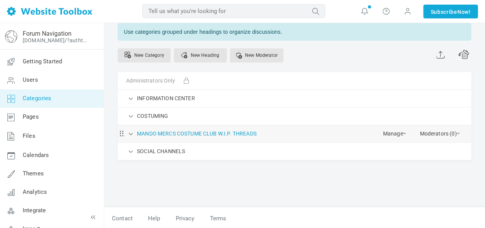
click at [166, 131] on link "MANDO MERCS COSTUME CLUB W.I.P. THREADS" at bounding box center [197, 134] width 120 height 10
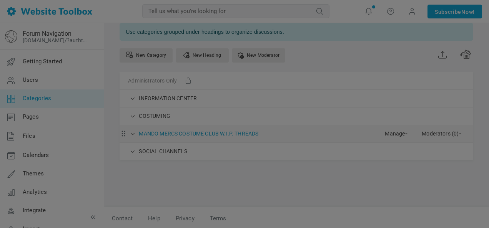
scroll to position [0, 0]
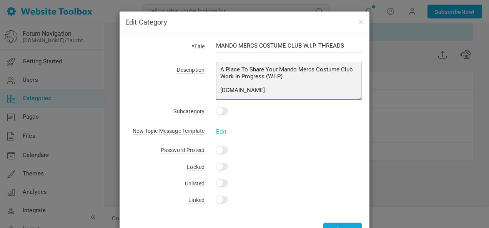
click at [297, 89] on textarea "A Place To Share Your Mando Mercs Costume Club Work In Progress (W.I.P) www.man…" at bounding box center [289, 81] width 146 height 38
paste textarea "Keep It Safe, Friendly and Respectful"
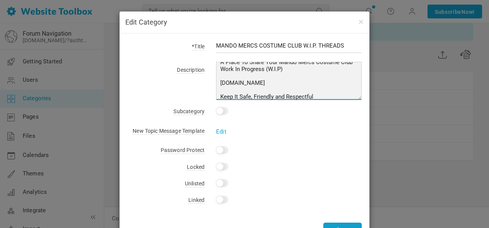
type textarea "A Place To Share Your Mando Mercs Costume Club Work In Progress (W.I.P) www.man…"
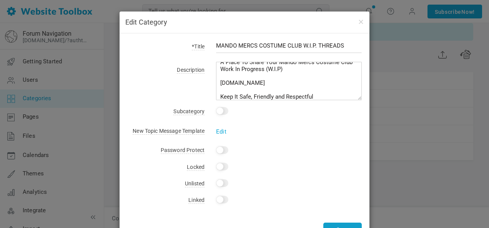
click at [352, 225] on button "Save" at bounding box center [342, 230] width 38 height 15
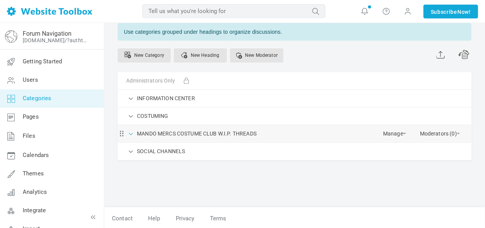
click at [130, 133] on span at bounding box center [131, 134] width 8 height 8
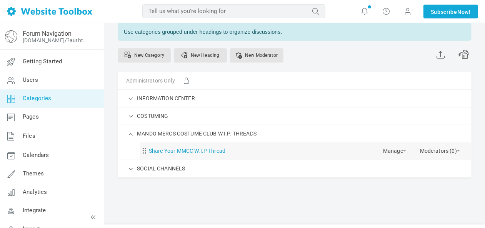
click at [191, 150] on link "Share Your MMCC W.I.P Thread" at bounding box center [187, 152] width 77 height 10
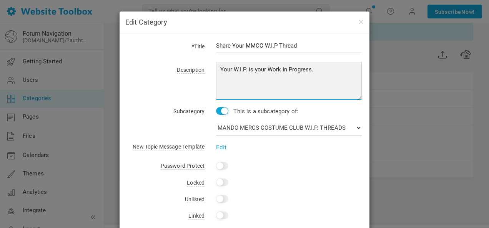
click at [320, 68] on textarea "Your W.I.P. is your Work In Progress." at bounding box center [289, 81] width 146 height 38
paste textarea "Keep It Safe, Friendly and Respectful"
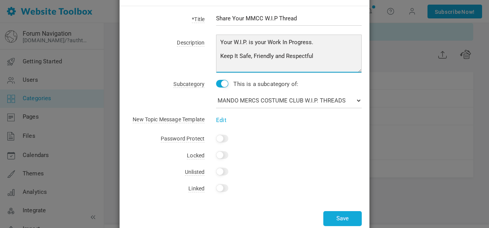
scroll to position [44, 0]
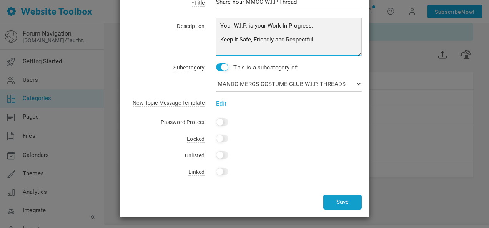
type textarea "Your W.I.P. is your Work In Progress. Keep It Safe, Friendly and Respectful"
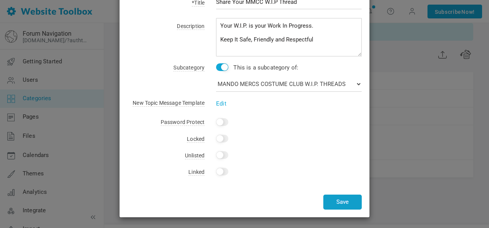
click at [350, 201] on button "Save" at bounding box center [342, 202] width 38 height 15
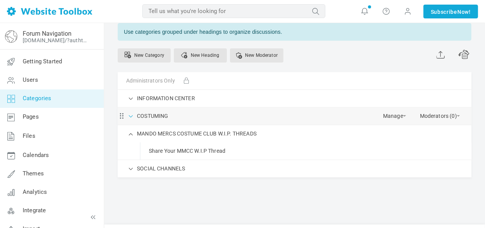
click at [132, 115] on span at bounding box center [131, 116] width 8 height 8
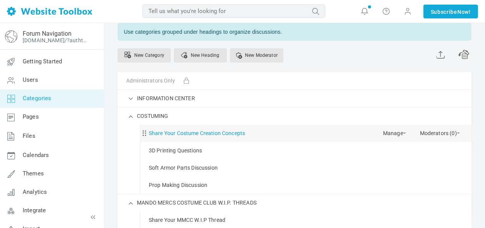
click at [195, 133] on link "Share Your Costume Creation Concepts" at bounding box center [197, 134] width 96 height 10
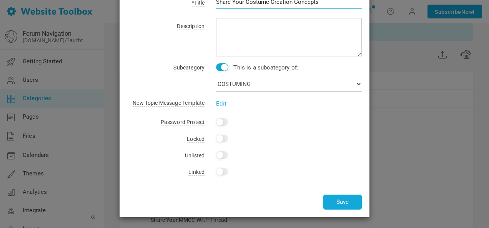
scroll to position [0, 0]
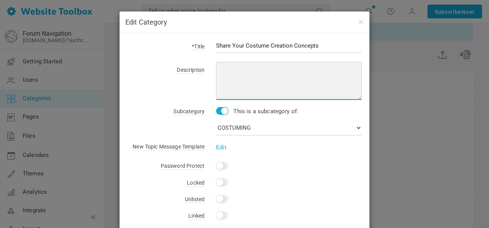
click at [238, 72] on textarea at bounding box center [289, 81] width 146 height 38
drag, startPoint x: 270, startPoint y: 70, endPoint x: 212, endPoint y: 70, distance: 58.1
click at [212, 70] on div "Share Your Ideas Of What You Are Dreaming Of Building." at bounding box center [283, 83] width 157 height 36
click at [309, 68] on textarea "What You Are Dreaming Of Building." at bounding box center [289, 81] width 146 height 38
paste textarea "Keep It Safe, Friendly and Respectful"
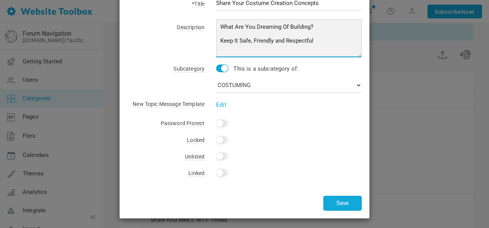
scroll to position [44, 0]
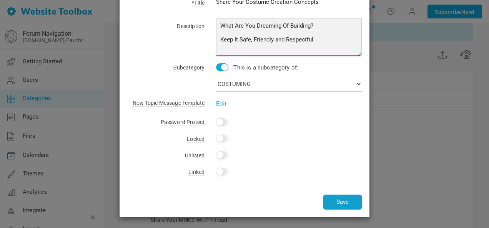
type textarea "What Are You Dreaming Of Building? Keep It Safe, Friendly and Respectful"
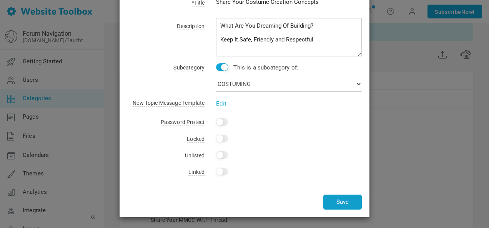
click at [345, 201] on button "Save" at bounding box center [342, 202] width 38 height 15
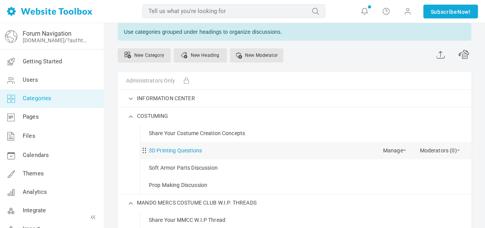
click at [182, 148] on link "3D Printing Questions" at bounding box center [175, 151] width 53 height 10
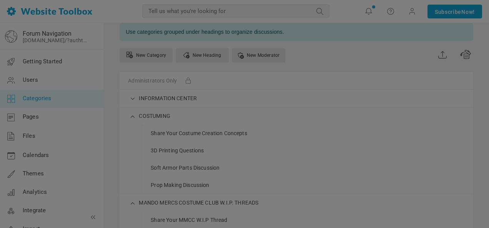
scroll to position [0, 0]
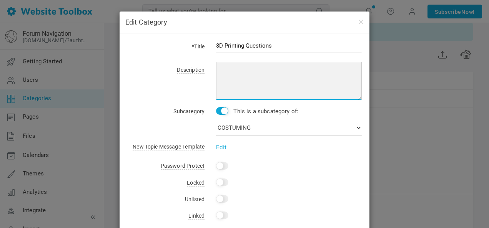
click at [246, 72] on textarea at bounding box center [289, 81] width 146 height 38
paste textarea "Keep It Safe, Friendly and Respectful"
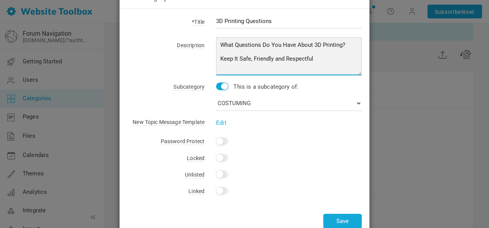
scroll to position [44, 0]
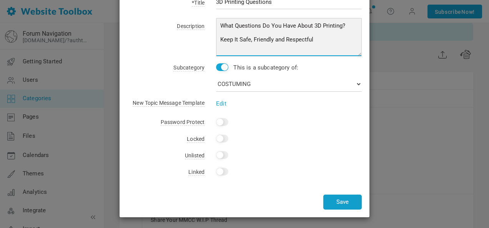
type textarea "What Questions Do You Have About 3D Printing? Keep It Safe, Friendly and Respec…"
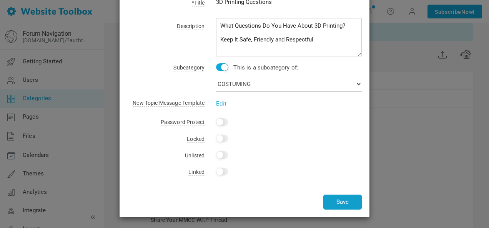
click at [343, 201] on button "Save" at bounding box center [342, 202] width 38 height 15
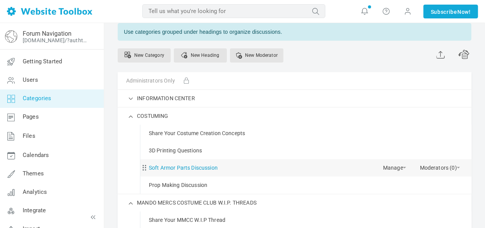
click at [183, 165] on link "Soft Armor Parts Discussion" at bounding box center [183, 168] width 69 height 10
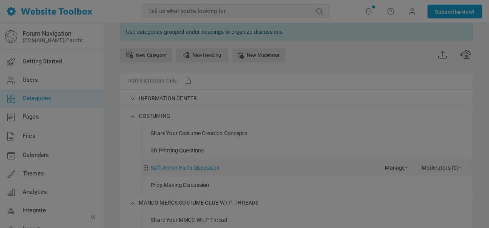
scroll to position [0, 0]
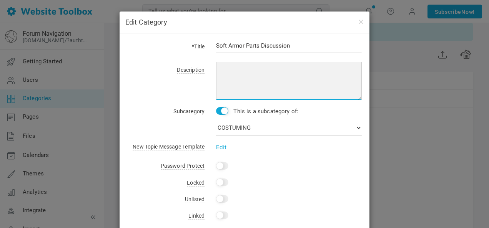
click at [239, 69] on textarea at bounding box center [289, 81] width 146 height 38
click at [338, 68] on textarea "Flight Suits, Vests, Gloves, Belts, Boots Etc..." at bounding box center [289, 81] width 146 height 38
paste textarea "Keep It Safe, Friendly and Respectful"
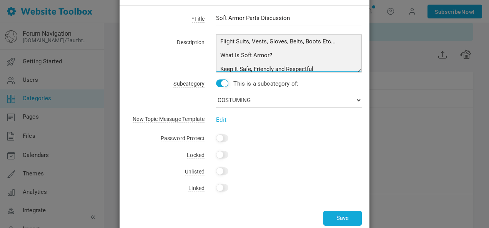
scroll to position [44, 0]
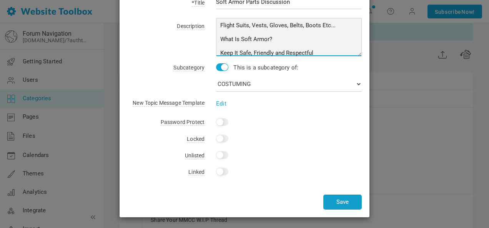
type textarea "Flight Suits, Vests, Gloves, Belts, Boots Etc... What Is Soft Armor? Keep It Sa…"
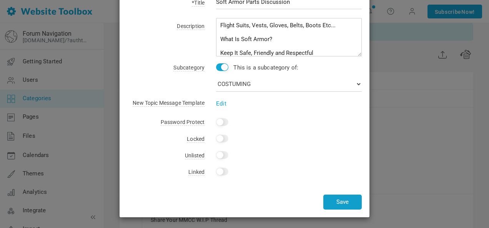
click at [346, 200] on button "Save" at bounding box center [342, 202] width 38 height 15
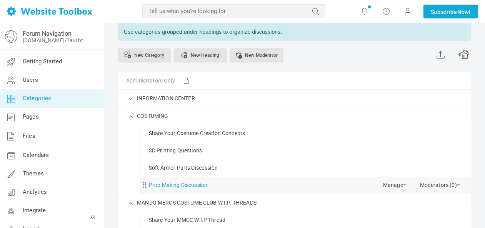
click at [178, 184] on link "Prop Making Discussion" at bounding box center [178, 186] width 58 height 10
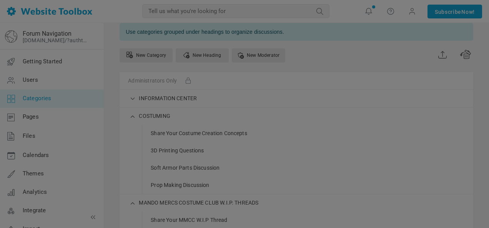
scroll to position [0, 0]
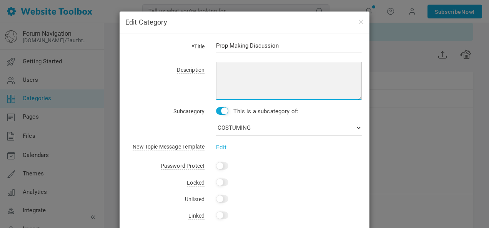
click at [242, 68] on textarea at bounding box center [289, 81] width 146 height 38
click at [320, 70] on textarea "Anything That Is Not Part Of Your Armor Parts Bacta," at bounding box center [289, 81] width 146 height 38
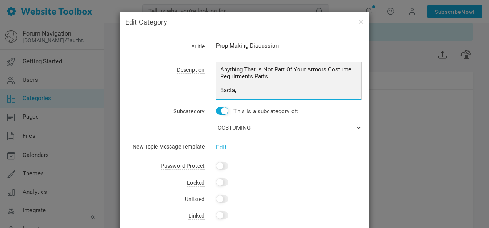
drag, startPoint x: 259, startPoint y: 69, endPoint x: 243, endPoint y: 70, distance: 16.5
click at [243, 70] on textarea "Anything That Is Not Part Of Your Armors Costume Requirments Parts Bacta," at bounding box center [289, 81] width 146 height 38
drag, startPoint x: 253, startPoint y: 76, endPoint x: 275, endPoint y: 75, distance: 22.3
click at [275, 76] on textarea "Anything Not Part Of Your Armors Costume Requirements Parts Bacta," at bounding box center [289, 81] width 146 height 38
drag, startPoint x: 303, startPoint y: 70, endPoint x: 214, endPoint y: 69, distance: 88.9
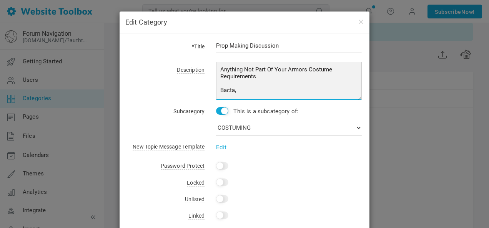
click at [216, 69] on textarea "Anything Not Part Of Your Armors Costume Requirements Bacta," at bounding box center [289, 81] width 146 height 38
drag, startPoint x: 236, startPoint y: 84, endPoint x: 215, endPoint y: 82, distance: 21.3
click at [216, 82] on textarea "Extra Things That Are Not Costume Requirements Bacta," at bounding box center [289, 81] width 146 height 38
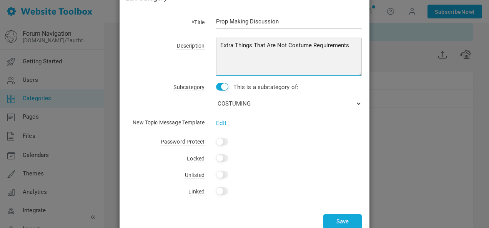
scroll to position [44, 0]
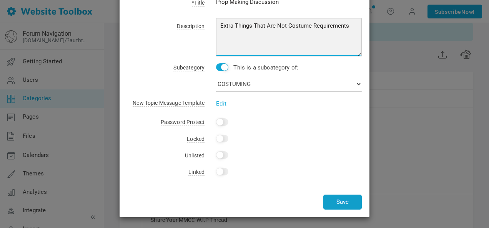
type textarea "Extra Things That Are Not Costume Requirements"
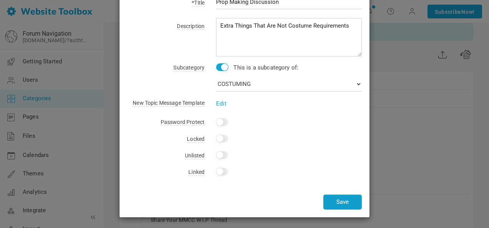
click at [347, 200] on button "Save" at bounding box center [342, 202] width 38 height 15
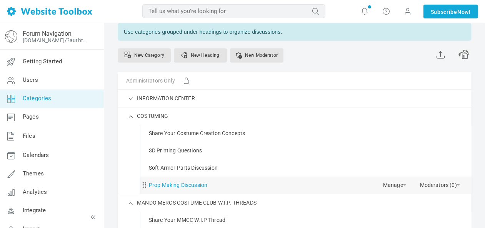
click at [192, 182] on link "Prop Making Discussion" at bounding box center [178, 186] width 58 height 10
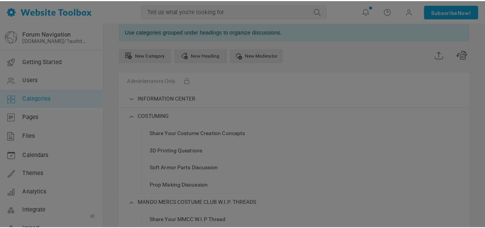
scroll to position [0, 0]
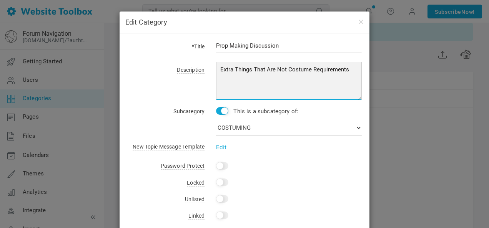
drag, startPoint x: 352, startPoint y: 67, endPoint x: 207, endPoint y: 66, distance: 144.6
click at [207, 66] on div "Extra Things That Are Not Costume Requirements" at bounding box center [283, 83] width 157 height 36
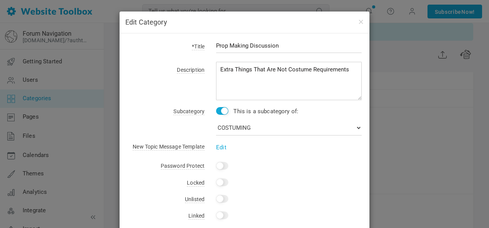
click at [390, 65] on div "Edit Category *Title Prop Making Discussion Description Extra Things That Are N…" at bounding box center [244, 114] width 489 height 228
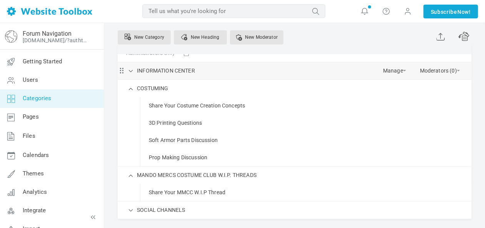
scroll to position [76, 0]
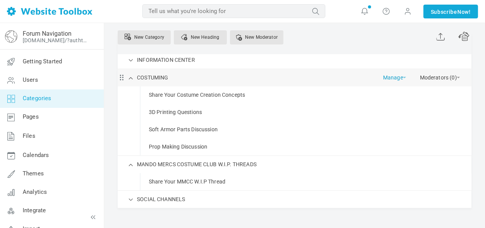
click at [405, 75] on link "Manage" at bounding box center [394, 75] width 23 height 13
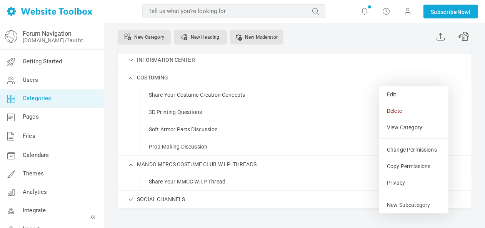
scroll to position [60, 0]
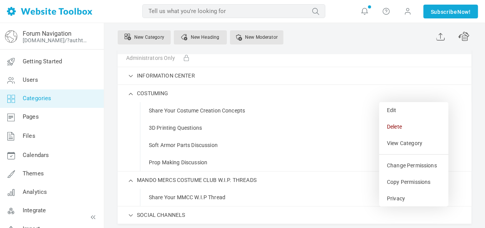
click at [481, 85] on div "Categories Moderators Use categories grouped under headings to organize discuss…" at bounding box center [294, 128] width 381 height 331
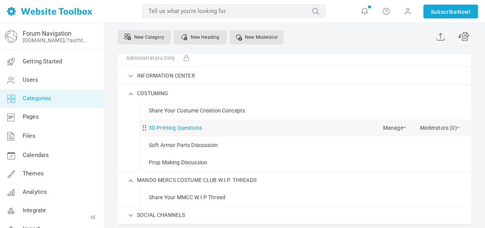
click at [175, 129] on link "3D Printing Questions" at bounding box center [175, 128] width 53 height 10
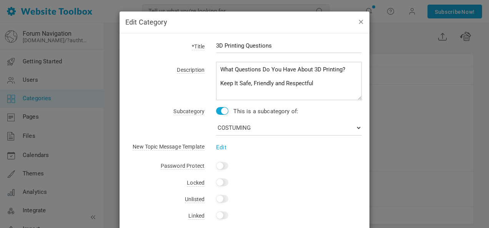
click at [359, 20] on button "button" at bounding box center [361, 21] width 6 height 8
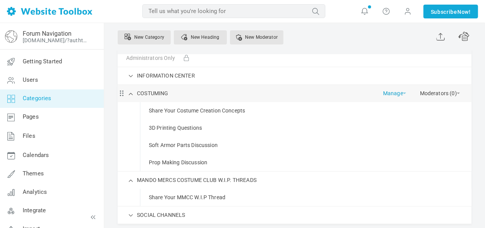
click at [401, 91] on link "Manage" at bounding box center [394, 91] width 23 height 13
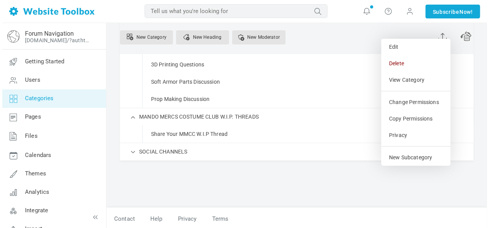
scroll to position [124, 0]
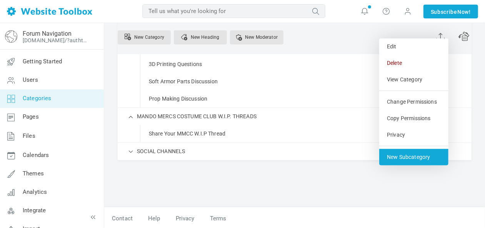
click at [413, 154] on link "New Subcategory" at bounding box center [413, 157] width 69 height 17
select select "987802"
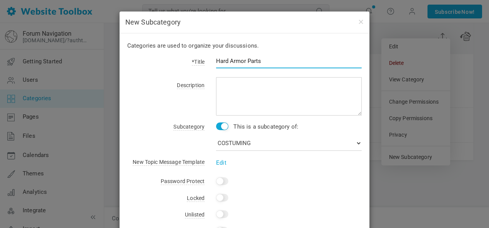
type input "Hard Armor Parts"
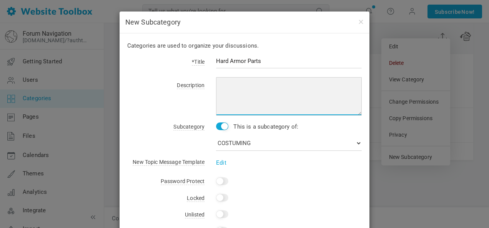
click at [323, 88] on textarea at bounding box center [289, 96] width 146 height 38
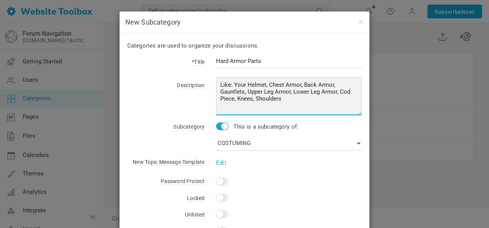
click at [288, 98] on textarea "Like: Your Helmet, Chest Armor, Back Armor, Gauntlets, Upper Leg Armor, Lower L…" at bounding box center [289, 96] width 146 height 38
click at [325, 105] on textarea "Like: Your Helmet, Chest Armor, Back Armor, Gauntlets, Upper Leg Armor, Lower L…" at bounding box center [289, 96] width 146 height 38
click at [313, 86] on textarea "Like: Your Helmet, Chest Armor, Back Armor, Gauntlets, Upper Leg Armor, Lower L…" at bounding box center [289, 96] width 146 height 38
click at [261, 115] on textarea "Like: Your Helmet, Chest Armor, Back Armor, Gauntlets, Upper Leg Armor, Lower L…" at bounding box center [289, 96] width 146 height 38
click at [265, 110] on textarea "Like: Your Helmet, Chest Armor, Back Armor, Gauntlets, Upper Leg Armor, Lower L…" at bounding box center [289, 96] width 146 height 38
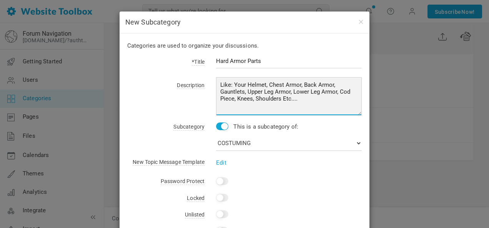
type textarea "Like: Your Helmet, Chest Armor, Back Armor, Gauntlets, Upper Leg Armor, Lower L…"
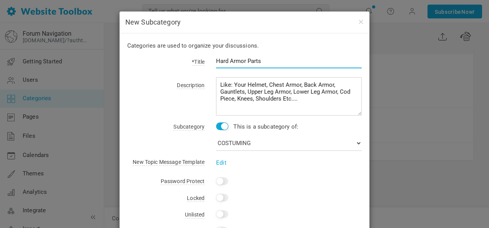
click at [266, 59] on input "Hard Armor Parts" at bounding box center [289, 61] width 146 height 15
type input "Hard Armor Parts Discussion"
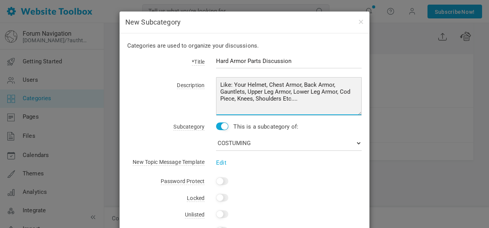
click at [230, 82] on textarea "Like: Your Helmet, Chest Armor, Back Armor, Gauntlets, Upper Leg Armor, Lower L…" at bounding box center [289, 96] width 146 height 38
click at [241, 85] on textarea "Like Your Helmet, Chest Armor, Back Armor, Gauntlets, Upper Leg Armor, Lower Le…" at bounding box center [289, 96] width 146 height 38
click at [305, 99] on textarea "Like Your: Helmet, Chest Armor, Back Armor, Gauntlets, Upper Leg Armor, Lower L…" at bounding box center [289, 96] width 146 height 38
paste textarea "Keep It Safe, Friendly and Respectful"
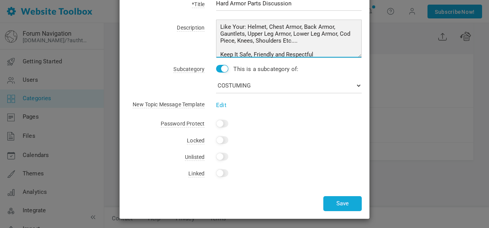
scroll to position [59, 0]
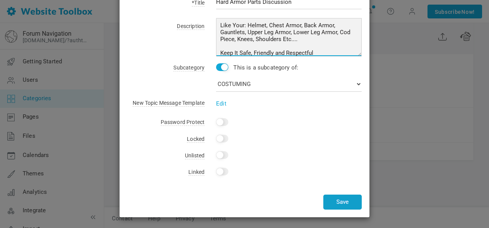
type textarea "Like Your: Helmet, Chest Armor, Back Armor, Gauntlets, Upper Leg Armor, Lower L…"
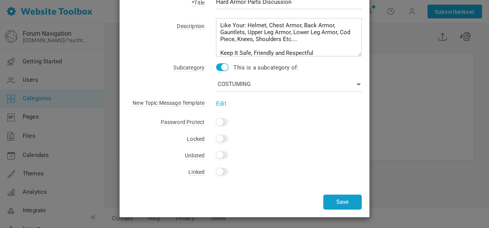
click at [338, 202] on button "Save" at bounding box center [342, 202] width 38 height 15
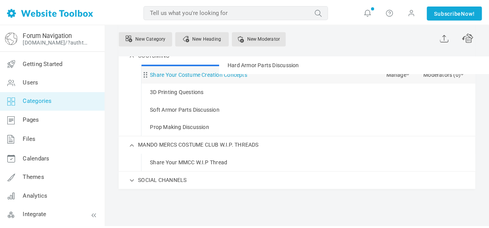
scroll to position [93, 0]
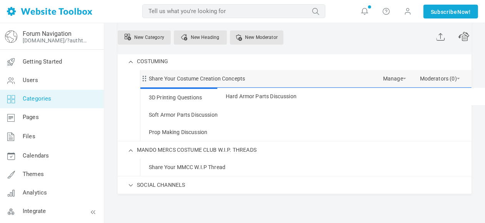
drag, startPoint x: 144, startPoint y: 203, endPoint x: 155, endPoint y: 86, distance: 117.8
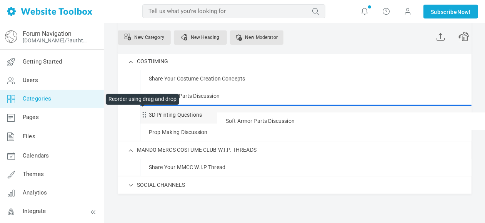
drag, startPoint x: 145, startPoint y: 132, endPoint x: 145, endPoint y: 111, distance: 21.5
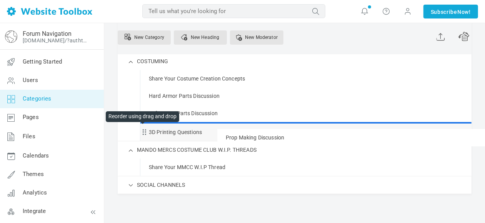
drag, startPoint x: 144, startPoint y: 148, endPoint x: 144, endPoint y: 128, distance: 20.0
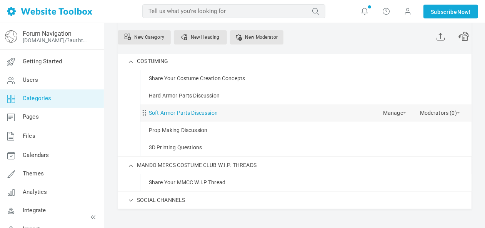
click at [208, 112] on link "Soft Armor Parts Discussion" at bounding box center [183, 113] width 69 height 10
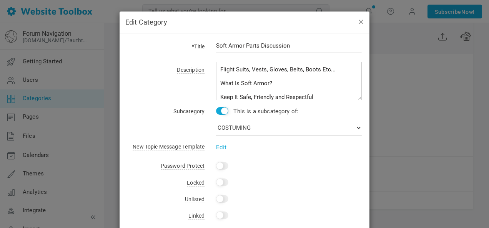
click at [359, 22] on button "button" at bounding box center [361, 21] width 6 height 8
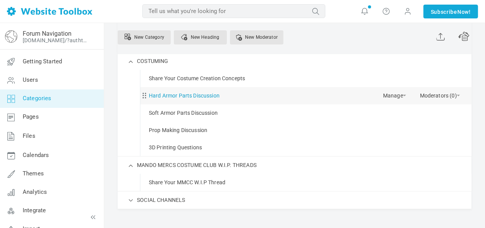
click at [204, 92] on link "Hard Armor Parts Discussion" at bounding box center [184, 96] width 71 height 10
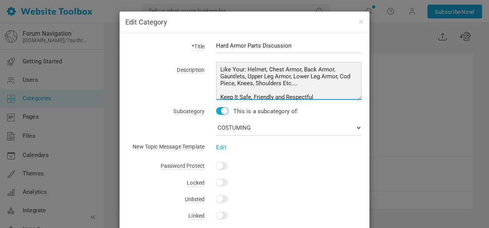
click at [310, 83] on textarea "Like Your: Helmet, Chest Armor, Back Armor, Gauntlets, Upper Leg Armor, Lower L…" at bounding box center [289, 81] width 146 height 38
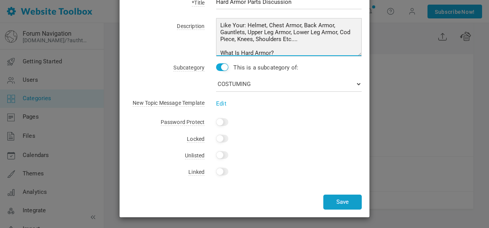
type textarea "Like Your: Helmet, Chest Armor, Back Armor, Gauntlets, Upper Leg Armor, Lower L…"
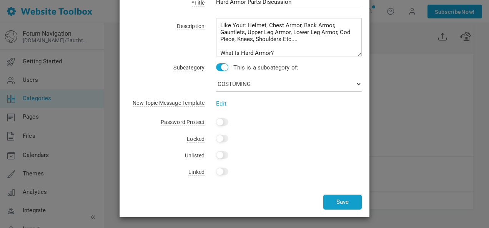
click at [348, 201] on button "Save" at bounding box center [342, 202] width 38 height 15
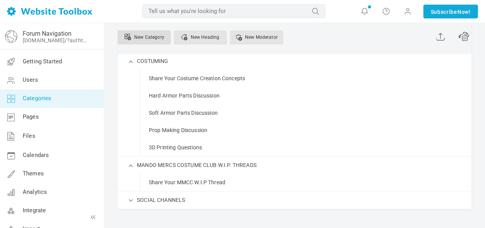
click at [159, 33] on link "New Category" at bounding box center [144, 37] width 53 height 14
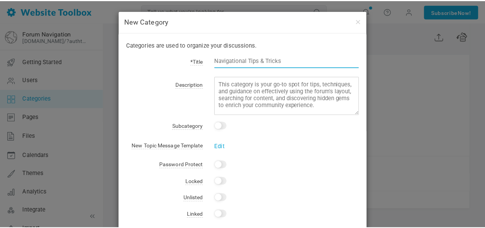
scroll to position [0, 0]
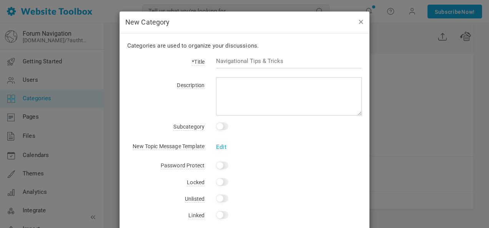
click at [359, 22] on button "button" at bounding box center [361, 21] width 6 height 8
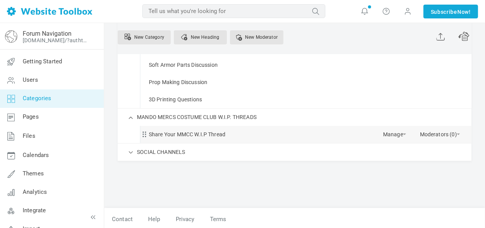
scroll to position [142, 0]
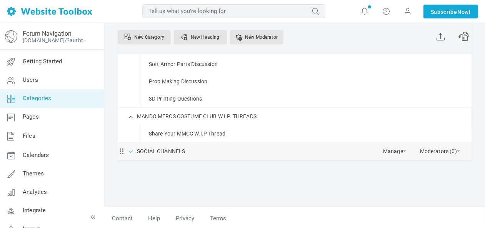
click at [131, 152] on span at bounding box center [131, 151] width 8 height 8
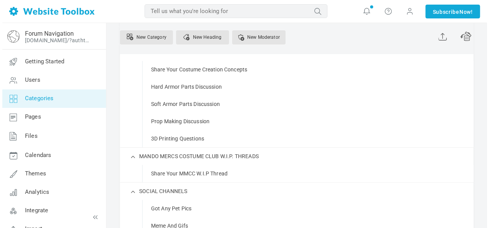
scroll to position [95, 0]
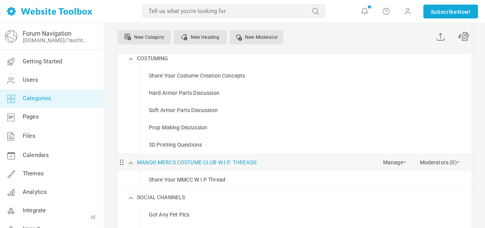
click at [205, 161] on link "MANDO MERCS COSTUME CLUB W.I.P. THREADS" at bounding box center [197, 163] width 120 height 10
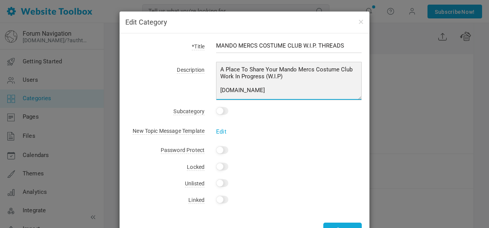
click at [299, 77] on textarea "A Place To Share Your Mando Mercs Costume Club Work In Progress (W.I.P) www.man…" at bounding box center [289, 81] width 146 height 38
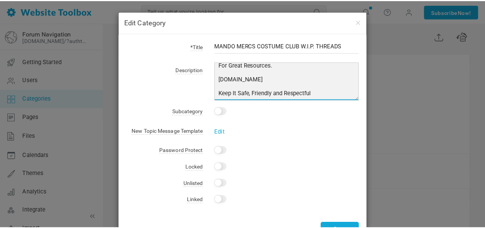
scroll to position [28, 0]
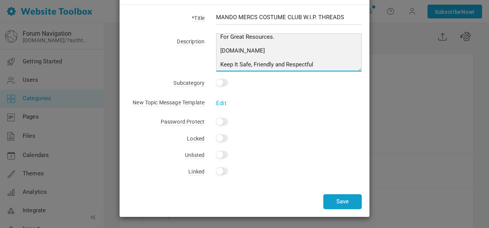
type textarea "A Place To Share Your Mando Mercs Costume Club Work In Progress (W.I.P) If You …"
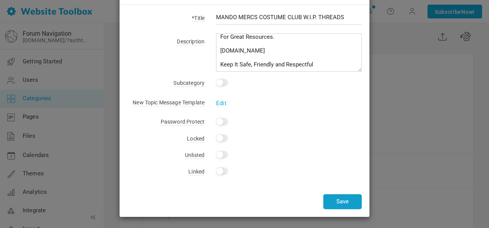
click at [348, 204] on button "Save" at bounding box center [342, 202] width 38 height 15
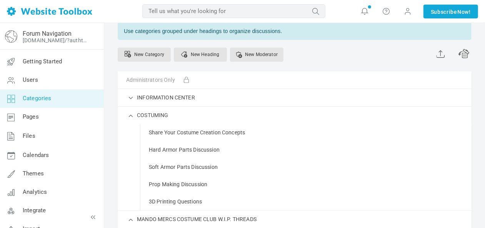
scroll to position [77, 0]
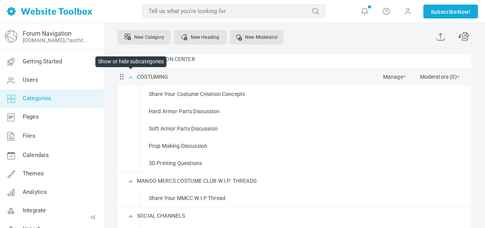
click at [130, 76] on span at bounding box center [131, 77] width 8 height 8
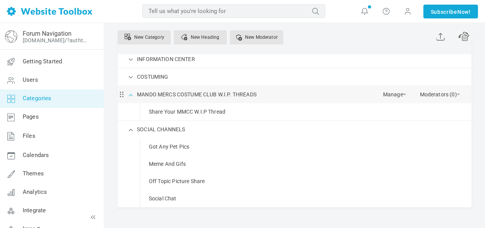
click at [132, 92] on span at bounding box center [131, 94] width 8 height 8
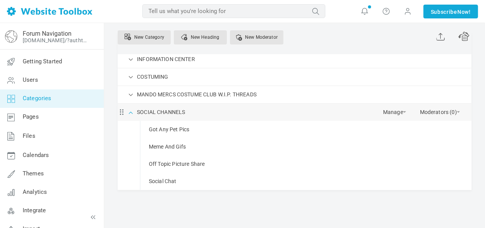
click at [130, 111] on span at bounding box center [131, 112] width 8 height 8
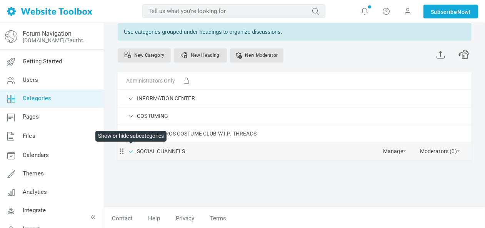
click at [129, 152] on span at bounding box center [131, 151] width 8 height 8
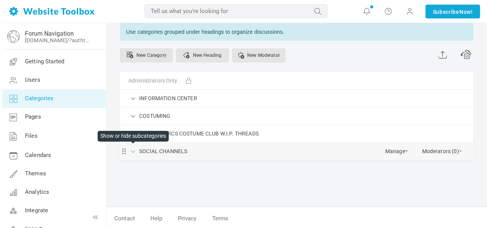
scroll to position [77, 0]
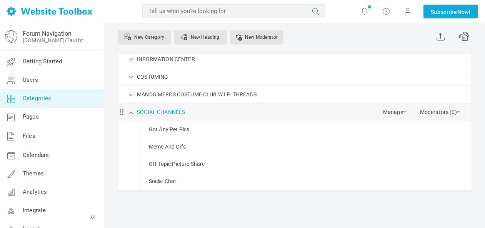
click at [161, 110] on link "SOCIAL CHANNELS" at bounding box center [161, 113] width 48 height 10
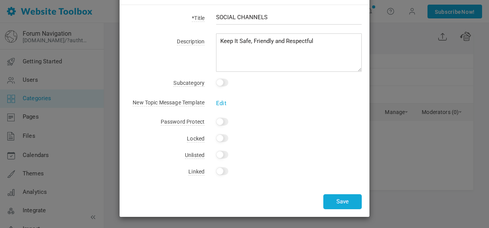
scroll to position [0, 0]
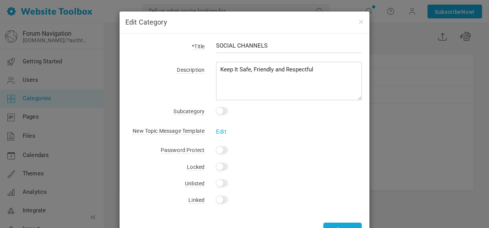
drag, startPoint x: 270, startPoint y: 43, endPoint x: 205, endPoint y: 45, distance: 65.0
click at [205, 45] on div "SOCIAL CHANNELS" at bounding box center [283, 50] width 157 height 18
type input "THE CANTINA"
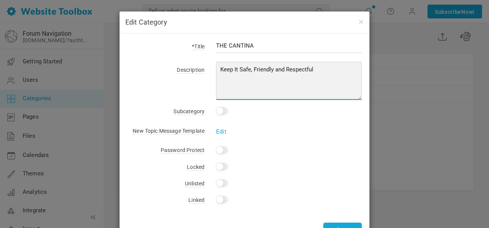
click at [216, 70] on textarea "Keep It Safe, Friendly and Respectful" at bounding box center [289, 81] width 146 height 38
click at [231, 69] on textarea "Keep It Safe, Friendly and Respectful" at bounding box center [289, 81] width 146 height 38
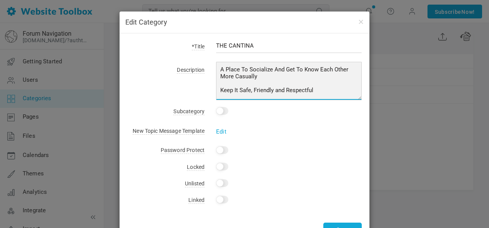
drag, startPoint x: 248, startPoint y: 70, endPoint x: 215, endPoint y: 68, distance: 33.1
click at [216, 68] on textarea "Keep It Safe, Friendly and Respectful" at bounding box center [289, 81] width 146 height 38
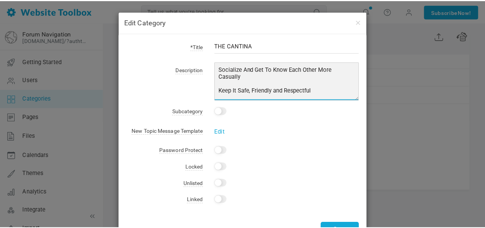
scroll to position [28, 0]
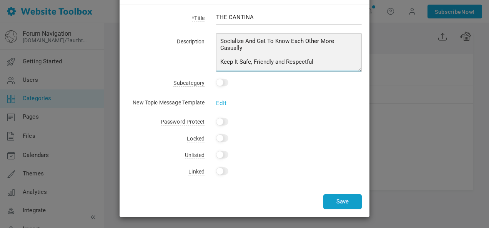
type textarea "Socialize And Get To Know Each Other More Casually Keep It Safe, Friendly and R…"
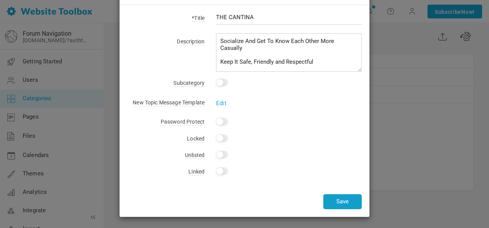
click at [347, 199] on button "Save" at bounding box center [342, 202] width 38 height 15
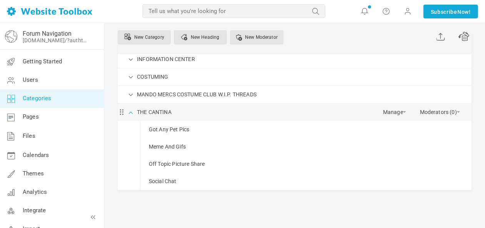
click at [133, 112] on span at bounding box center [131, 112] width 8 height 8
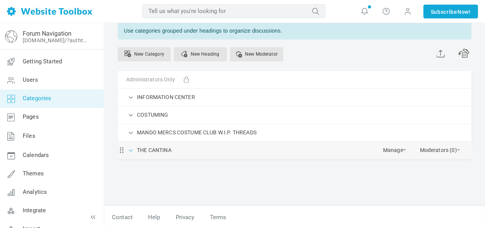
scroll to position [38, 0]
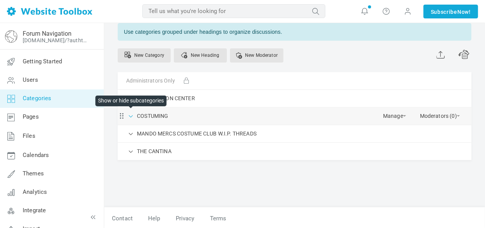
click at [132, 116] on span at bounding box center [131, 116] width 8 height 8
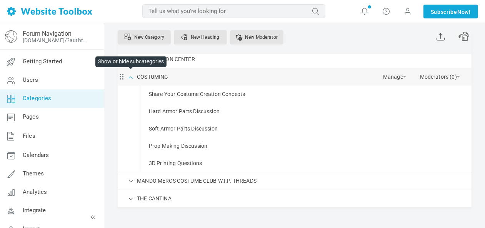
click at [132, 75] on span at bounding box center [131, 77] width 8 height 8
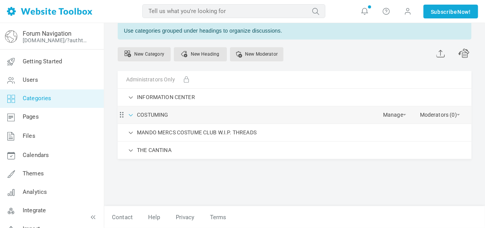
scroll to position [38, 0]
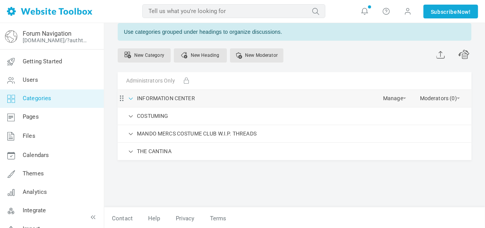
click at [131, 96] on span at bounding box center [131, 98] width 8 height 8
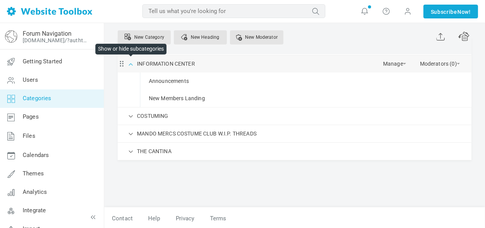
click at [132, 63] on span at bounding box center [131, 64] width 8 height 8
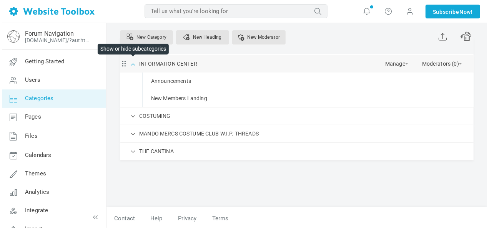
scroll to position [38, 0]
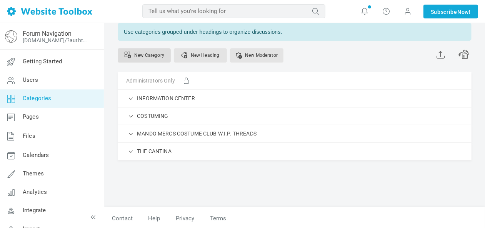
click at [156, 52] on link "New Category" at bounding box center [144, 55] width 53 height 14
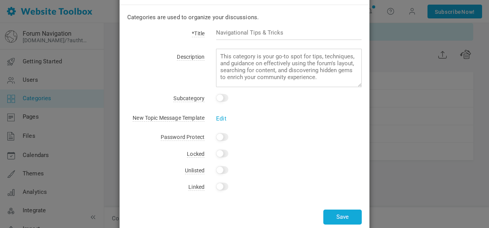
scroll to position [0, 0]
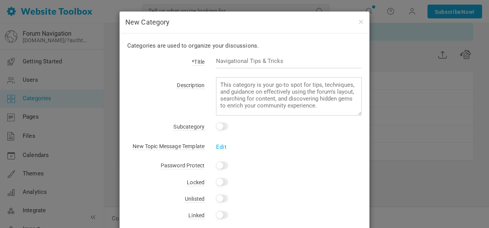
drag, startPoint x: 290, startPoint y: 60, endPoint x: 204, endPoint y: 61, distance: 86.5
click at [205, 61] on div at bounding box center [283, 66] width 157 height 18
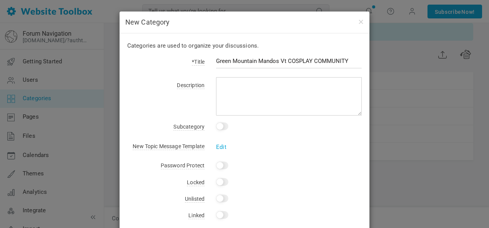
type input "Green Mountain Mandos Vt COSPLAY COMMUNITY"
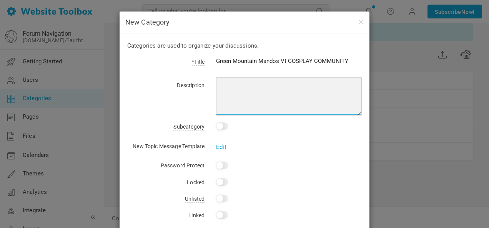
click at [235, 81] on textarea at bounding box center [289, 96] width 146 height 38
click at [240, 82] on textarea at bounding box center [289, 96] width 146 height 38
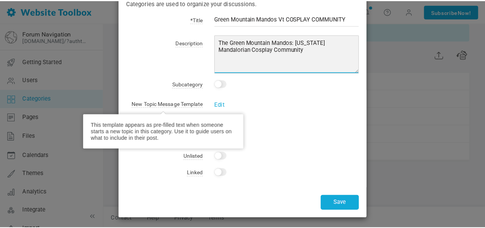
scroll to position [44, 0]
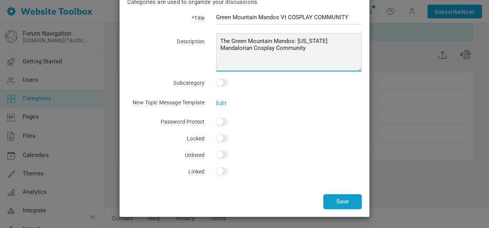
type textarea "The Green Mountain Mandos: [US_STATE] Mandalorian Cosplay Community"
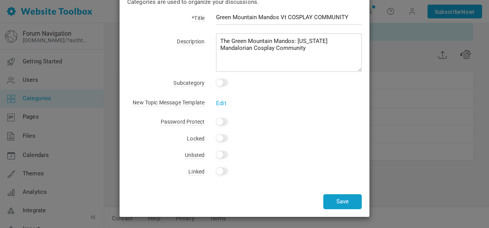
drag, startPoint x: 350, startPoint y: 200, endPoint x: 363, endPoint y: 196, distance: 13.9
click at [350, 200] on button "Save" at bounding box center [342, 202] width 38 height 15
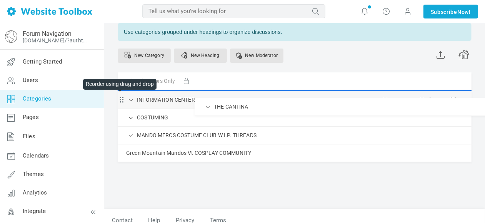
drag, startPoint x: 122, startPoint y: 153, endPoint x: 124, endPoint y: 98, distance: 55.4
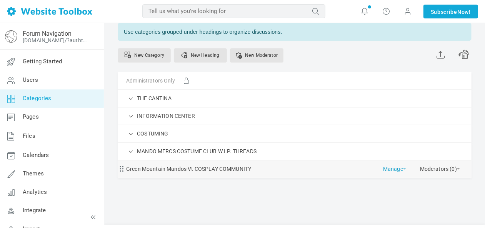
click at [405, 167] on link "Manage" at bounding box center [394, 167] width 23 height 13
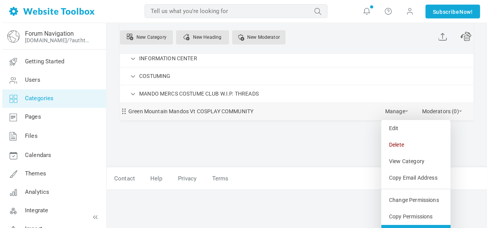
scroll to position [130, 0]
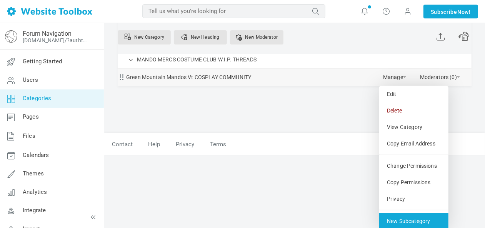
click at [427, 214] on link "New Subcategory" at bounding box center [413, 221] width 69 height 17
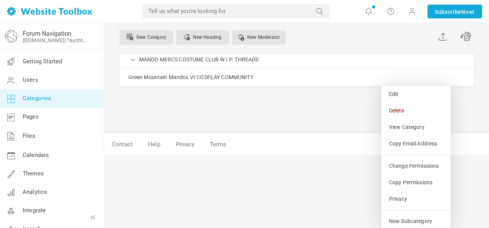
select select "987818"
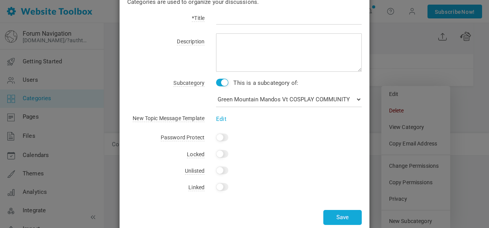
scroll to position [0, 0]
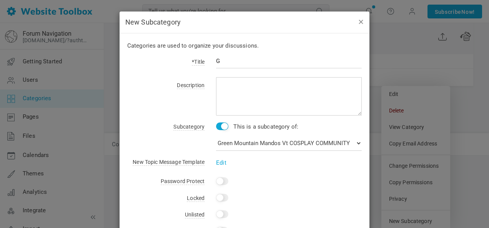
type input "G"
click at [360, 21] on button "button" at bounding box center [361, 21] width 6 height 8
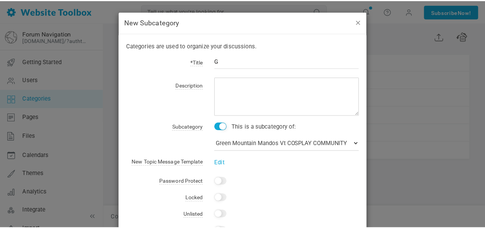
scroll to position [55, 0]
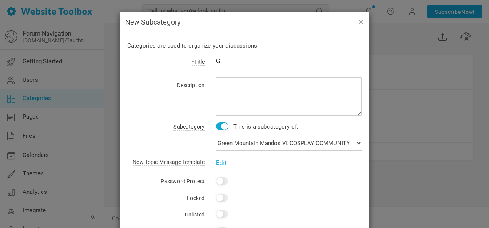
drag, startPoint x: 357, startPoint y: 21, endPoint x: 288, endPoint y: 35, distance: 69.8
click at [358, 21] on button "button" at bounding box center [361, 21] width 6 height 8
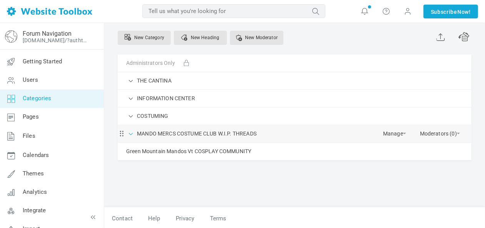
click at [131, 132] on span at bounding box center [131, 134] width 8 height 8
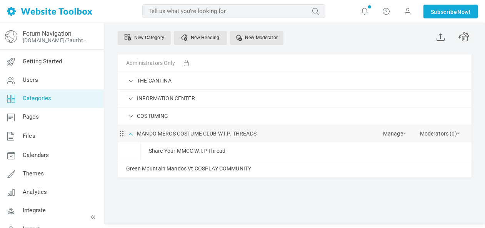
click at [130, 132] on span at bounding box center [131, 134] width 8 height 8
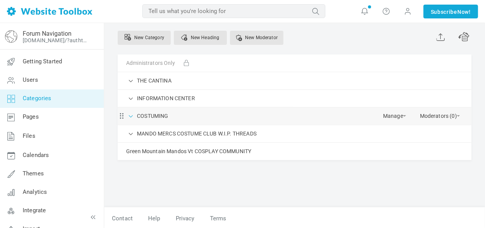
click at [130, 116] on span at bounding box center [131, 116] width 8 height 8
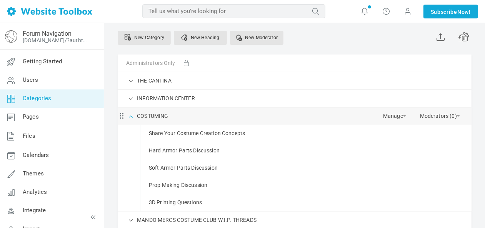
click at [130, 116] on span at bounding box center [131, 116] width 8 height 8
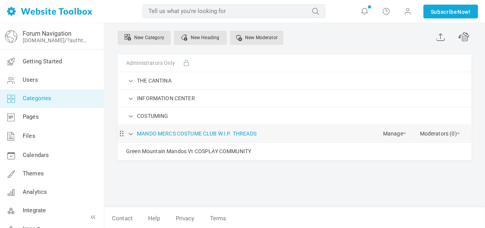
scroll to position [38, 0]
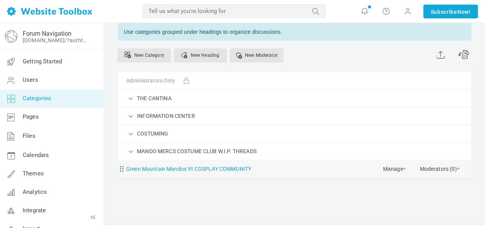
click at [150, 168] on link "Green Mountain Mandos Vt COSPLAY COMMUNITY" at bounding box center [188, 170] width 125 height 10
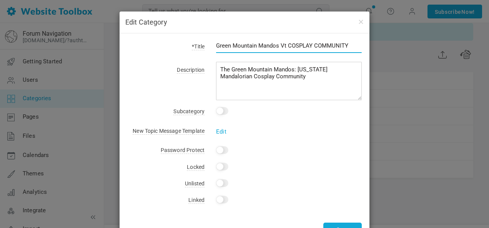
drag, startPoint x: 275, startPoint y: 45, endPoint x: 213, endPoint y: 45, distance: 62.3
click at [213, 45] on div "Green Mountain Mandos Vt COSPLAY COMMUNITY" at bounding box center [283, 50] width 157 height 18
type input "GREEN MOUNTAIN MANDOS Vt COSPLAY COMMUNITY"
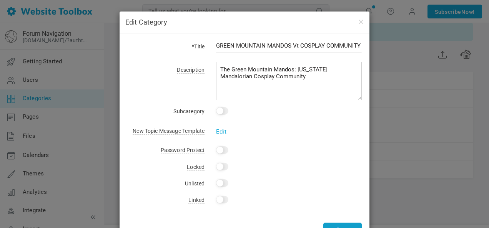
click at [337, 226] on button "Save" at bounding box center [342, 230] width 38 height 15
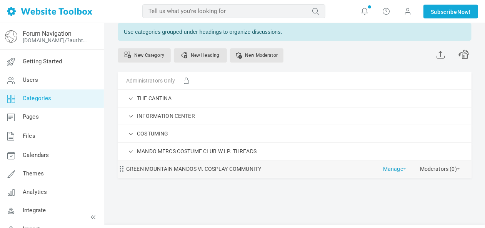
click at [405, 168] on span at bounding box center [404, 169] width 3 height 2
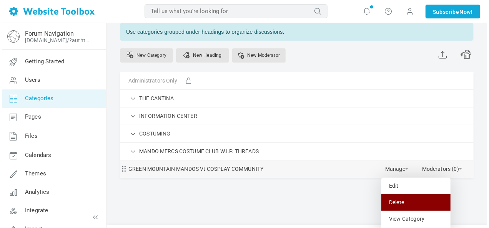
scroll to position [130, 0]
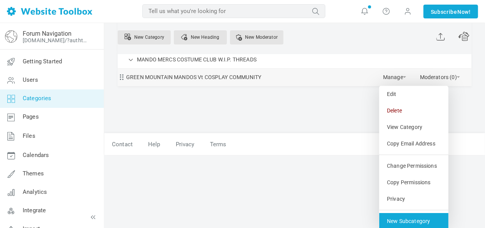
click at [428, 219] on link "New Subcategory" at bounding box center [413, 221] width 69 height 17
select select "987818"
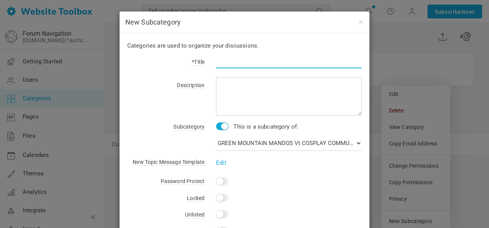
click at [222, 61] on input "text" at bounding box center [289, 61] width 146 height 15
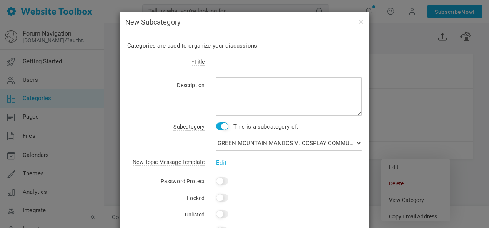
scroll to position [55, 0]
type input "Green Mountain Mandos - Facebook"
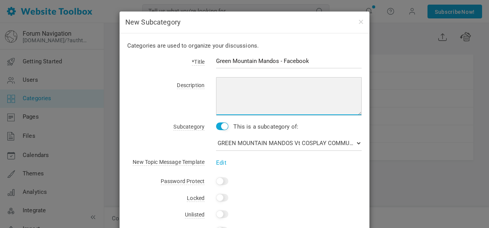
click at [246, 85] on textarea at bounding box center [289, 96] width 146 height 38
paste textarea "[URL][DOMAIN_NAME]"
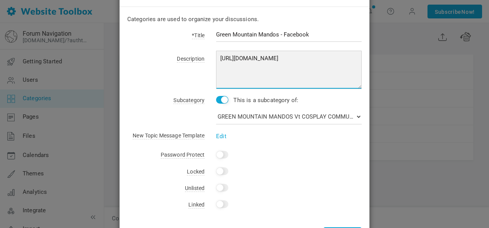
scroll to position [38, 0]
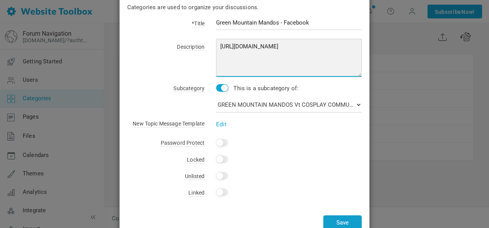
type textarea "[URL][DOMAIN_NAME]"
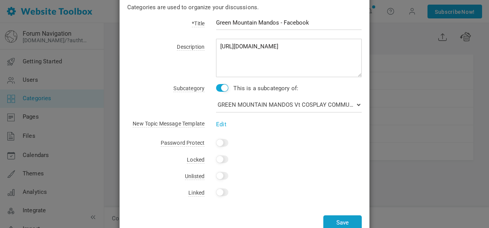
click at [345, 218] on button "Save" at bounding box center [342, 223] width 38 height 15
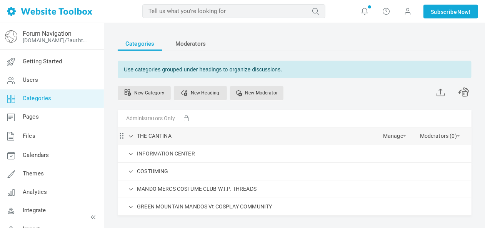
scroll to position [38, 0]
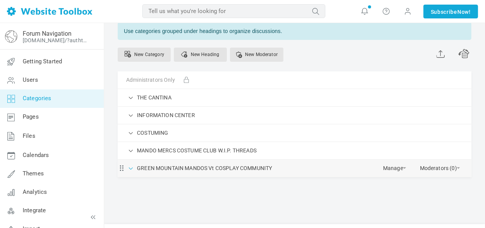
click at [133, 167] on span at bounding box center [131, 168] width 8 height 8
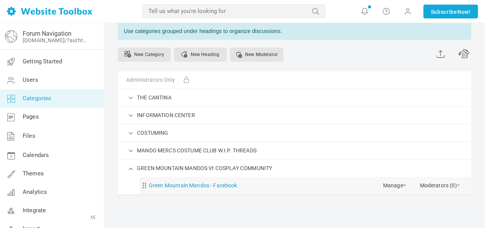
click at [230, 185] on link "Green Mountain Mandos - Facebook" at bounding box center [193, 186] width 88 height 10
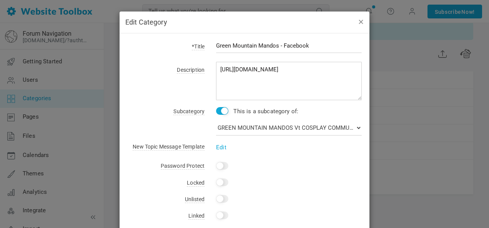
click at [358, 22] on button "button" at bounding box center [361, 21] width 6 height 8
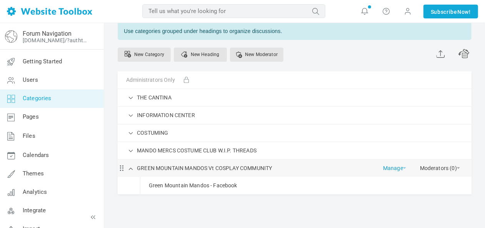
click at [402, 167] on link "Manage" at bounding box center [394, 166] width 23 height 13
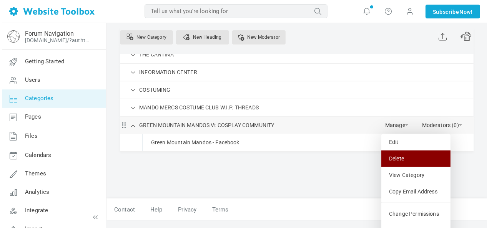
scroll to position [146, 0]
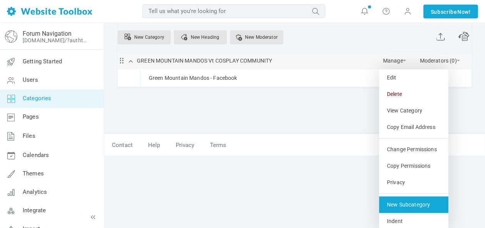
click at [417, 204] on link "New Subcategory" at bounding box center [413, 205] width 69 height 17
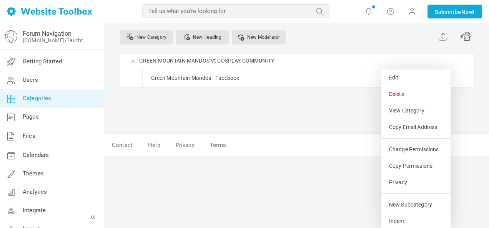
select select "987818"
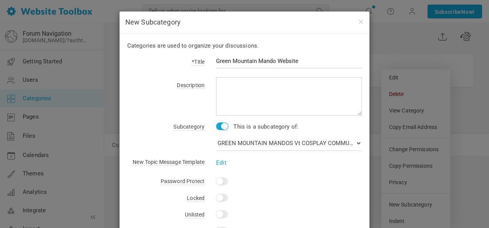
type input "Green Mountain Mando Website"
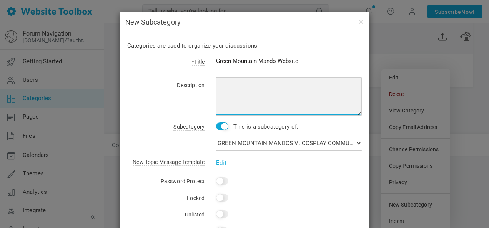
click at [265, 85] on textarea at bounding box center [289, 96] width 146 height 38
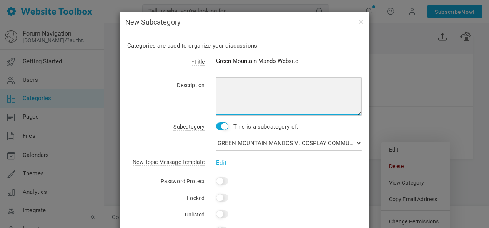
scroll to position [72, 0]
paste textarea "[URL][DOMAIN_NAME]"
drag, startPoint x: 319, startPoint y: 85, endPoint x: 201, endPoint y: 85, distance: 118.1
click at [201, 85] on div "Description [URL][DOMAIN_NAME]" at bounding box center [244, 98] width 235 height 36
type textarea "[URL][DOMAIN_NAME]"
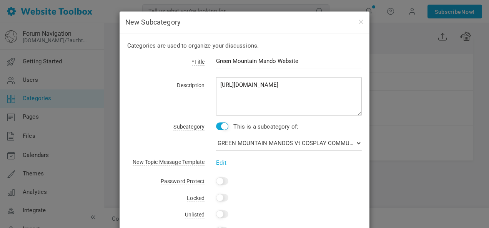
drag, startPoint x: 231, startPoint y: 84, endPoint x: 155, endPoint y: 103, distance: 77.7
click at [156, 103] on div "Description [URL][DOMAIN_NAME]" at bounding box center [244, 98] width 235 height 36
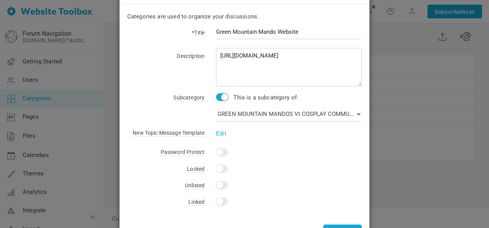
scroll to position [59, 0]
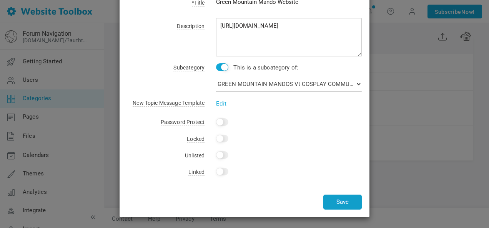
click at [349, 201] on button "Save" at bounding box center [342, 202] width 38 height 15
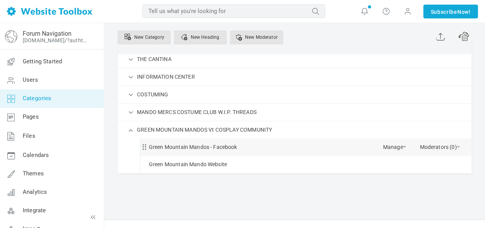
scroll to position [72, 0]
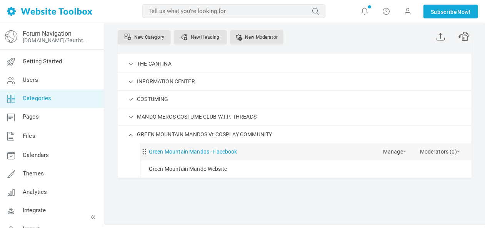
click at [228, 150] on link "Green Mountain Mandos - Facebook" at bounding box center [193, 152] width 88 height 10
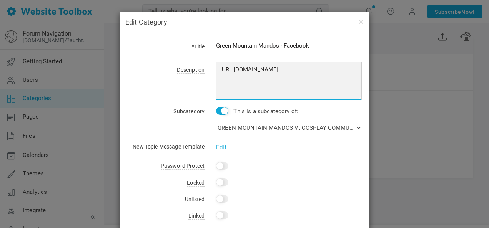
drag, startPoint x: 215, startPoint y: 67, endPoint x: 406, endPoint y: 68, distance: 190.8
click at [413, 68] on div "Edit Category *Title Green Mountain Mandos - Facebook Description [URL][DOMAIN_…" at bounding box center [244, 114] width 489 height 228
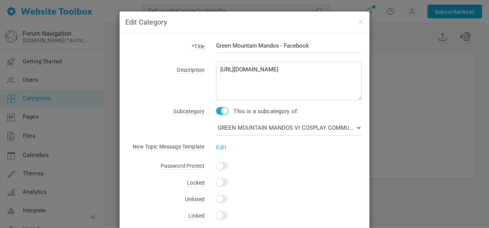
drag, startPoint x: 323, startPoint y: 70, endPoint x: 131, endPoint y: 81, distance: 192.6
click at [131, 81] on div "Description [URL][DOMAIN_NAME]" at bounding box center [244, 83] width 235 height 36
click at [359, 21] on button "button" at bounding box center [361, 21] width 6 height 8
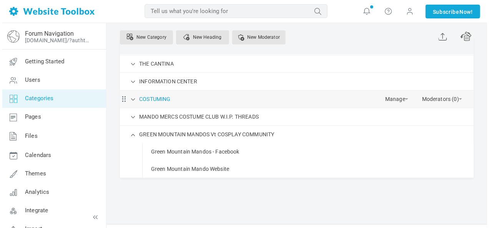
scroll to position [42, 0]
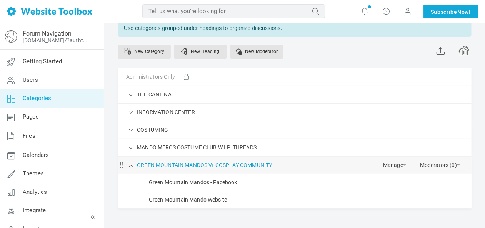
click at [202, 163] on link "GREEN MOUNTAIN MANDOS Vt COSPLAY COMMUNITY" at bounding box center [204, 166] width 135 height 10
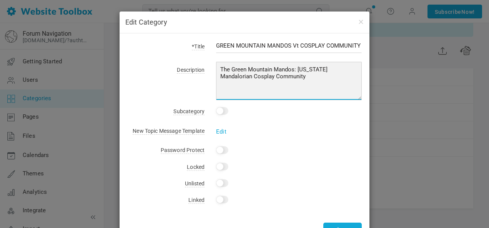
click at [284, 76] on textarea "The Green Mountain Mandos: [US_STATE] Mandalorian Cosplay Community" at bounding box center [289, 81] width 146 height 38
paste textarea "[URL][DOMAIN_NAME]"
click at [323, 89] on textarea "The Green Mountain Mandos: [US_STATE] Mandalorian Cosplay Community" at bounding box center [289, 81] width 146 height 38
paste textarea "[URL][DOMAIN_NAME]"
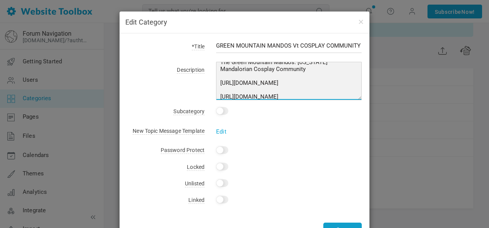
type textarea "The Green Mountain Mandos: [US_STATE] Mandalorian Cosplay Community [URL][DOMAI…"
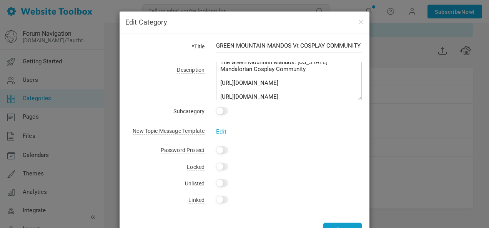
click at [334, 225] on button "Save" at bounding box center [342, 230] width 38 height 15
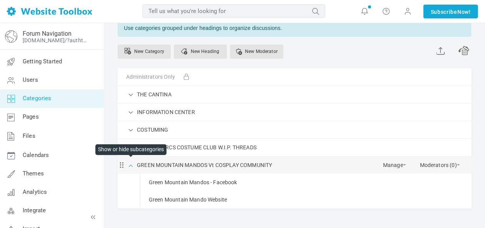
click at [130, 164] on span at bounding box center [131, 165] width 8 height 8
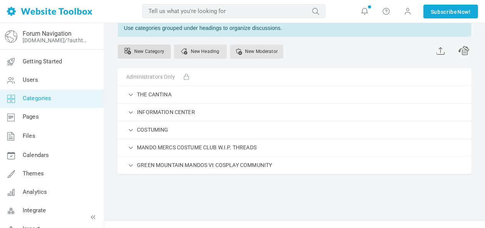
click at [150, 49] on link "New Category" at bounding box center [144, 52] width 53 height 14
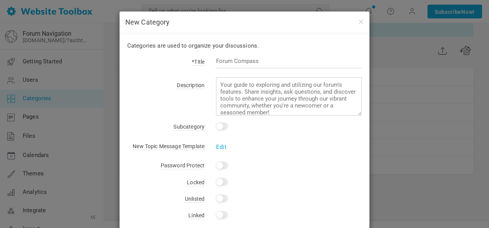
click at [259, 60] on input "text" at bounding box center [289, 61] width 146 height 15
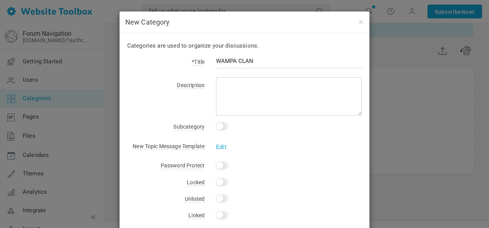
type input "WAMPA CLAN"
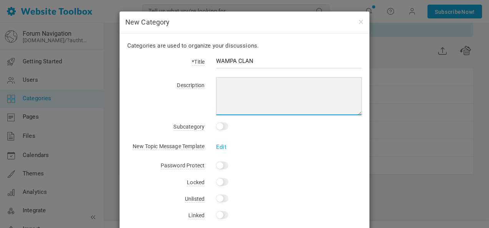
paste textarea "[URL][DOMAIN_NAME]"
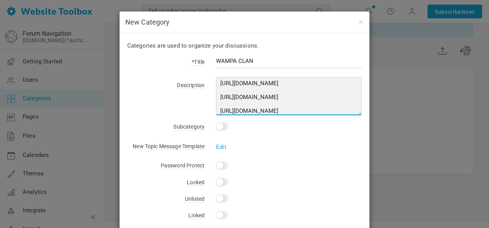
scroll to position [0, 0]
click at [216, 82] on textarea "[URL][DOMAIN_NAME] [URL][DOMAIN_NAME] [URL][DOMAIN_NAME]" at bounding box center [289, 96] width 146 height 38
click at [231, 83] on textarea "[URL][DOMAIN_NAME] [URL][DOMAIN_NAME] [URL][DOMAIN_NAME]" at bounding box center [289, 96] width 146 height 38
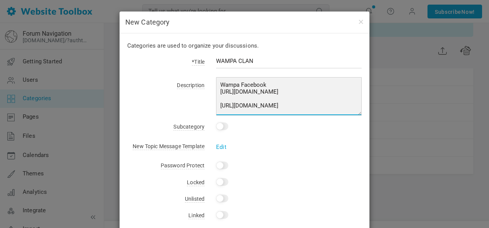
click at [245, 97] on textarea "Wampa Facebook [URL][DOMAIN_NAME] [URL][DOMAIN_NAME] [URL][DOMAIN_NAME]" at bounding box center [289, 96] width 146 height 38
drag, startPoint x: 239, startPoint y: 84, endPoint x: 233, endPoint y: 82, distance: 6.3
click at [239, 84] on textarea "Wampa Facebook [URL][DOMAIN_NAME] MMCC Wamps Clan [URL][DOMAIN_NAME] [URL][DOMA…" at bounding box center [289, 96] width 146 height 38
click at [333, 92] on textarea "Wampa Clan Facebook [URL][DOMAIN_NAME] MMCC Wamps Clan [URL][DOMAIN_NAME] [URL]…" at bounding box center [289, 96] width 146 height 38
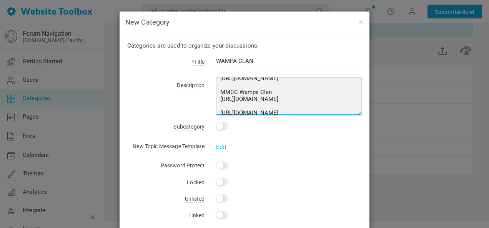
scroll to position [25, 0]
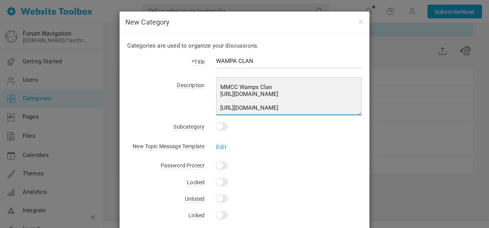
click at [327, 87] on textarea "Wampa Clan Facebook [URL][DOMAIN_NAME] MMCC Wamps Clan [URL][DOMAIN_NAME] [URL]…" at bounding box center [289, 96] width 146 height 38
click at [265, 102] on textarea "Wampa Clan Facebook [URL][DOMAIN_NAME] MMCC Wamps Clan [URL][DOMAIN_NAME] [URL]…" at bounding box center [289, 96] width 146 height 38
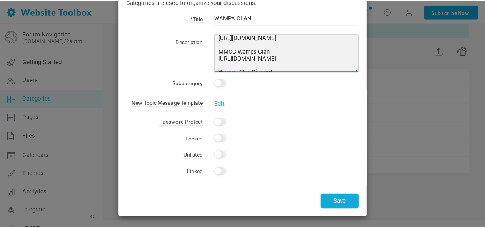
scroll to position [0, 0]
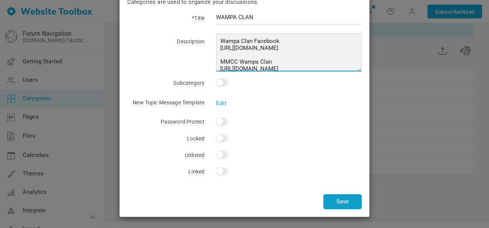
type textarea "Wampa Clan Facebook [URL][DOMAIN_NAME] MMCC Wamps Clan [URL][DOMAIN_NAME] Wampa…"
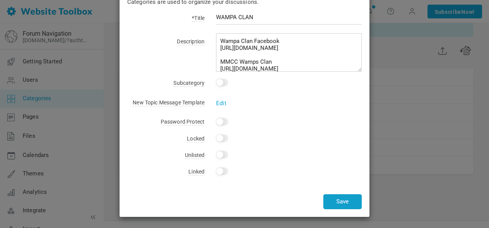
click at [348, 203] on button "Save" at bounding box center [342, 202] width 38 height 15
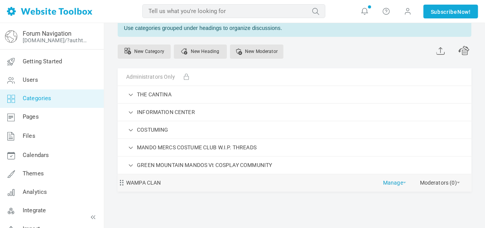
click at [400, 181] on link "Manage" at bounding box center [394, 181] width 23 height 13
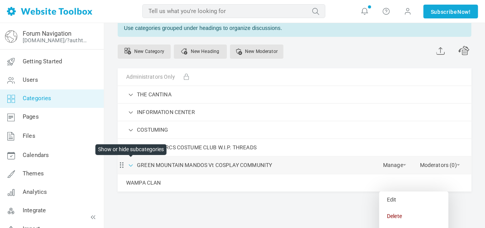
click at [129, 165] on span at bounding box center [131, 165] width 8 height 8
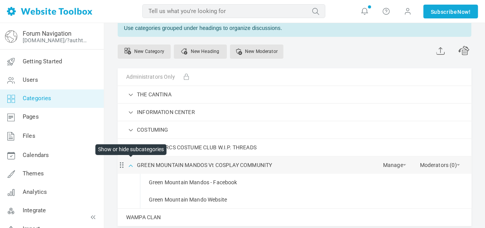
click at [131, 162] on span at bounding box center [131, 165] width 8 height 8
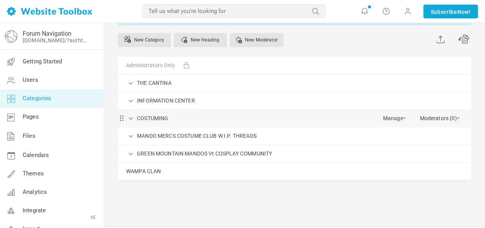
scroll to position [73, 0]
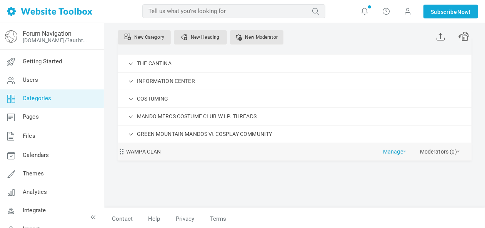
click at [398, 150] on link "Manage" at bounding box center [394, 149] width 23 height 13
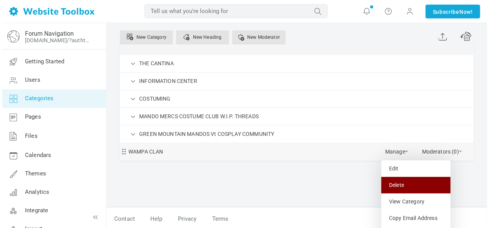
scroll to position [147, 0]
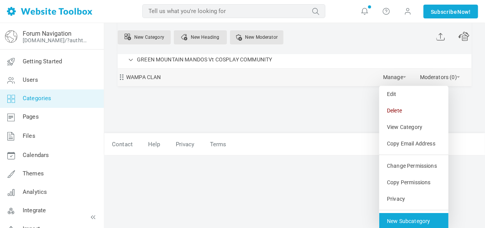
click at [421, 219] on link "New Subcategory" at bounding box center [413, 221] width 69 height 17
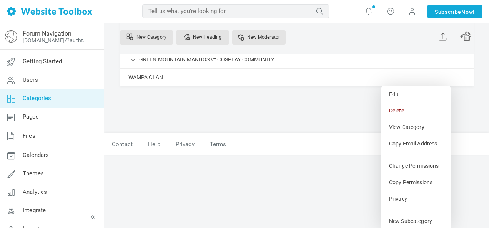
select select "987821"
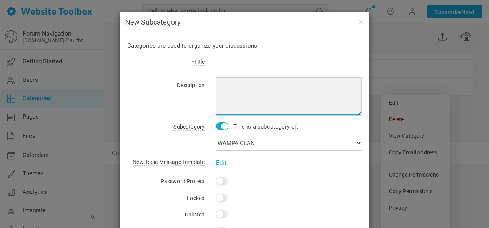
scroll to position [73, 0]
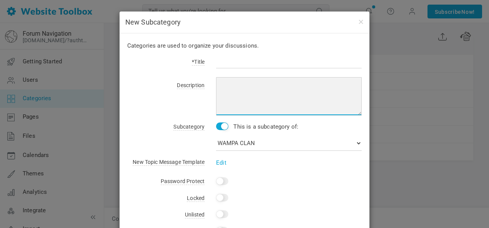
paste textarea "[URL][DOMAIN_NAME]"
click at [216, 85] on textarea "[URL][DOMAIN_NAME]" at bounding box center [289, 96] width 146 height 38
click at [229, 83] on textarea "[URL][DOMAIN_NAME]" at bounding box center [289, 96] width 146 height 38
click at [230, 83] on textarea "[URL][DOMAIN_NAME]" at bounding box center [289, 96] width 146 height 38
type textarea "Wampa Clan Discord [URL][DOMAIN_NAME]"
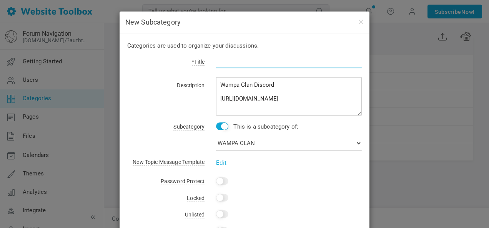
click at [232, 65] on input "text" at bounding box center [289, 61] width 146 height 15
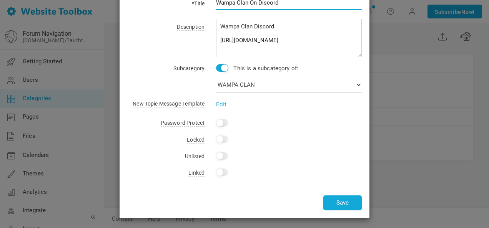
scroll to position [59, 0]
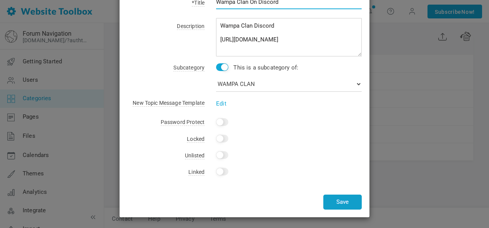
type input "Wampa Clan On Discord"
click at [348, 202] on button "Save" at bounding box center [342, 202] width 38 height 15
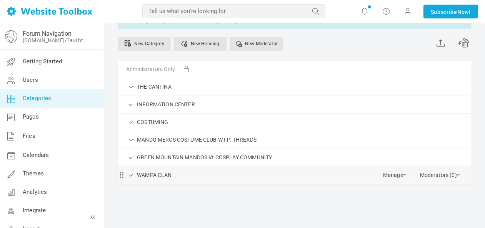
scroll to position [73, 0]
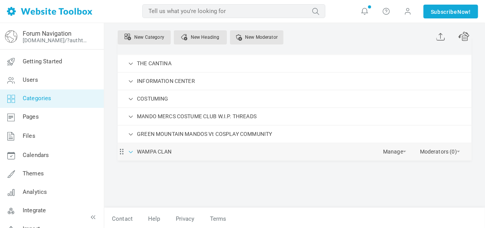
click at [132, 150] on span at bounding box center [131, 152] width 8 height 8
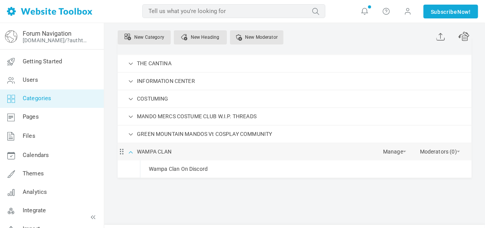
click at [132, 150] on span at bounding box center [131, 152] width 8 height 8
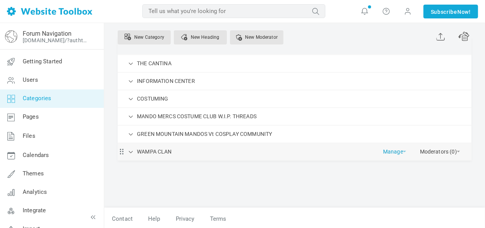
click at [402, 148] on link "Manage" at bounding box center [394, 149] width 23 height 13
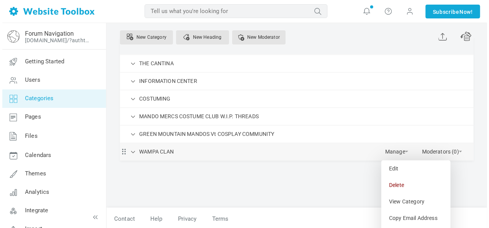
scroll to position [164, 0]
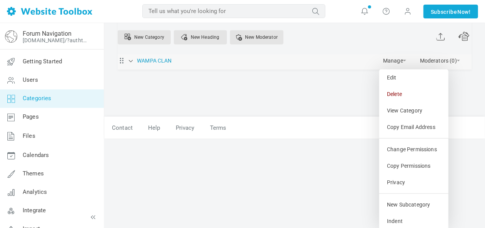
click at [162, 58] on link "WAMPA CLAN" at bounding box center [154, 61] width 35 height 10
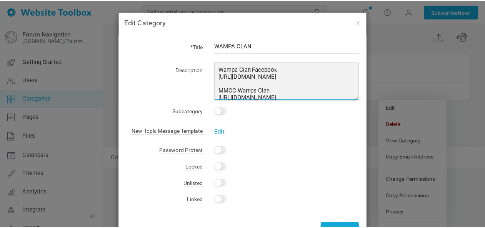
scroll to position [73, 0]
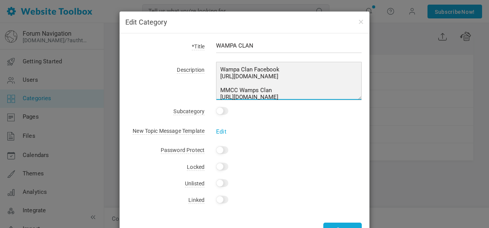
drag, startPoint x: 323, startPoint y: 77, endPoint x: 212, endPoint y: 68, distance: 111.1
click at [212, 68] on div "Wampa Clan Facebook [URL][DOMAIN_NAME] MMCC Wamps Clan [URL][DOMAIN_NAME] Wampa…" at bounding box center [283, 83] width 157 height 36
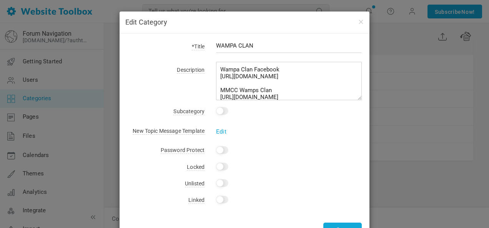
click at [412, 123] on div "Edit Category *Title WAMPA CLAN Description Wampa Clan Facebook [URL][DOMAIN_NA…" at bounding box center [244, 114] width 489 height 228
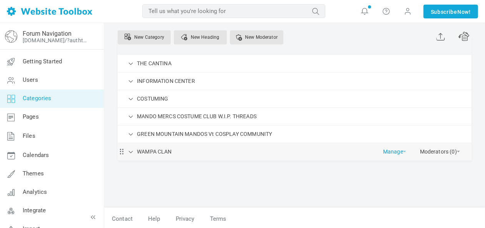
click at [403, 148] on link "Manage" at bounding box center [394, 149] width 23 height 13
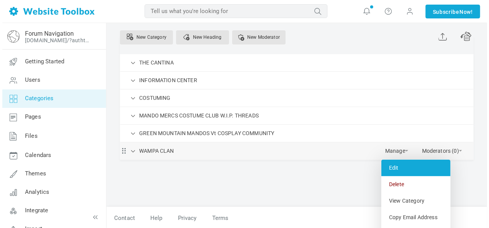
scroll to position [150, 0]
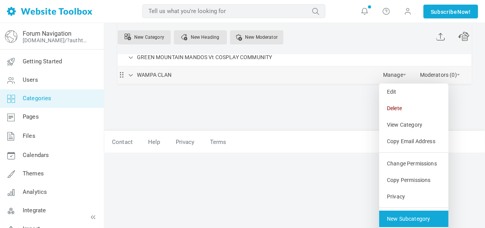
click at [418, 216] on link "New Subcategory" at bounding box center [413, 219] width 69 height 17
select select "987821"
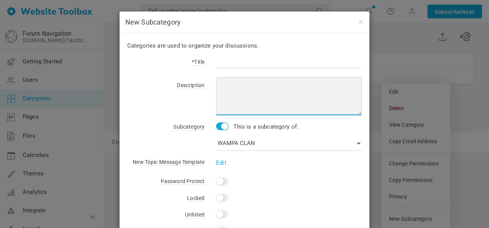
click at [247, 85] on textarea at bounding box center [289, 96] width 146 height 38
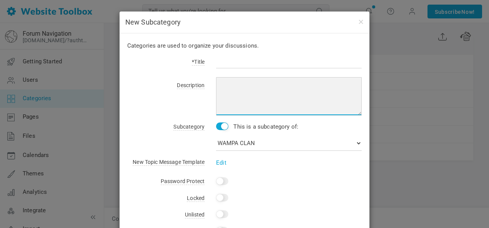
paste textarea "Wampa Clan Facebook https://www.facebook.com/wampaclan/"
click at [283, 84] on textarea "Wampa Clan Facebook https://www.facebook.com/wampaclan/" at bounding box center [289, 96] width 146 height 38
type textarea "Wampa Clan Facebook https://www.facebook.com/wampaclan/"
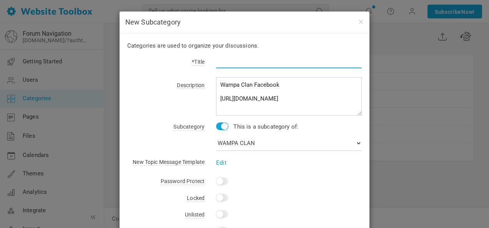
click at [228, 61] on input "text" at bounding box center [289, 61] width 146 height 15
type input "Wampa Clan On Facebook"
click at [178, 78] on div "Categories are used to organize your discussions. *Title Wampa Clan On Facebook…" at bounding box center [245, 154] width 250 height 243
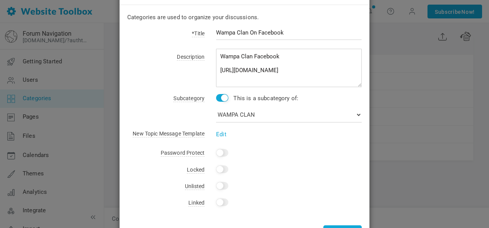
scroll to position [59, 0]
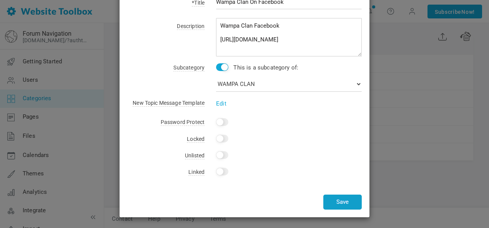
click at [345, 202] on button "Save" at bounding box center [342, 202] width 38 height 15
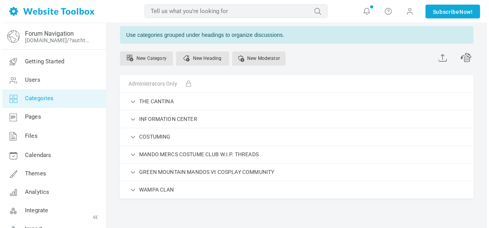
scroll to position [73, 0]
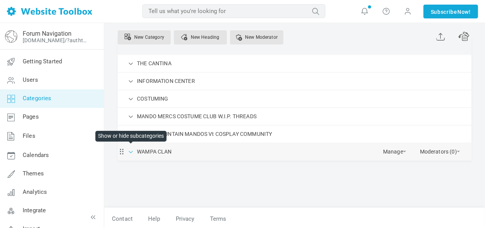
click at [131, 151] on span at bounding box center [131, 152] width 8 height 8
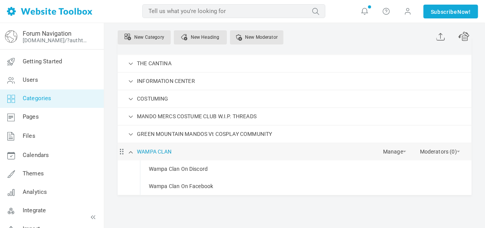
click at [160, 148] on link "WAMPA CLAN" at bounding box center [154, 152] width 35 height 10
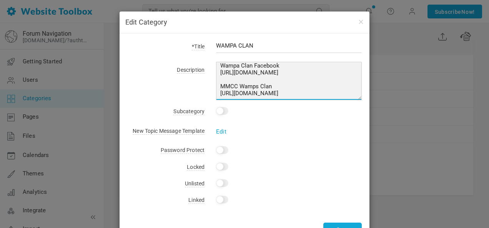
scroll to position [1, 0]
drag, startPoint x: 320, startPoint y: 96, endPoint x: 218, endPoint y: 87, distance: 103.1
click at [218, 87] on textarea "Wampa Clan Facebook [URL][DOMAIN_NAME] MMCC Wamps Clan [URL][DOMAIN_NAME] Wampa…" at bounding box center [289, 81] width 146 height 38
drag, startPoint x: 236, startPoint y: 88, endPoint x: 214, endPoint y: 86, distance: 21.7
click at [211, 88] on div "Wampa Clan Facebook [URL][DOMAIN_NAME] MMCC Wamps Clan [URL][DOMAIN_NAME] Wampa…" at bounding box center [283, 83] width 157 height 36
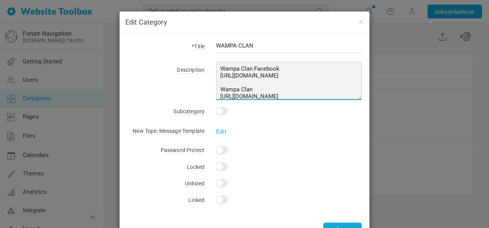
click at [267, 87] on textarea "Wampa Clan Facebook [URL][DOMAIN_NAME] MMCC Wamps Clan [URL][DOMAIN_NAME] Wampa…" at bounding box center [289, 81] width 146 height 38
click at [249, 69] on textarea "Wampa Clan Facebook [URL][DOMAIN_NAME] MMCC Wamps Clan [URL][DOMAIN_NAME] Wampa…" at bounding box center [289, 81] width 146 height 38
click at [249, 91] on textarea "Wampa Clan Facebook [URL][DOMAIN_NAME] MMCC Wamps Clan [URL][DOMAIN_NAME] Wampa…" at bounding box center [289, 81] width 146 height 38
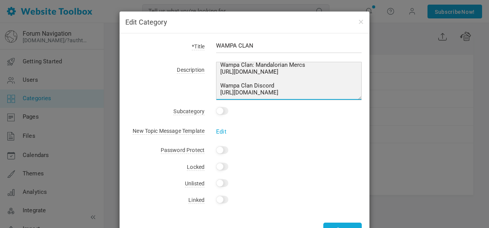
click at [250, 81] on textarea "Wampa Clan Facebook [URL][DOMAIN_NAME] MMCC Wamps Clan [URL][DOMAIN_NAME] Wampa…" at bounding box center [289, 81] width 146 height 38
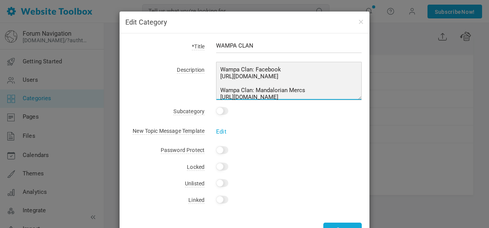
click at [314, 92] on textarea "Wampa Clan Facebook [URL][DOMAIN_NAME] MMCC Wamps Clan [URL][DOMAIN_NAME] Wampa…" at bounding box center [289, 81] width 146 height 38
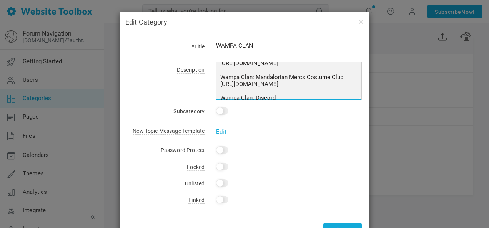
scroll to position [32, 0]
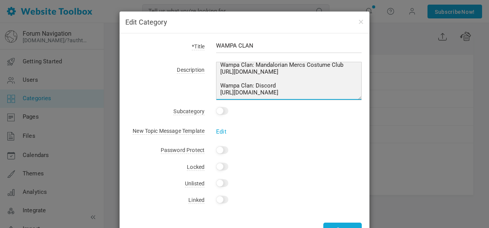
drag, startPoint x: 216, startPoint y: 89, endPoint x: 324, endPoint y: 70, distance: 110.2
click at [324, 71] on textarea "Wampa Clan Facebook [URL][DOMAIN_NAME] MMCC Wamps Clan [URL][DOMAIN_NAME] Wampa…" at bounding box center [289, 81] width 146 height 38
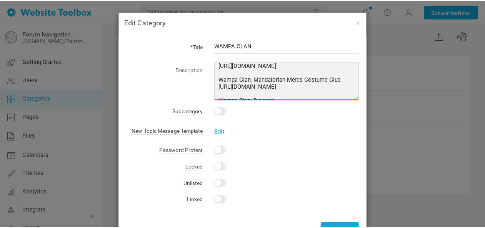
scroll to position [0, 0]
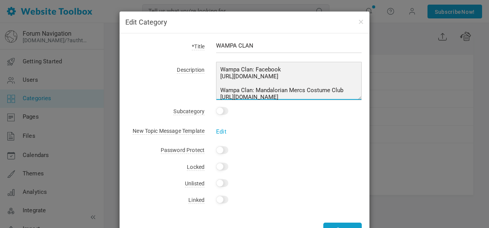
type textarea "Wampa Clan: Facebook [URL][DOMAIN_NAME] Wampa Clan: Mandalorian Mercs Costume C…"
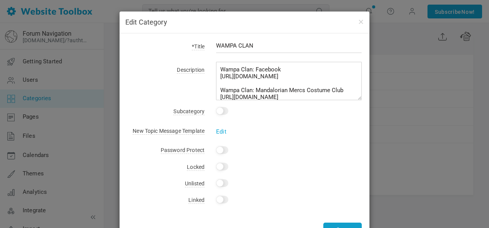
click at [339, 226] on button "Save" at bounding box center [342, 230] width 38 height 15
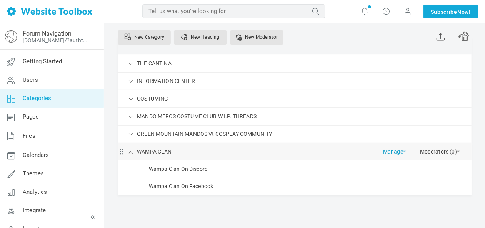
click at [400, 150] on link "Manage" at bounding box center [394, 149] width 23 height 13
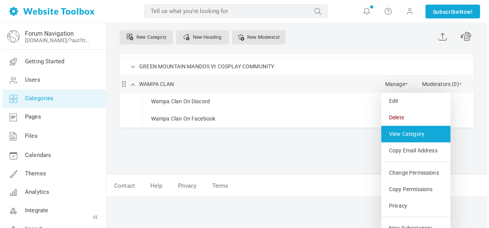
scroll to position [147, 0]
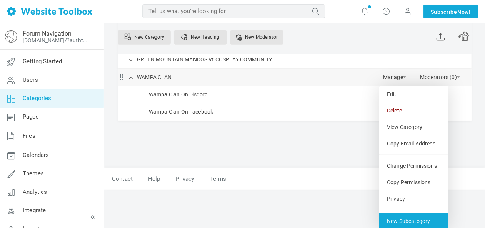
click at [413, 221] on link "New Subcategory" at bounding box center [413, 221] width 69 height 17
select select "987821"
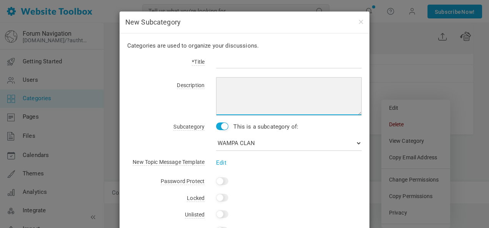
scroll to position [107, 0]
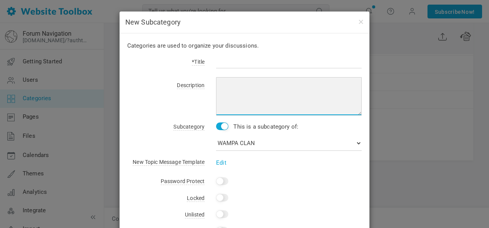
paste textarea "Wampa Clan: Mandalorian Mercs Costume Club https://mandalorianmercs.org/wampa/"
click at [350, 83] on textarea "Wampa Clan: Mandalorian Mercs Costume Club https://mandalorianmercs.org/wampa/" at bounding box center [289, 96] width 146 height 38
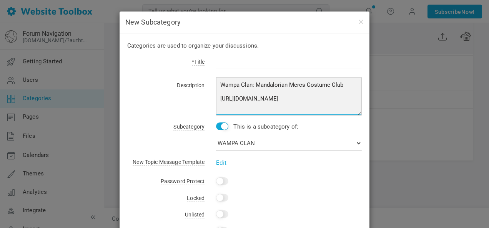
drag, startPoint x: 340, startPoint y: 83, endPoint x: 203, endPoint y: 83, distance: 136.9
click at [205, 83] on div "Wampa Clan: Mandalorian Mercs Costume Club https://mandalorianmercs.org/wampa/" at bounding box center [283, 98] width 157 height 36
type textarea "Wampa Clan: Mandalorian Mercs Costume Club https://mandalorianmercs.org/wampa/"
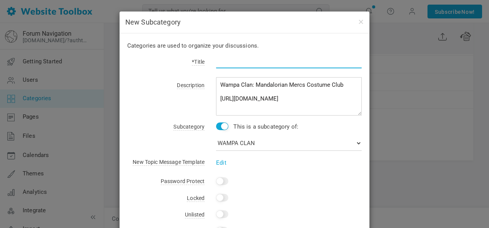
click at [221, 63] on input "text" at bounding box center [289, 61] width 146 height 15
paste input "Wampa Clan: Mandalorian Mercs Costume Club"
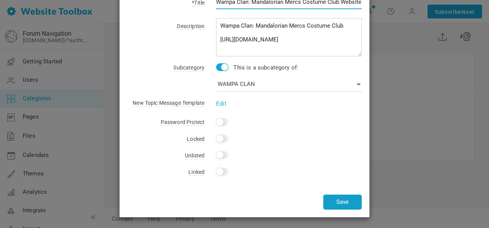
type input "Wampa Clan: Mandalorian Mercs Costume Club Website"
click at [347, 204] on button "Save" at bounding box center [342, 202] width 38 height 15
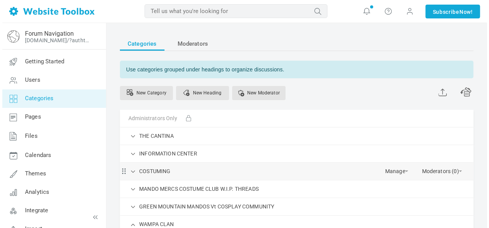
scroll to position [115, 0]
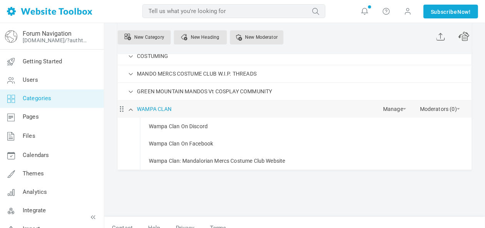
click at [149, 106] on link "WAMPA CLAN" at bounding box center [154, 110] width 35 height 10
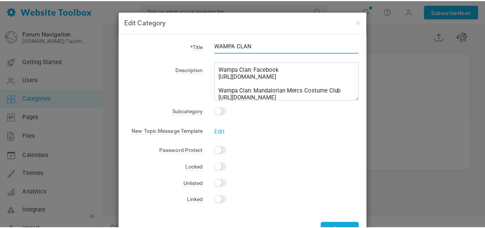
scroll to position [32, 0]
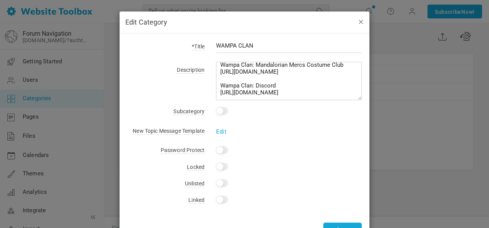
click at [358, 21] on button "button" at bounding box center [361, 21] width 6 height 8
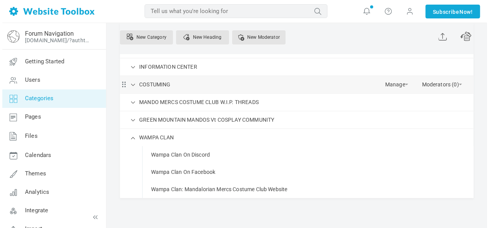
scroll to position [77, 0]
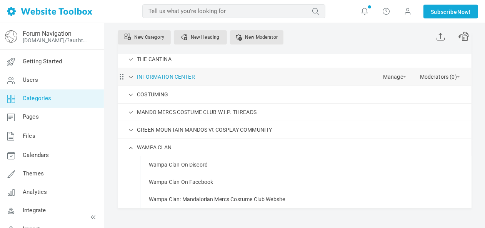
click at [167, 78] on link "INFORMATION CENTER" at bounding box center [166, 77] width 58 height 10
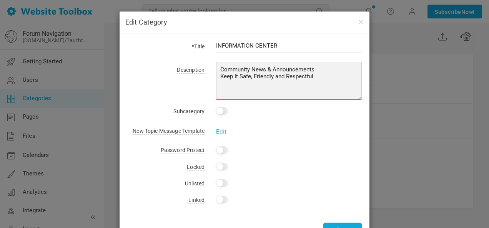
click at [328, 70] on textarea "Community News & Announcements Keep It Safe, Friendly and Respectful" at bounding box center [289, 81] width 146 height 38
drag, startPoint x: 217, startPoint y: 82, endPoint x: 315, endPoint y: 83, distance: 98.1
click at [315, 83] on textarea "Community News & Announcements Keep It Safe, Friendly and Respectful" at bounding box center [289, 81] width 146 height 38
type textarea "Community News & Announcements Keep It Safe, Friendly and Respectful"
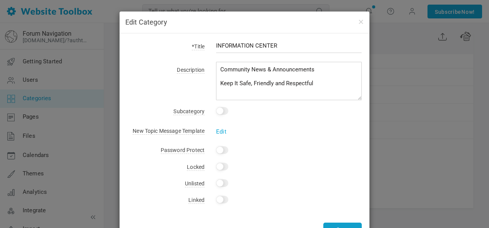
click at [345, 227] on button "Save" at bounding box center [342, 230] width 38 height 15
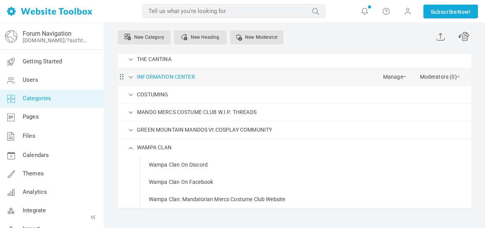
click at [165, 76] on link "INFORMATION CENTER" at bounding box center [166, 77] width 58 height 10
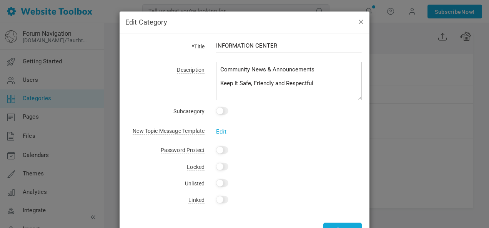
click at [358, 20] on button "button" at bounding box center [361, 21] width 6 height 8
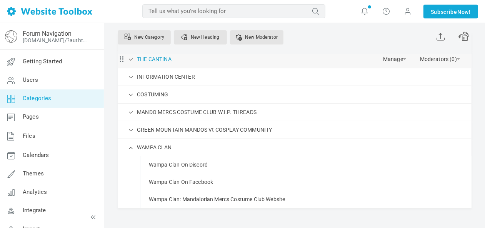
click at [163, 60] on link "THE CANTINA" at bounding box center [154, 60] width 35 height 10
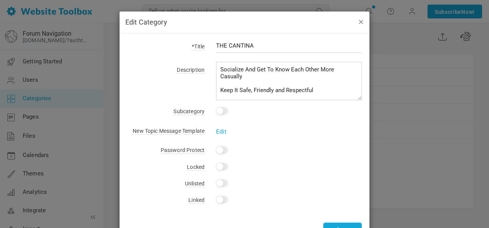
click at [359, 21] on button "button" at bounding box center [361, 21] width 6 height 8
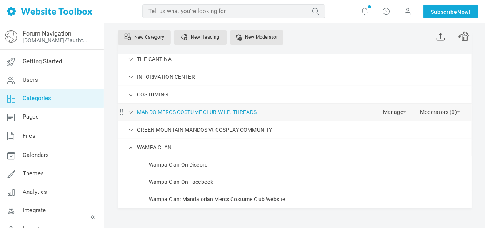
click at [199, 111] on link "MANDO MERCS COSTUME CLUB W.I.P. THREADS" at bounding box center [197, 113] width 120 height 10
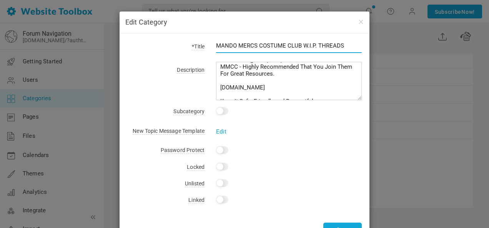
scroll to position [25, 0]
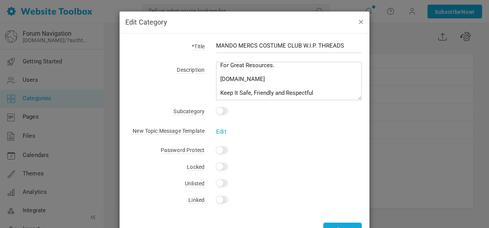
click at [360, 23] on button "button" at bounding box center [361, 21] width 6 height 8
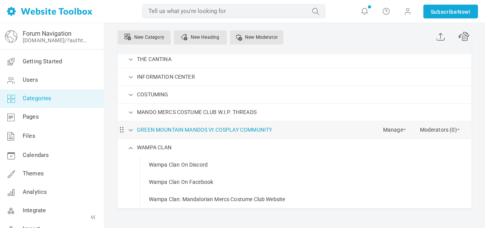
click at [169, 129] on link "GREEN MOUNTAIN MANDOS Vt COSPLAY COMMUNITY" at bounding box center [204, 130] width 135 height 10
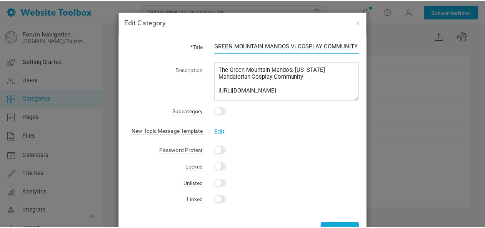
scroll to position [11, 0]
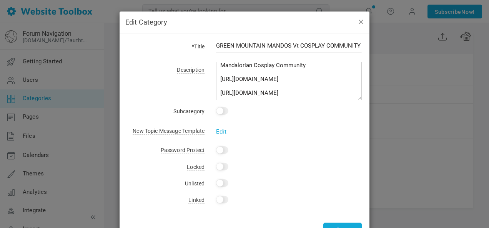
click at [359, 19] on button "button" at bounding box center [361, 21] width 6 height 8
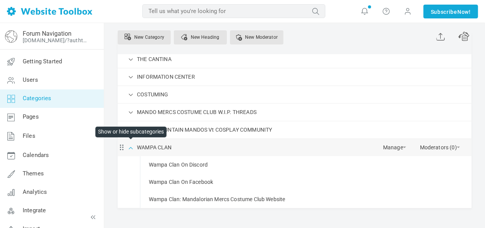
click at [129, 143] on span at bounding box center [131, 147] width 8 height 8
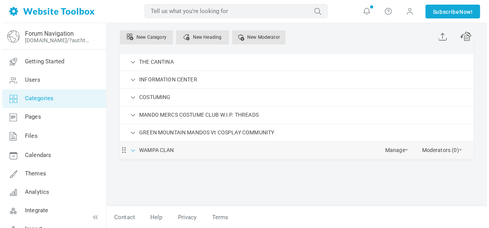
scroll to position [73, 0]
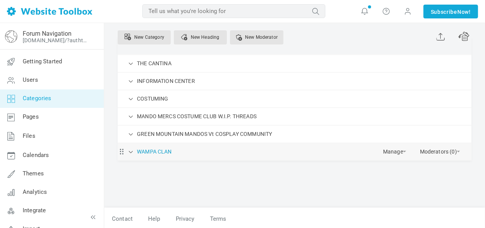
click at [149, 151] on link "WAMPA CLAN" at bounding box center [154, 152] width 35 height 10
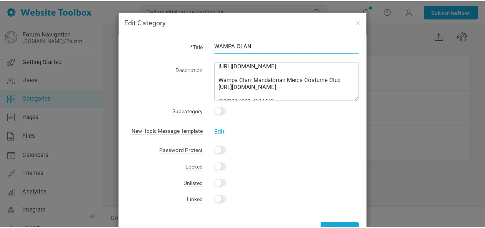
scroll to position [0, 0]
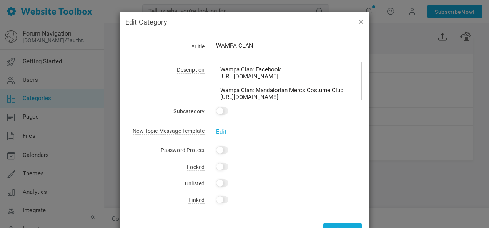
click at [358, 20] on button "button" at bounding box center [361, 21] width 6 height 8
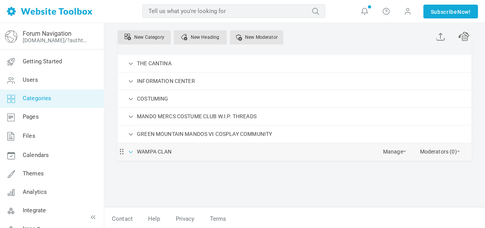
click at [133, 151] on span at bounding box center [131, 152] width 8 height 8
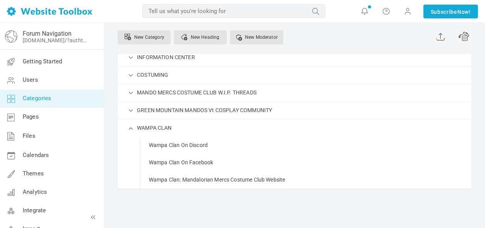
scroll to position [111, 0]
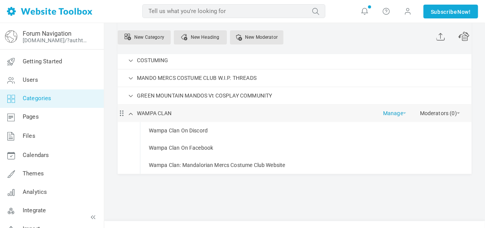
click at [401, 110] on link "Manage" at bounding box center [394, 111] width 23 height 13
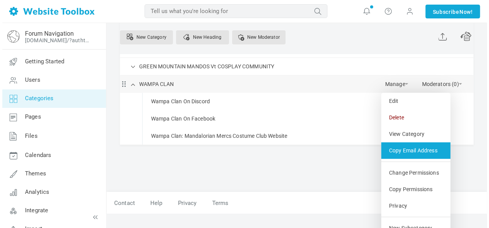
scroll to position [164, 0]
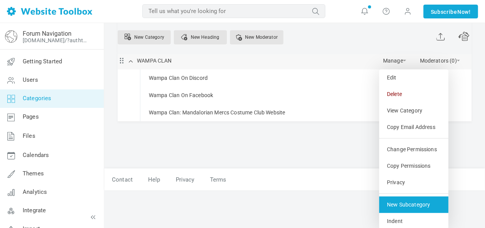
click at [412, 203] on link "New Subcategory" at bounding box center [413, 205] width 69 height 17
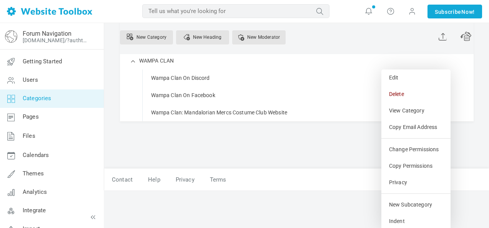
select select "987821"
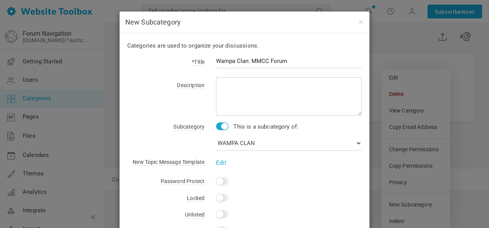
type input "Wampa Clan: MMCC Forum"
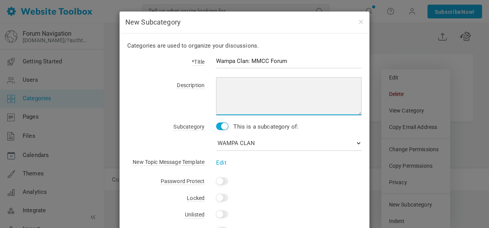
click at [238, 85] on textarea at bounding box center [289, 96] width 146 height 38
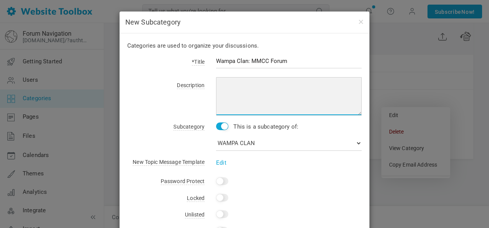
scroll to position [125, 0]
paste textarea "https://mandalorianmercs.org/forum/index.php?board=84.0"
click at [218, 85] on textarea "https://mandalorianmercs.org/forum/index.php?board=84.0" at bounding box center [289, 96] width 146 height 38
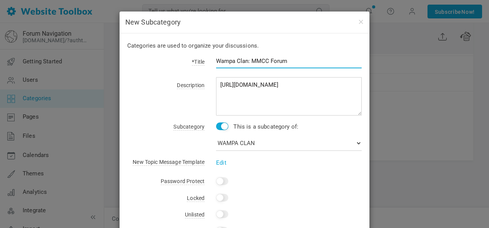
drag, startPoint x: 291, startPoint y: 59, endPoint x: 212, endPoint y: 60, distance: 78.9
click at [212, 61] on div "Wampa Clan: MMCC Forum" at bounding box center [283, 66] width 157 height 18
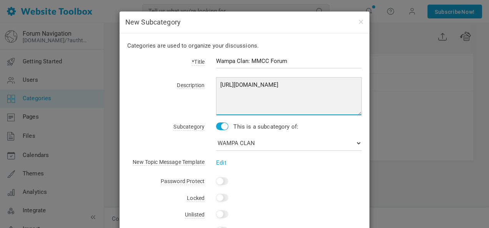
click at [228, 82] on textarea "https://mandalorianmercs.org/forum/index.php?board=84.0" at bounding box center [289, 96] width 146 height 38
paste textarea "Wampa Clan: MMCC Forum"
drag, startPoint x: 270, startPoint y: 84, endPoint x: 255, endPoint y: 87, distance: 15.6
click at [255, 87] on textarea "Wampa Clan: MMCC Forum https://mandalorianmercs.org/forum/index.php?board=84.0" at bounding box center [289, 96] width 146 height 38
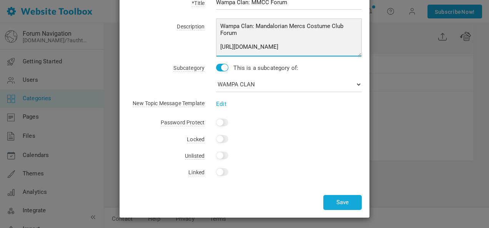
scroll to position [59, 0]
type textarea "Wampa Clan: Mandalorian Mercs Costume Club Forum https://mandalorianmercs.org/f…"
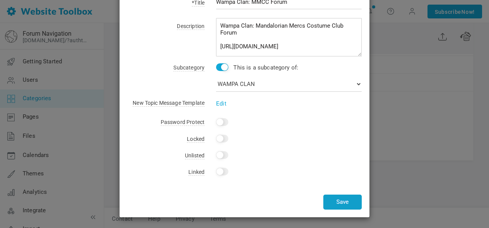
click at [352, 198] on button "Save" at bounding box center [342, 202] width 38 height 15
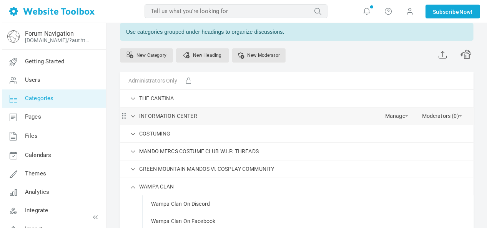
scroll to position [115, 0]
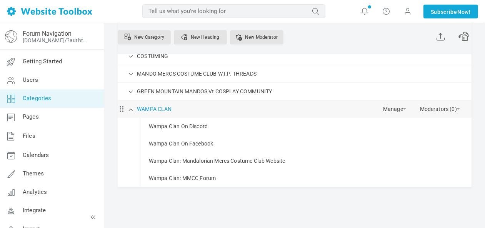
click at [164, 107] on link "WAMPA CLAN" at bounding box center [154, 110] width 35 height 10
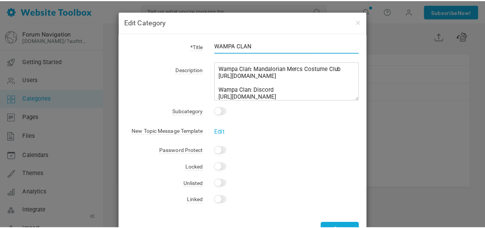
scroll to position [32, 0]
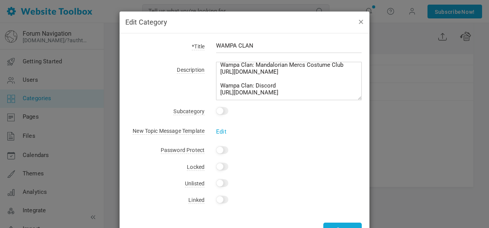
click at [358, 21] on button "button" at bounding box center [361, 21] width 6 height 8
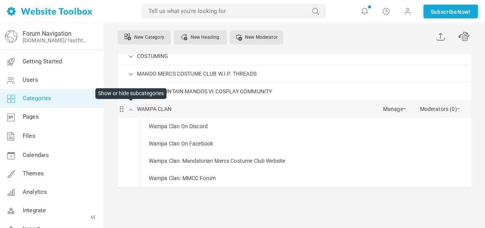
click at [131, 108] on span at bounding box center [131, 109] width 8 height 8
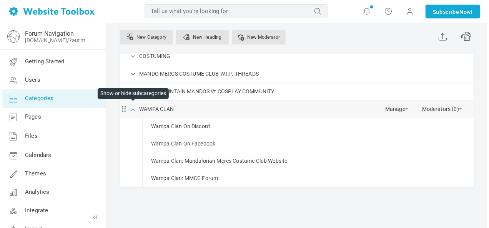
scroll to position [73, 0]
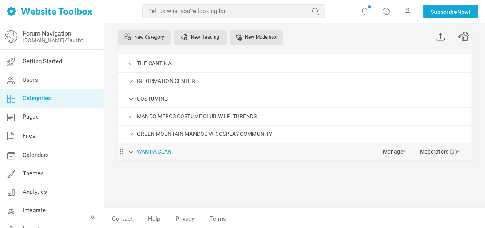
click at [158, 147] on link "WAMPA CLAN" at bounding box center [154, 152] width 35 height 10
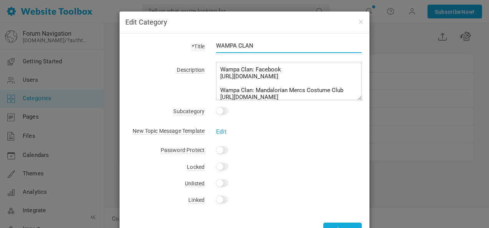
click at [254, 44] on input "WAMPA CLAN" at bounding box center [289, 45] width 146 height 15
paste input "Maine, New Hampshire, and Vermont."
drag, startPoint x: 352, startPoint y: 45, endPoint x: 258, endPoint y: 45, distance: 93.8
click at [258, 45] on input "WAMPA CLAN: Maine, New Hampshire, and Vermont." at bounding box center [289, 45] width 146 height 15
paste input "Maine, New Hampshire, and Vermont."
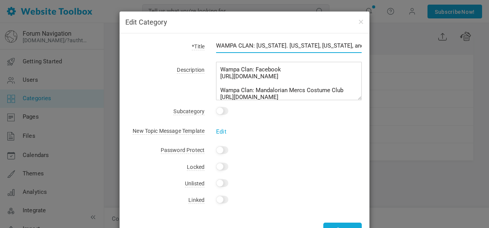
scroll to position [0, 12]
drag, startPoint x: 281, startPoint y: 45, endPoint x: 264, endPoint y: 47, distance: 17.4
click at [264, 47] on input "WAMPA CLAN: MAINE. Maine, New Hampshire, and Vermont." at bounding box center [289, 45] width 146 height 15
click at [294, 46] on input "WAMPA CLAN: MAINE, NEWNew Hampshire, and Vermont." at bounding box center [289, 45] width 146 height 15
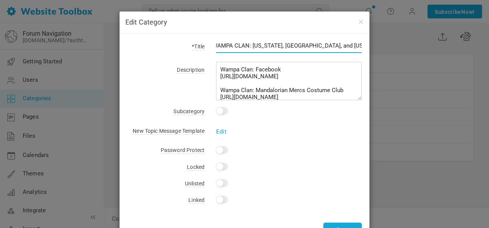
scroll to position [0, 0]
drag, startPoint x: 314, startPoint y: 46, endPoint x: 293, endPoint y: 46, distance: 20.8
click at [293, 46] on input "WAMPA CLAN: MAINE, NEW Hampshire, and Vermont." at bounding box center [289, 45] width 146 height 15
drag, startPoint x: 335, startPoint y: 45, endPoint x: 322, endPoint y: 46, distance: 12.4
click at [322, 46] on input "WAMPA CLAN: MAINE, NEW HAMPSHIRE, and Vermont." at bounding box center [289, 45] width 146 height 15
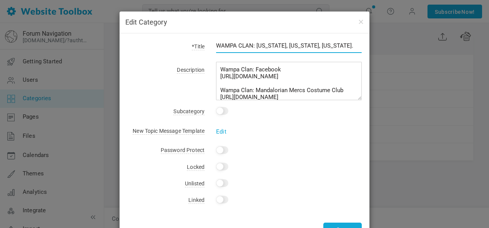
drag, startPoint x: 347, startPoint y: 43, endPoint x: 324, endPoint y: 44, distance: 23.5
click at [324, 44] on input "WAMPA CLAN: MAINE, NEW HAMPSHIRE, Vermont." at bounding box center [289, 45] width 146 height 15
click at [255, 44] on input "WAMPA CLAN: MAINE, NEW HAMPSHIRE, VERMONT" at bounding box center [289, 45] width 146 height 15
click at [354, 44] on input "WAMPA CLAN: (MAINE, NEW HAMPSHIRE, VERMONT" at bounding box center [289, 45] width 146 height 15
click at [251, 46] on input "WAMPA CLAN: ([US_STATE], [US_STATE], [US_STATE])" at bounding box center [289, 45] width 146 height 15
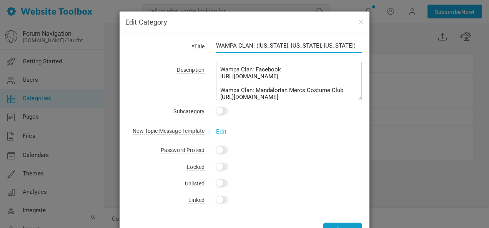
type input "WAMPA CLAN: ([US_STATE], [US_STATE], [US_STATE])"
click at [338, 225] on button "Save" at bounding box center [342, 230] width 38 height 15
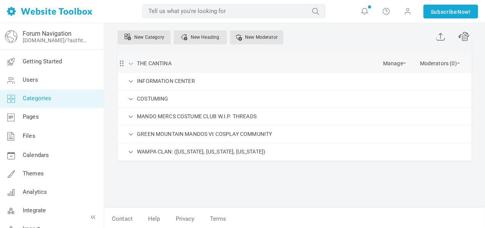
click at [132, 65] on span at bounding box center [131, 63] width 8 height 8
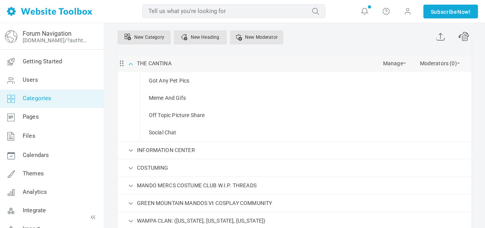
click at [132, 65] on span at bounding box center [131, 63] width 8 height 8
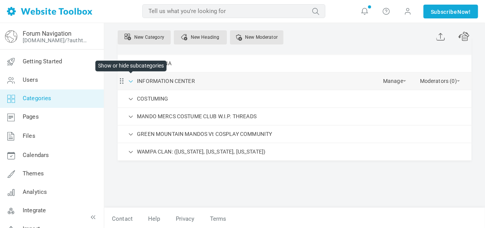
click at [132, 80] on span at bounding box center [131, 81] width 8 height 8
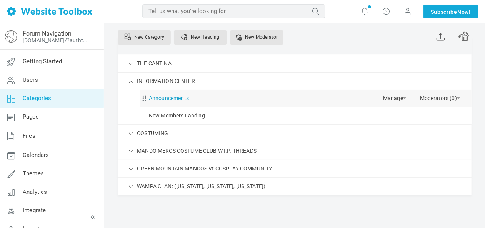
click at [184, 97] on link "Announcements" at bounding box center [169, 99] width 40 height 10
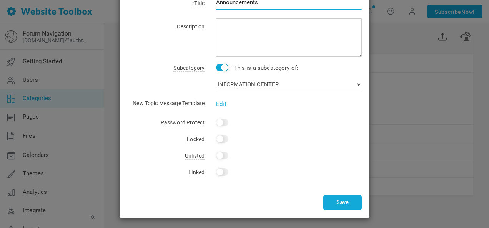
scroll to position [44, 0]
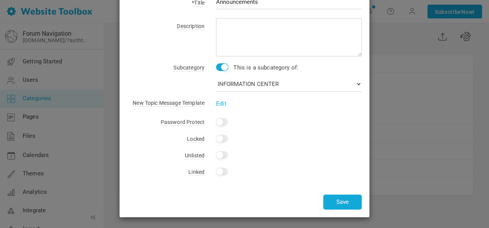
click at [220, 122] on input "Yes" at bounding box center [222, 122] width 12 height 8
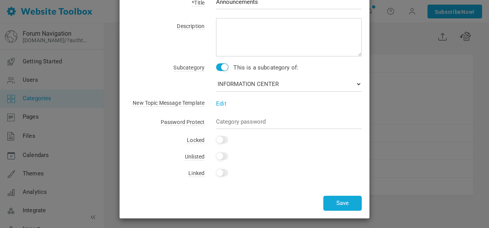
checkbox input "false"
click at [415, 163] on div "Edit Category *Title Announcements Description Subcategory This is a subcategor…" at bounding box center [244, 114] width 489 height 228
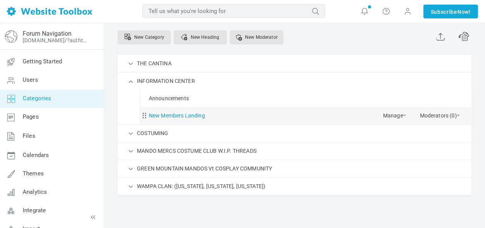
click at [188, 115] on link "New Members Landing" at bounding box center [177, 116] width 56 height 10
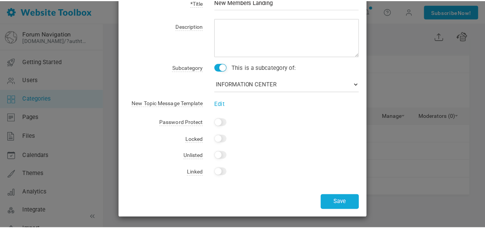
scroll to position [0, 0]
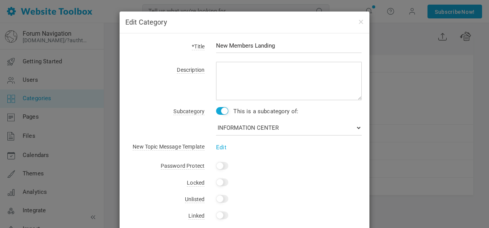
click at [283, 46] on input "New Members Landing" at bounding box center [289, 45] width 146 height 15
click at [358, 20] on button "button" at bounding box center [361, 21] width 6 height 8
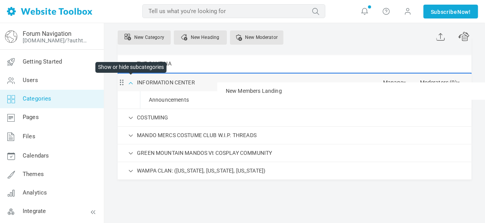
drag, startPoint x: 145, startPoint y: 117, endPoint x: 128, endPoint y: 80, distance: 39.9
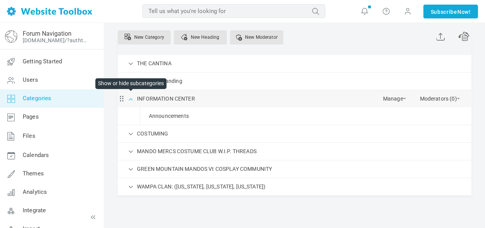
click at [131, 98] on span at bounding box center [131, 99] width 8 height 8
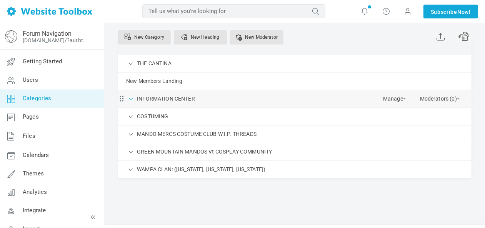
click at [129, 97] on span at bounding box center [131, 99] width 8 height 8
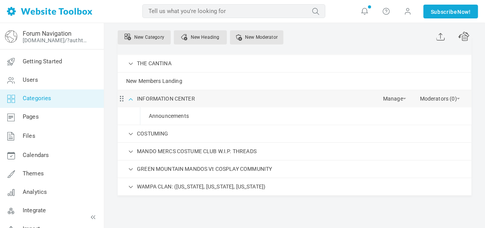
click at [129, 97] on span at bounding box center [131, 99] width 8 height 8
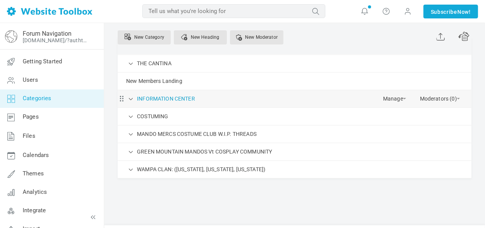
click at [177, 98] on link "INFORMATION CENTER" at bounding box center [166, 99] width 58 height 10
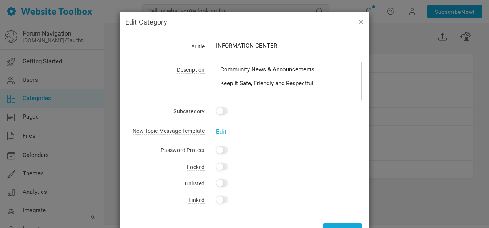
click at [358, 19] on button "button" at bounding box center [361, 21] width 6 height 8
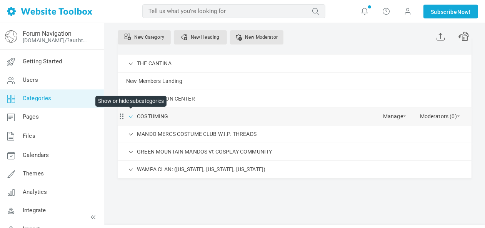
click at [132, 115] on span at bounding box center [131, 116] width 8 height 8
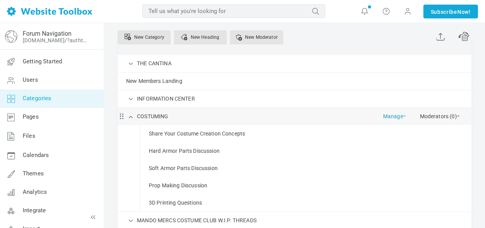
click at [398, 112] on link "Manage" at bounding box center [394, 114] width 23 height 13
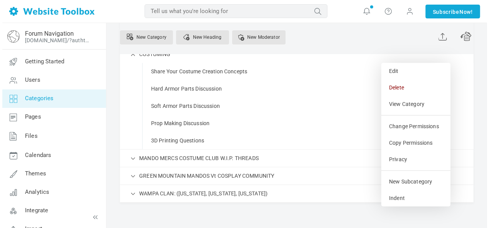
scroll to position [177, 0]
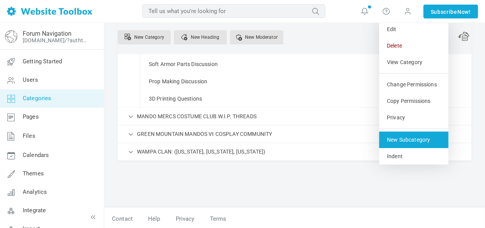
click at [416, 143] on link "New Subcategory" at bounding box center [413, 140] width 69 height 17
select select "987802"
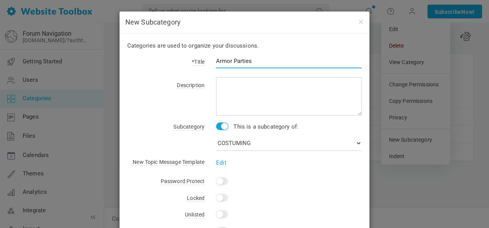
type input "Armor Parties"
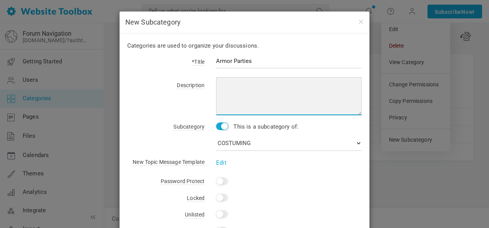
click at [273, 83] on textarea at bounding box center [289, 96] width 146 height 38
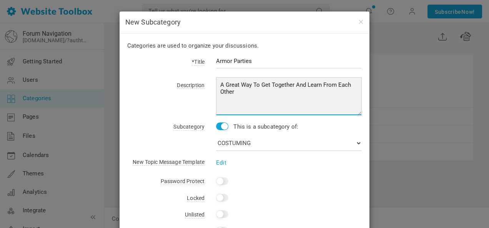
click at [258, 100] on textarea "A Great Way To Get Together And Learn From Each Other" at bounding box center [289, 96] width 146 height 38
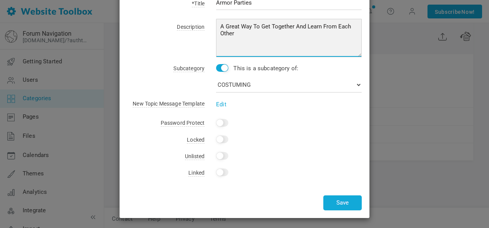
scroll to position [59, 0]
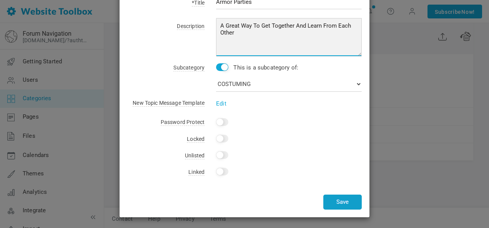
type textarea "A Great Way To Get Together And Learn From Each Other"
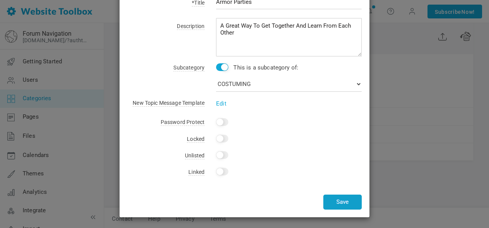
click at [346, 200] on button "Save" at bounding box center [342, 202] width 38 height 15
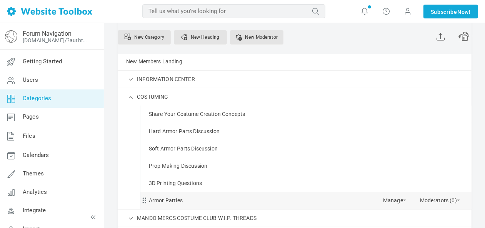
scroll to position [77, 0]
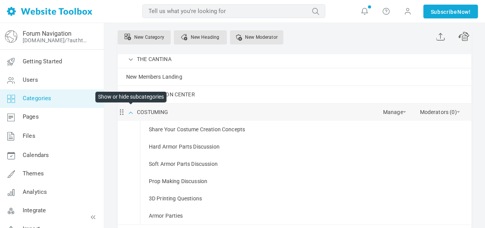
click at [130, 112] on span at bounding box center [131, 112] width 8 height 8
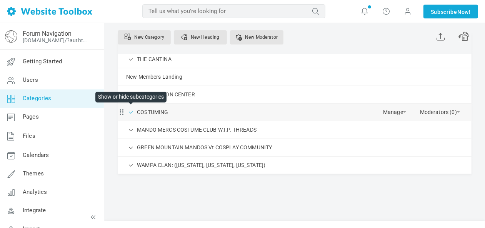
click at [130, 111] on span at bounding box center [131, 112] width 8 height 8
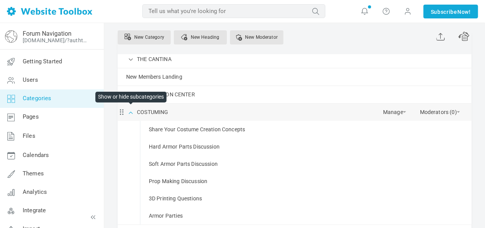
click at [131, 113] on span at bounding box center [131, 112] width 8 height 8
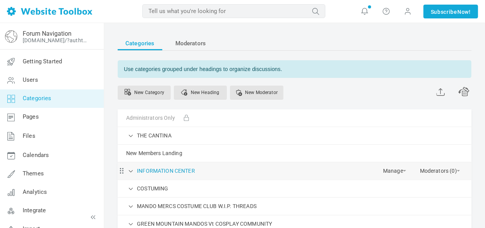
scroll to position [0, 0]
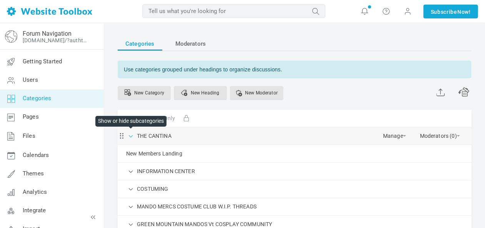
click at [132, 135] on span at bounding box center [131, 136] width 8 height 8
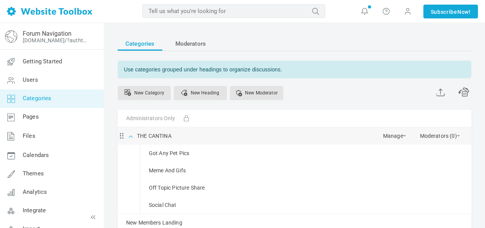
click at [132, 135] on span at bounding box center [131, 136] width 8 height 8
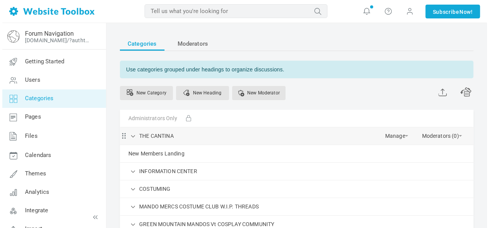
scroll to position [38, 0]
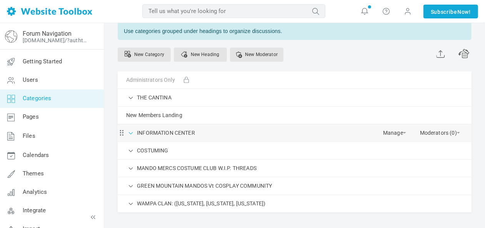
click at [130, 132] on span at bounding box center [131, 133] width 8 height 8
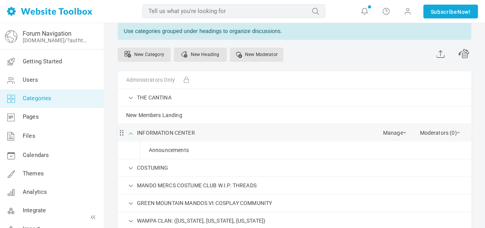
click at [130, 132] on span at bounding box center [131, 133] width 8 height 8
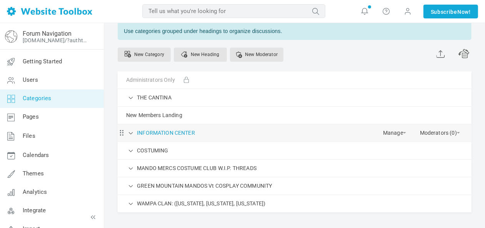
click at [172, 130] on link "INFORMATION CENTER" at bounding box center [166, 133] width 58 height 10
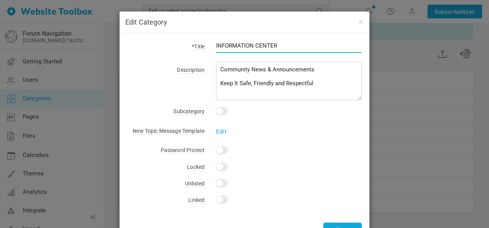
drag, startPoint x: 290, startPoint y: 45, endPoint x: 201, endPoint y: 46, distance: 89.2
click at [201, 46] on div "*Title INFORMATION CENTER" at bounding box center [244, 50] width 235 height 18
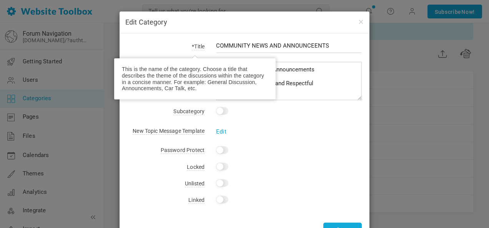
click at [187, 48] on label "*Title" at bounding box center [165, 46] width 77 height 11
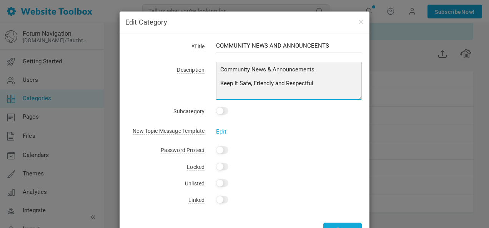
drag, startPoint x: 315, startPoint y: 69, endPoint x: 270, endPoint y: 68, distance: 45.8
click at [270, 68] on textarea "Community News & Announcements Keep It Safe, Friendly and Respectful" at bounding box center [289, 81] width 146 height 38
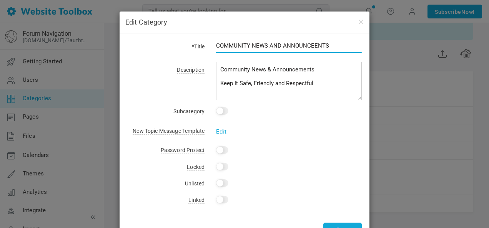
drag, startPoint x: 332, startPoint y: 46, endPoint x: 278, endPoint y: 45, distance: 53.9
click at [278, 45] on input "COMMUNITY NEWS AND ANNOUNCEENTS" at bounding box center [289, 45] width 146 height 15
paste input "nnouncements"
click at [283, 45] on input "COMMUNITY NEWS AND Announcements" at bounding box center [289, 45] width 146 height 15
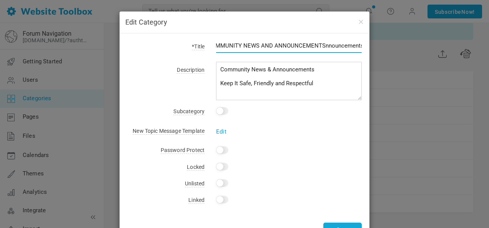
drag, startPoint x: 330, startPoint y: 46, endPoint x: 402, endPoint y: 45, distance: 71.9
click at [402, 45] on div "Edit Category *Title COMMUNITY NEWS AND ANNOUNCEMENTSnnouncements Description C…" at bounding box center [244, 114] width 489 height 228
type input "COMMUNITY NEWS AND ANNOUNCEMENTS"
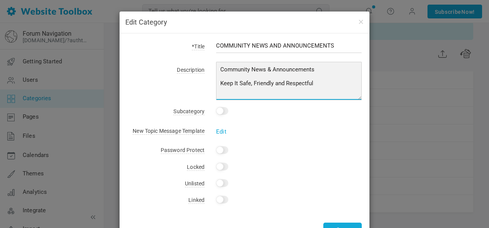
drag, startPoint x: 217, startPoint y: 83, endPoint x: 213, endPoint y: 66, distance: 17.4
click at [213, 66] on div "Community News & Announcements Keep It Safe, Friendly and Respectful" at bounding box center [283, 83] width 157 height 36
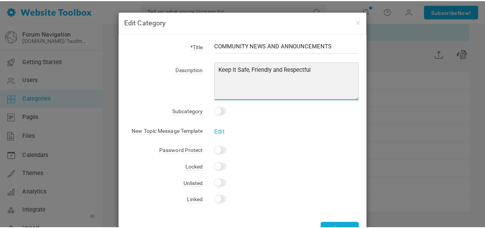
scroll to position [28, 0]
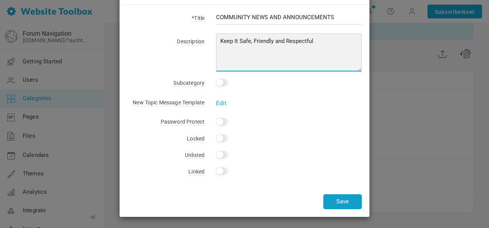
type textarea "Keep It Safe, Friendly and Respectful"
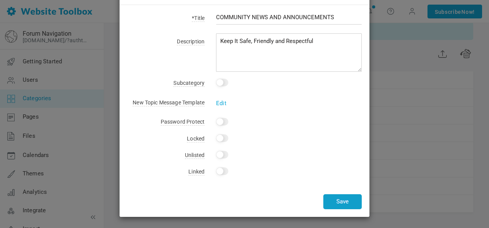
click at [338, 202] on button "Save" at bounding box center [342, 202] width 38 height 15
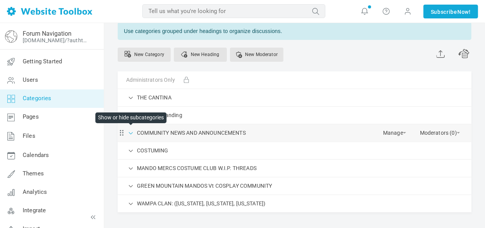
click at [132, 133] on span at bounding box center [131, 133] width 8 height 8
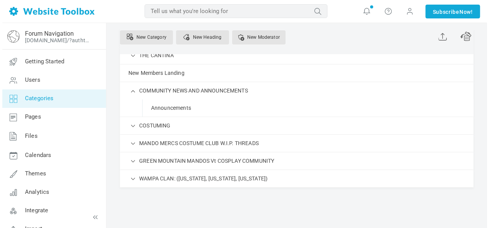
scroll to position [69, 0]
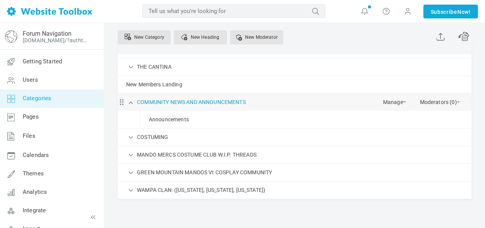
click at [226, 102] on link "COMMUNITY NEWS AND ANNOUNCEMENTS" at bounding box center [191, 103] width 109 height 10
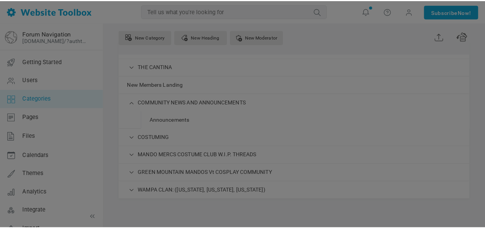
scroll to position [0, 0]
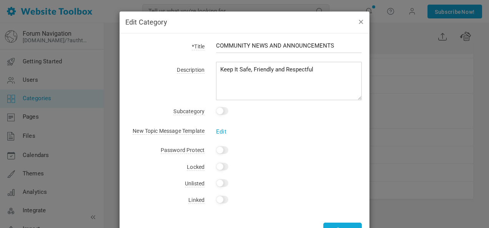
click at [358, 22] on button "button" at bounding box center [361, 21] width 6 height 8
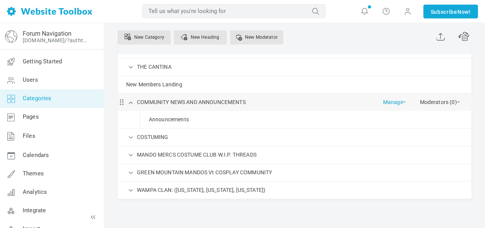
click at [401, 99] on link "Manage" at bounding box center [394, 100] width 23 height 13
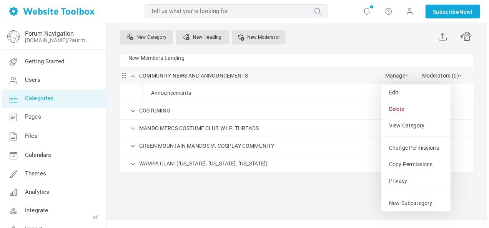
scroll to position [108, 0]
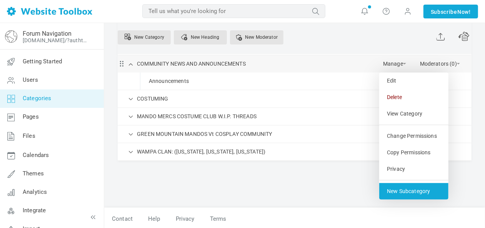
click at [413, 188] on link "New Subcategory" at bounding box center [413, 191] width 69 height 17
select select "987801"
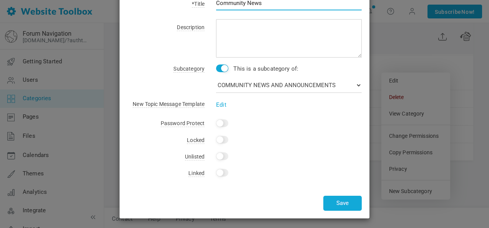
scroll to position [59, 0]
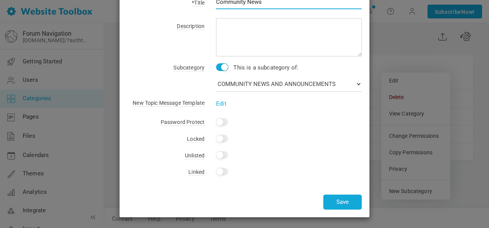
type input "Community News"
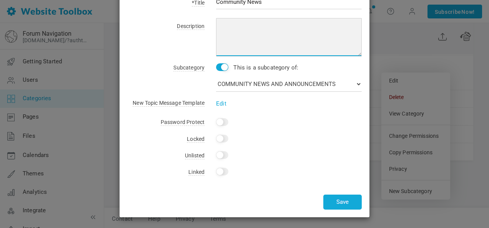
click at [239, 23] on textarea at bounding box center [289, 37] width 146 height 38
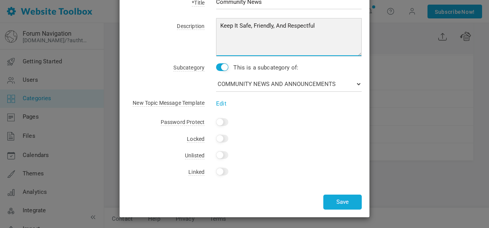
click at [271, 45] on textarea "Keep It Safe, Friendly, And Respectful" at bounding box center [289, 37] width 146 height 38
click at [307, 40] on textarea "Keep It Safe, Friendly, And Respectful" at bounding box center [289, 37] width 146 height 38
type textarea "Keep It Safe, Friendly, And Respectful"
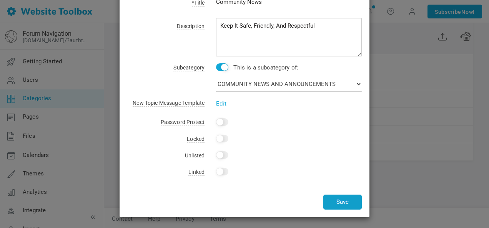
click at [345, 199] on button "Save" at bounding box center [342, 202] width 38 height 15
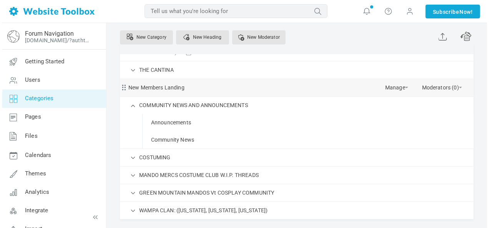
scroll to position [115, 0]
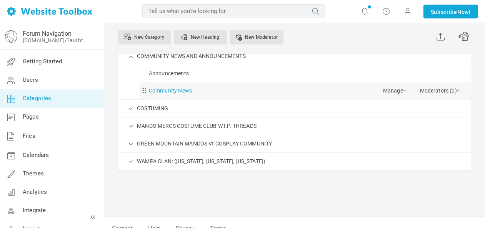
click at [170, 91] on link "Community News" at bounding box center [170, 91] width 43 height 10
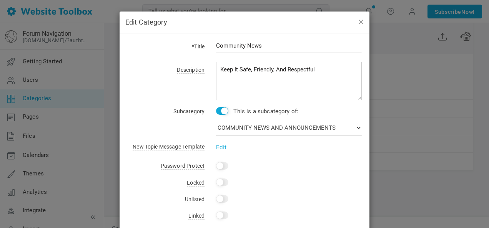
click at [358, 20] on button "button" at bounding box center [361, 21] width 6 height 8
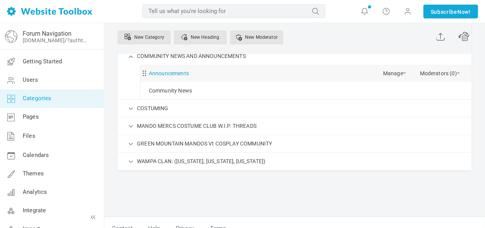
click at [178, 71] on link "Announcements" at bounding box center [169, 74] width 40 height 10
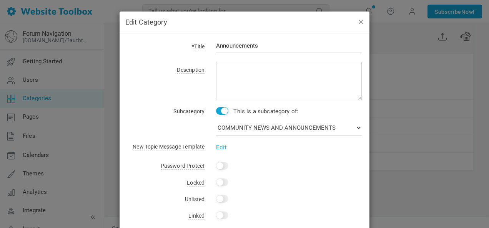
click at [359, 20] on button "button" at bounding box center [361, 21] width 6 height 8
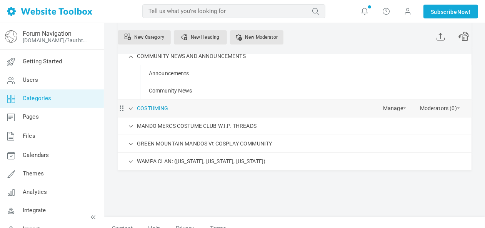
click at [162, 108] on link "COSTUMING" at bounding box center [152, 109] width 31 height 10
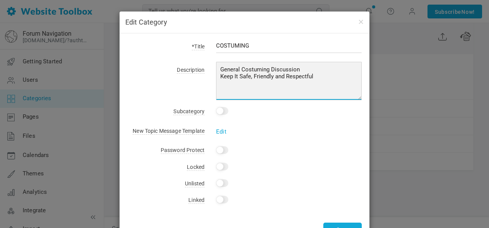
drag, startPoint x: 314, startPoint y: 75, endPoint x: 194, endPoint y: 79, distance: 120.0
click at [194, 79] on div "Description General Costuming Discussion Keep It Safe, Friendly and Respectful" at bounding box center [244, 83] width 235 height 36
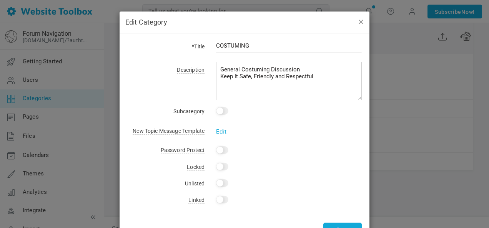
click at [361, 20] on button "button" at bounding box center [361, 21] width 6 height 8
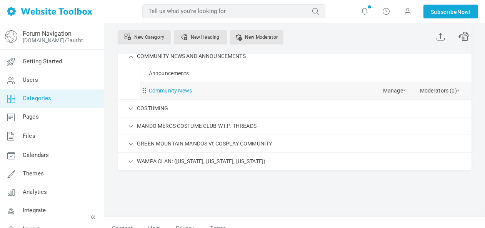
click at [172, 91] on link "Community News" at bounding box center [170, 91] width 43 height 10
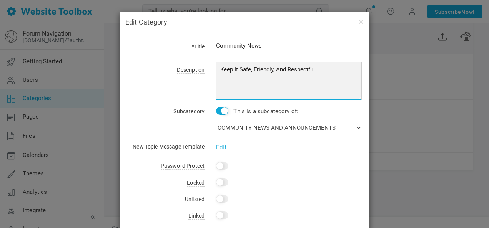
drag, startPoint x: 312, startPoint y: 68, endPoint x: 205, endPoint y: 68, distance: 107.7
click at [197, 68] on div "Description Keep It Safe, Friendly, And Respectful" at bounding box center [244, 83] width 235 height 36
paste textarea "a"
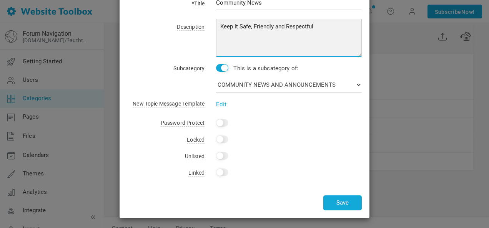
scroll to position [44, 0]
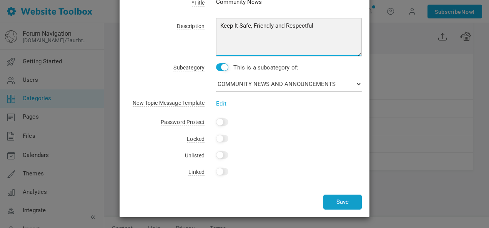
type textarea "Keep It Safe, Friendly and Respectful"
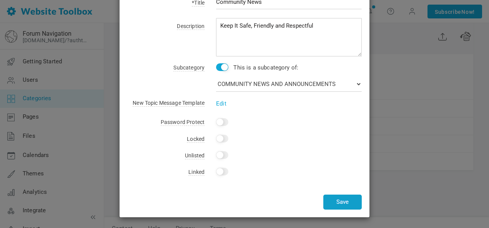
click at [343, 203] on button "Save" at bounding box center [342, 202] width 38 height 15
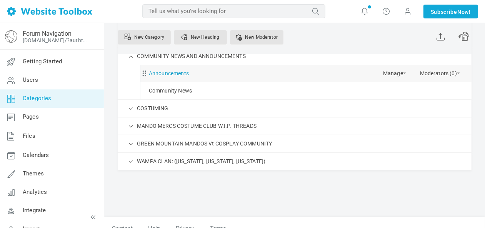
click at [173, 73] on link "Announcements" at bounding box center [169, 74] width 40 height 10
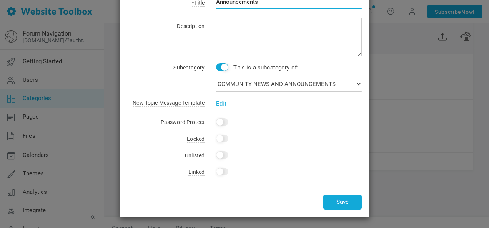
scroll to position [0, 0]
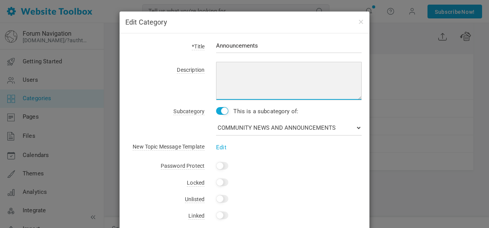
paste textarea "Keep It Safe, Friendly and Respectful"
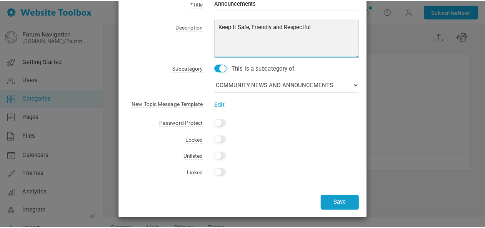
scroll to position [44, 0]
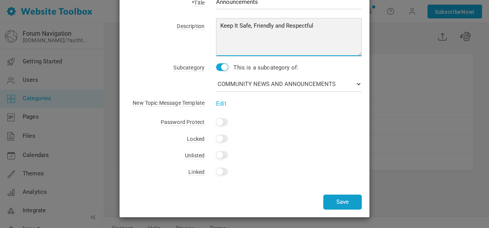
type textarea "Keep It Safe, Friendly and Respectful"
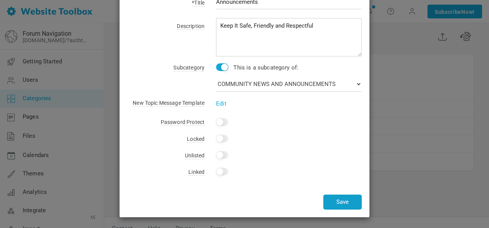
click at [335, 201] on button "Save" at bounding box center [342, 202] width 38 height 15
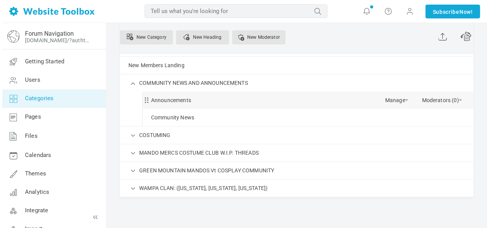
scroll to position [77, 0]
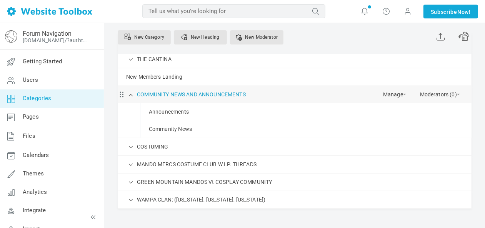
click at [195, 92] on link "COMMUNITY NEWS AND ANNOUNCEMENTS" at bounding box center [191, 95] width 109 height 10
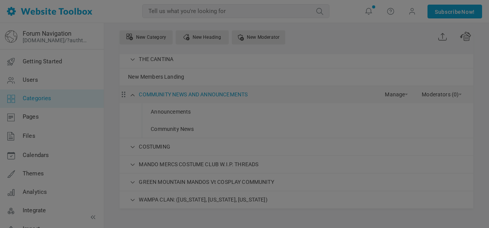
scroll to position [0, 0]
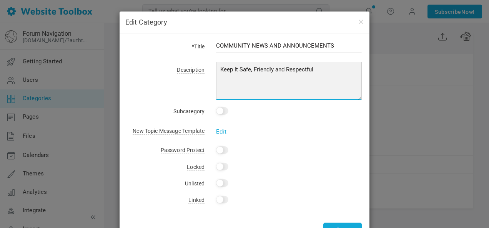
drag, startPoint x: 282, startPoint y: 69, endPoint x: 195, endPoint y: 69, distance: 86.2
click at [195, 69] on div "Description Keep It Safe, Friendly and Respectful" at bounding box center [244, 83] width 235 height 36
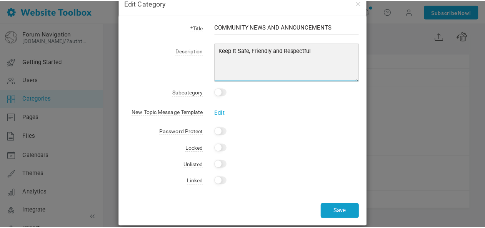
scroll to position [28, 0]
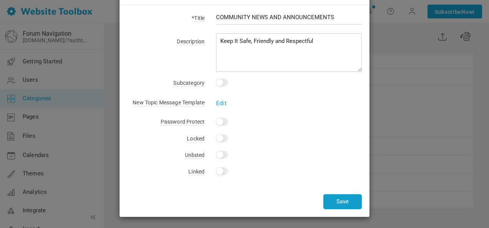
click at [341, 198] on button "Save" at bounding box center [342, 202] width 38 height 15
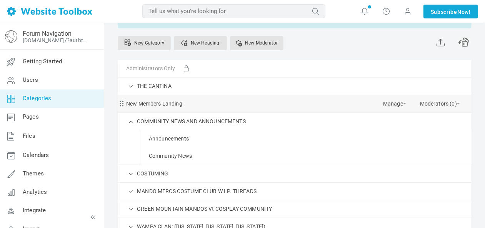
scroll to position [38, 0]
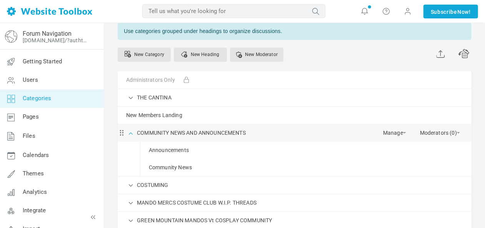
click at [130, 133] on span at bounding box center [131, 133] width 8 height 8
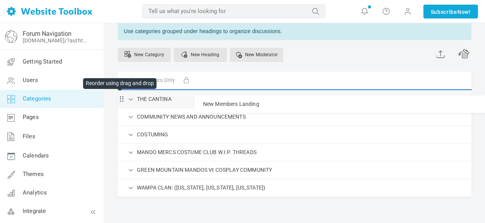
drag, startPoint x: 122, startPoint y: 117, endPoint x: 123, endPoint y: 95, distance: 22.3
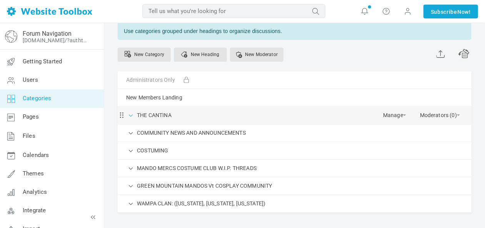
click at [130, 116] on span at bounding box center [131, 115] width 8 height 8
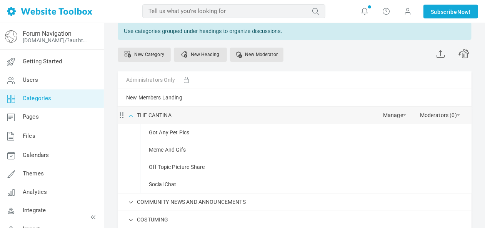
click at [130, 116] on span at bounding box center [131, 115] width 8 height 8
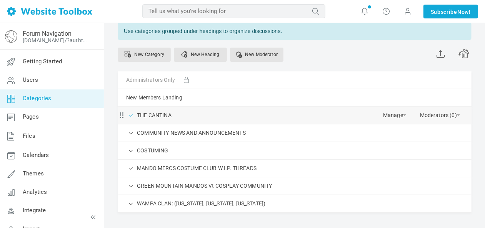
click at [130, 116] on span at bounding box center [131, 115] width 8 height 8
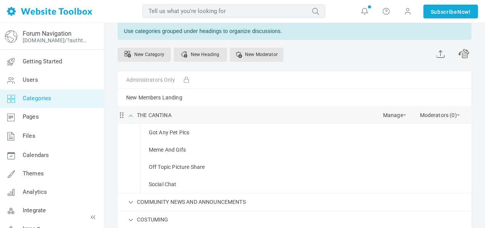
click at [130, 115] on span at bounding box center [131, 115] width 8 height 8
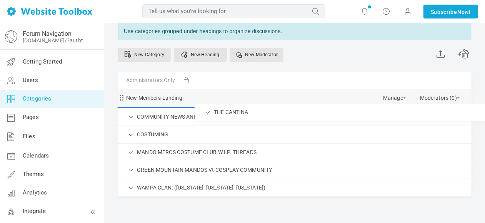
drag, startPoint x: 121, startPoint y: 115, endPoint x: 148, endPoint y: 103, distance: 30.0
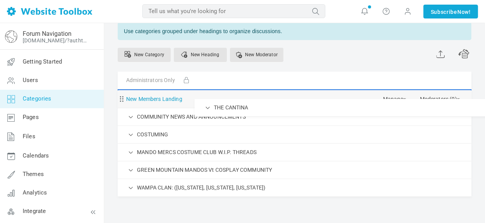
drag, startPoint x: 122, startPoint y: 113, endPoint x: 159, endPoint y: 98, distance: 39.7
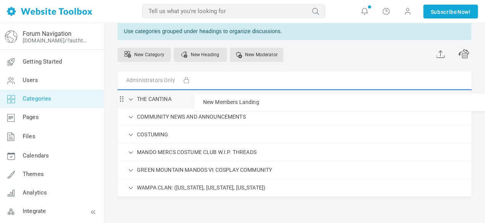
drag, startPoint x: 121, startPoint y: 117, endPoint x: 123, endPoint y: 93, distance: 23.9
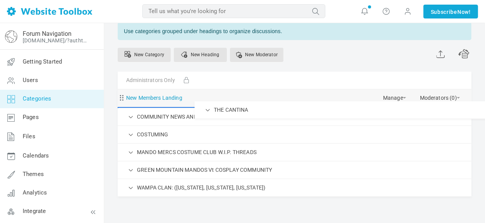
drag, startPoint x: 156, startPoint y: 115, endPoint x: 177, endPoint y: 101, distance: 25.0
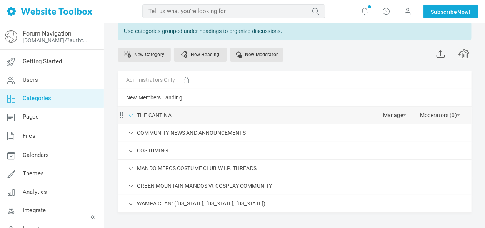
click at [132, 113] on span at bounding box center [131, 115] width 8 height 8
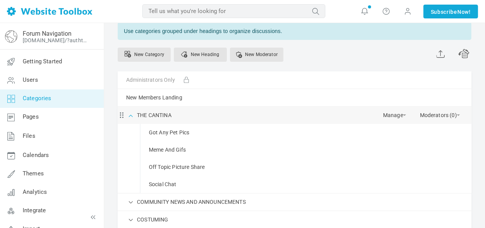
click at [132, 113] on span at bounding box center [131, 115] width 8 height 8
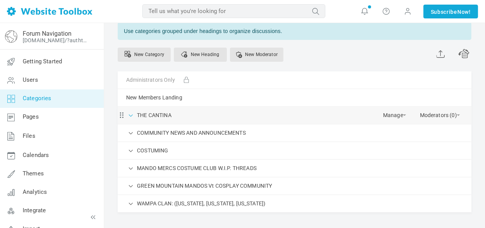
click at [131, 113] on span at bounding box center [131, 115] width 8 height 8
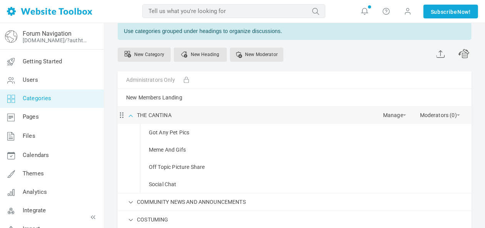
click at [131, 113] on span at bounding box center [131, 115] width 8 height 8
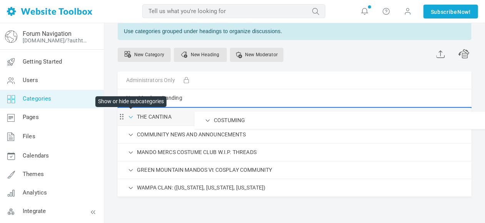
drag, startPoint x: 122, startPoint y: 151, endPoint x: 128, endPoint y: 111, distance: 40.0
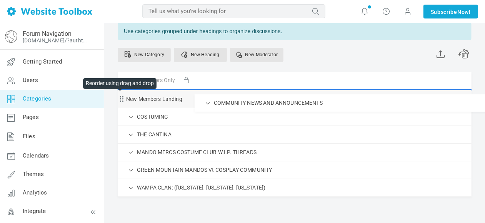
drag, startPoint x: 121, startPoint y: 151, endPoint x: 123, endPoint y: 94, distance: 56.9
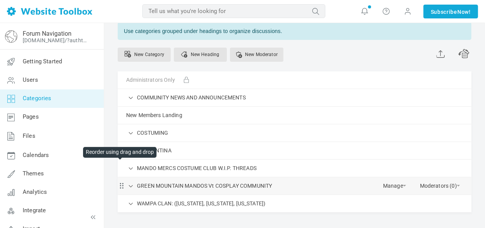
scroll to position [46, 0]
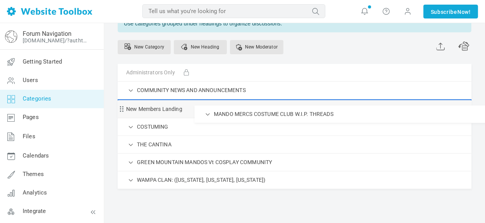
drag, startPoint x: 122, startPoint y: 170, endPoint x: 123, endPoint y: 105, distance: 65.4
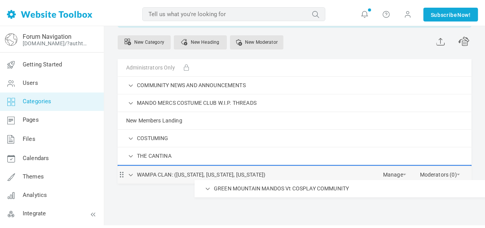
scroll to position [69, 0]
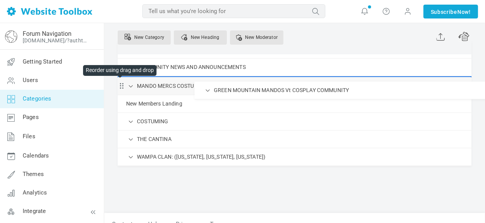
drag, startPoint x: 120, startPoint y: 178, endPoint x: 124, endPoint y: 81, distance: 96.6
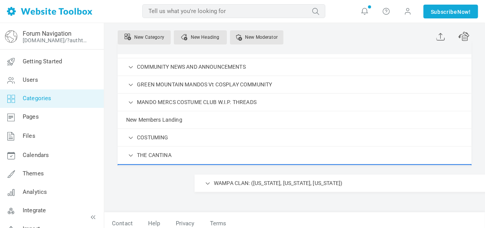
scroll to position [80, 0]
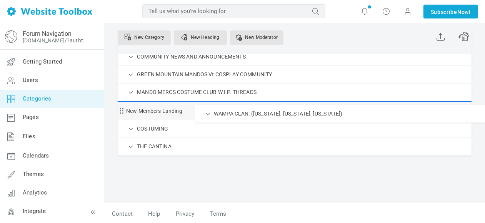
drag, startPoint x: 121, startPoint y: 174, endPoint x: 123, endPoint y: 105, distance: 69.3
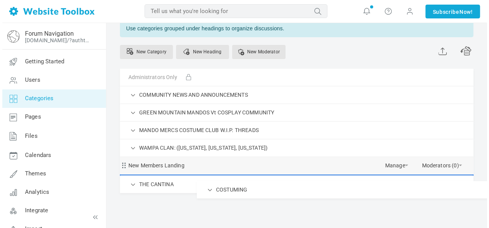
scroll to position [60, 0]
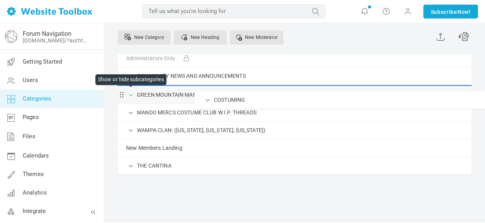
drag, startPoint x: 124, startPoint y: 167, endPoint x: 127, endPoint y: 91, distance: 76.2
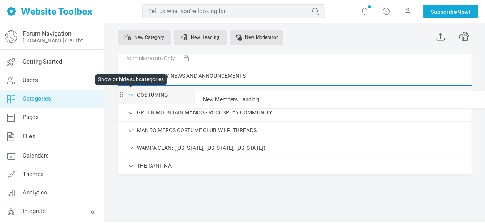
drag, startPoint x: 122, startPoint y: 165, endPoint x: 128, endPoint y: 90, distance: 74.6
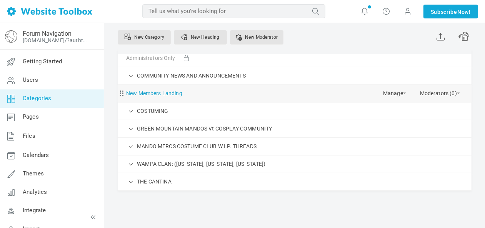
click at [155, 92] on link "New Members Landing" at bounding box center [154, 94] width 56 height 10
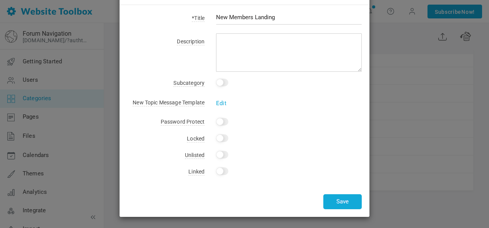
scroll to position [0, 0]
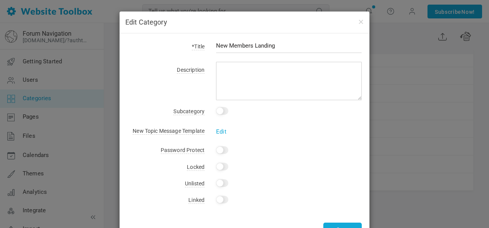
drag, startPoint x: 276, startPoint y: 45, endPoint x: 213, endPoint y: 48, distance: 63.2
click at [205, 45] on div "New Members Landing" at bounding box center [283, 50] width 157 height 18
click at [254, 45] on input "NEW MEMBERS INTRODUCTIONS" at bounding box center [289, 45] width 146 height 15
click at [311, 43] on input "NEW MEMBER INTRODUCTIONS" at bounding box center [289, 45] width 146 height 15
type input "NEW MEMBER INTRODUCTIONS"
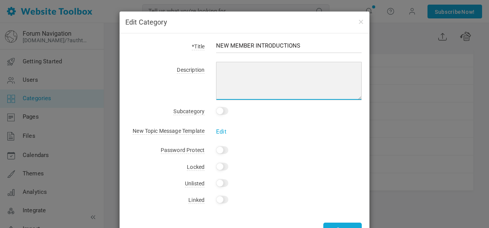
click at [245, 67] on textarea at bounding box center [289, 81] width 146 height 38
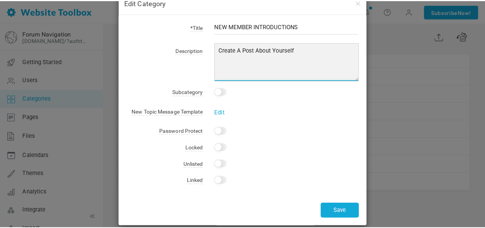
scroll to position [28, 0]
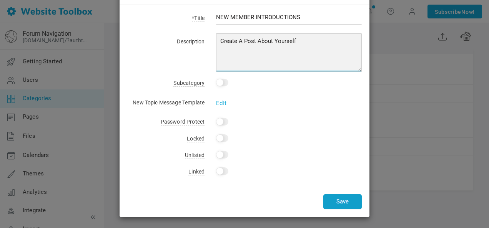
type textarea "Create A Post About Yourself"
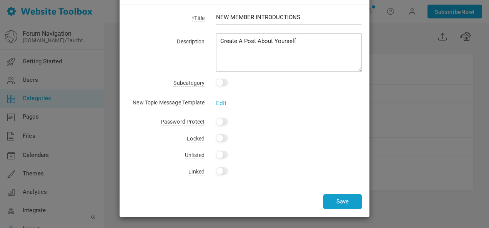
click at [336, 201] on button "Save" at bounding box center [342, 202] width 38 height 15
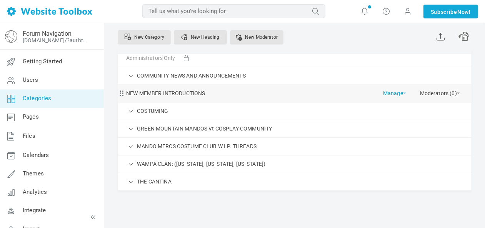
click at [396, 91] on link "Manage" at bounding box center [394, 91] width 23 height 13
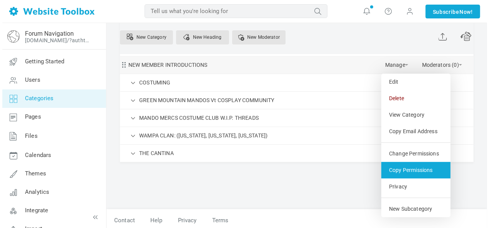
scroll to position [90, 0]
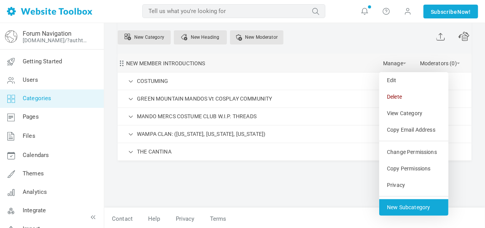
click at [431, 206] on link "New Subcategory" at bounding box center [413, 208] width 69 height 17
select select "987805"
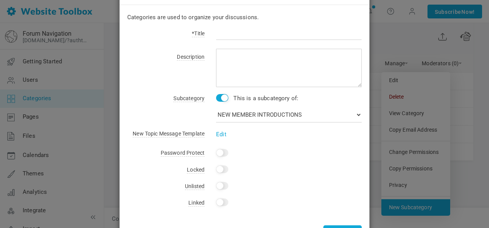
scroll to position [0, 0]
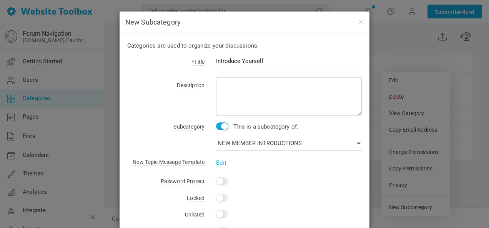
type input "Introduce Yourself"
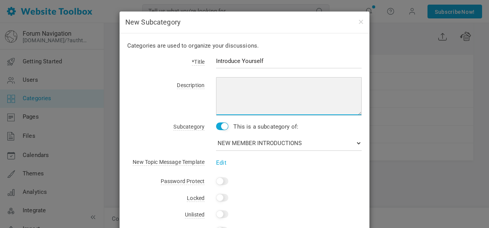
paste textarea "Keep It Safe, Friendly and Respectful"
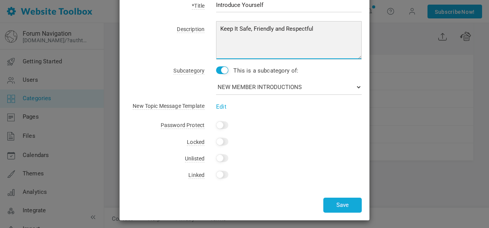
scroll to position [59, 0]
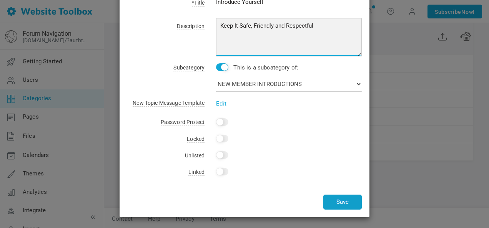
type textarea "Keep It Safe, Friendly and Respectful"
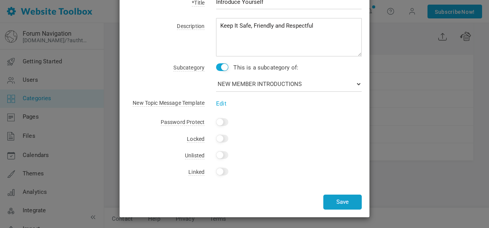
click at [335, 202] on button "Save" at bounding box center [342, 202] width 38 height 15
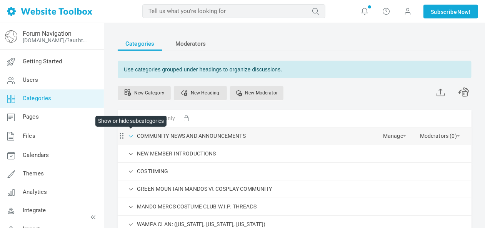
click at [129, 134] on span at bounding box center [131, 136] width 8 height 8
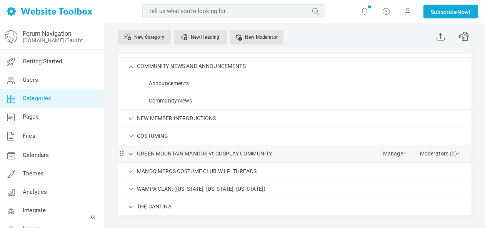
scroll to position [77, 0]
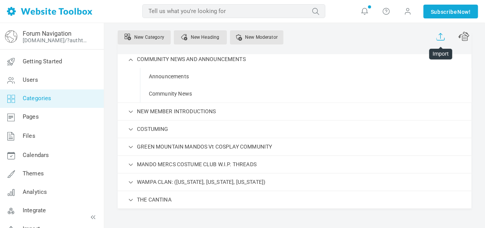
click at [440, 35] on span at bounding box center [441, 36] width 8 height 10
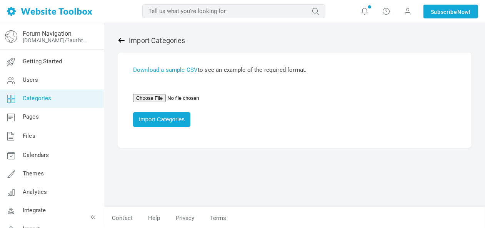
click at [124, 37] on icon at bounding box center [122, 41] width 8 height 8
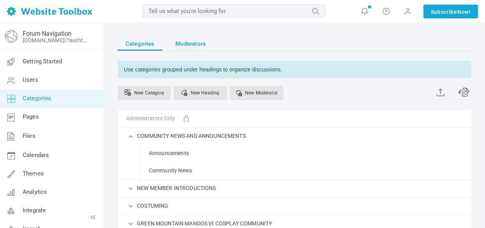
click at [199, 43] on span "Moderators" at bounding box center [190, 44] width 31 height 14
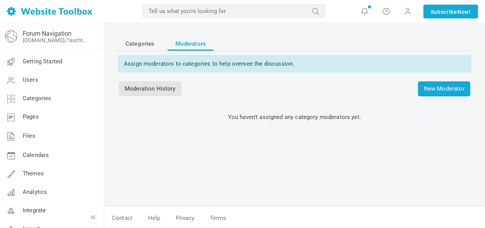
click at [113, 43] on div "Categories Moderators Assign moderators to categories to help oversee the discu…" at bounding box center [294, 118] width 365 height 178
click at [128, 42] on span "Categories" at bounding box center [139, 44] width 29 height 14
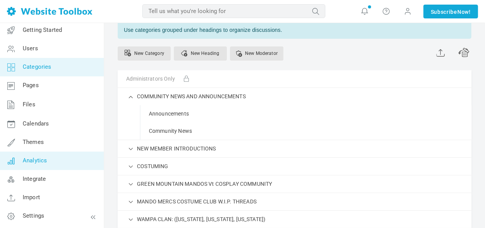
scroll to position [77, 0]
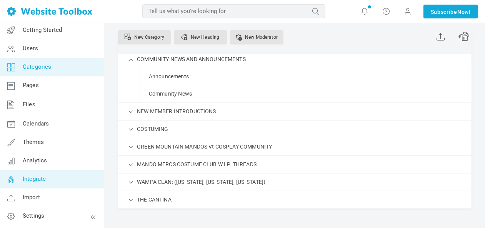
click at [38, 179] on span "Integrate" at bounding box center [34, 179] width 23 height 7
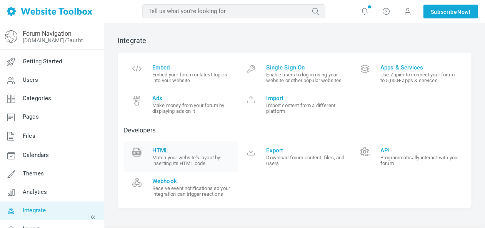
click at [160, 152] on span "HTML" at bounding box center [192, 150] width 80 height 7
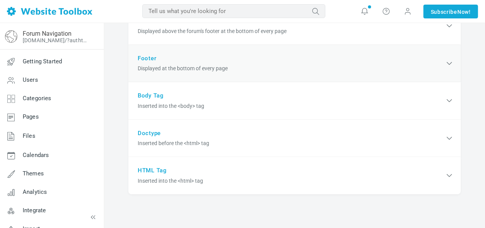
scroll to position [210, 0]
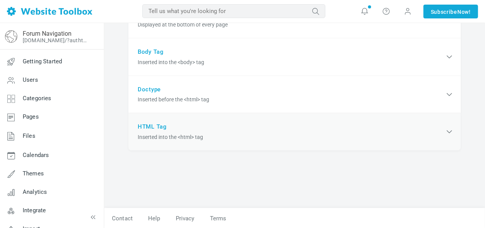
click at [191, 134] on span "Inserted into the <html> tag" at bounding box center [291, 137] width 307 height 8
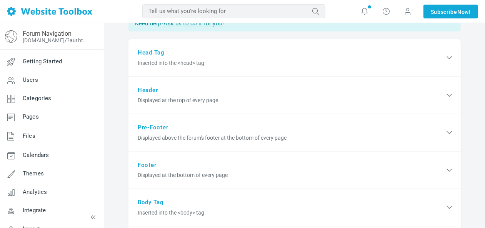
scroll to position [0, 0]
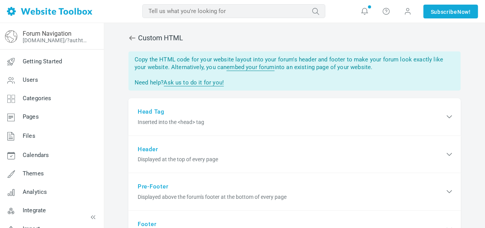
click at [241, 68] on link "embed your forum" at bounding box center [251, 67] width 48 height 7
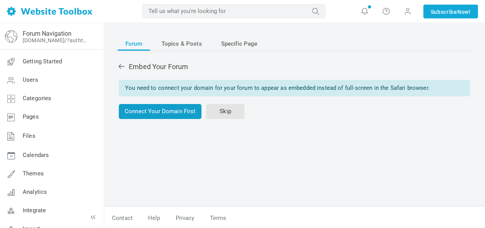
click at [176, 110] on link "Connect Your Domain First" at bounding box center [160, 111] width 83 height 15
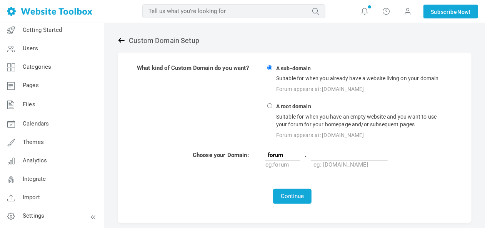
click at [122, 40] on icon at bounding box center [122, 41] width 8 height 8
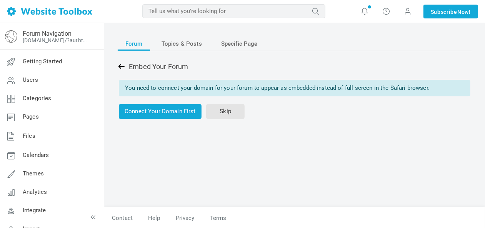
click at [121, 65] on icon at bounding box center [121, 66] width 6 height 5
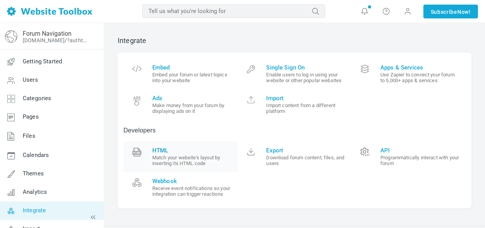
click at [156, 154] on span "HTML" at bounding box center [192, 150] width 80 height 7
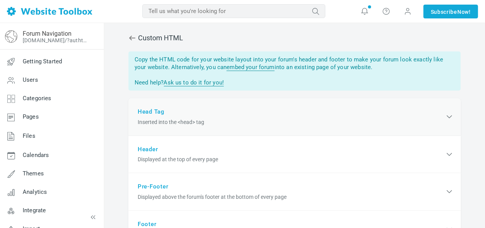
click at [450, 117] on icon at bounding box center [450, 116] width 10 height 9
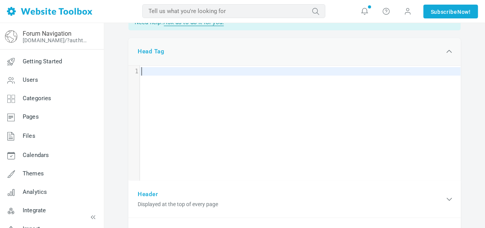
scroll to position [67, 0]
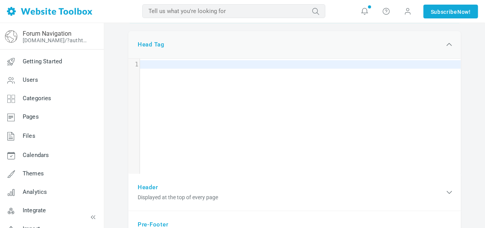
click at [452, 42] on icon at bounding box center [450, 44] width 10 height 9
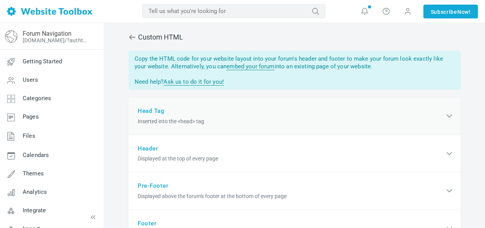
scroll to position [0, 0]
click at [132, 38] on icon at bounding box center [132, 38] width 6 height 5
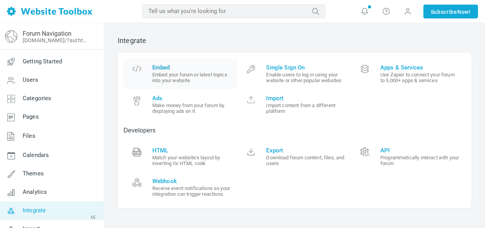
click at [163, 67] on span "Embed" at bounding box center [192, 67] width 80 height 7
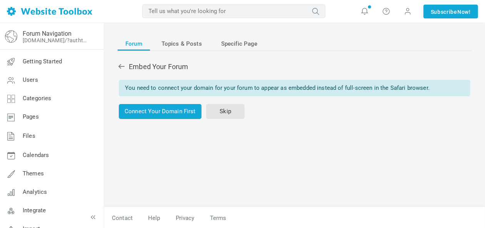
drag, startPoint x: 429, startPoint y: 88, endPoint x: 118, endPoint y: 88, distance: 311.5
click at [116, 88] on div "Forum Topics & Posts Specific Page Embed Your Forum You need to connect your do…" at bounding box center [294, 118] width 365 height 178
click at [312, 118] on td "You need to connect your domain for your forum to appear as embedded instead of…" at bounding box center [294, 100] width 352 height 40
click at [227, 108] on link "Skip" at bounding box center [225, 111] width 38 height 15
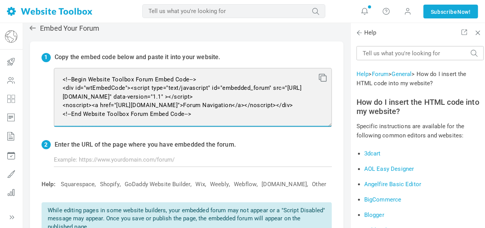
scroll to position [17, 0]
drag, startPoint x: 60, startPoint y: 74, endPoint x: 252, endPoint y: 145, distance: 204.6
click at [252, 145] on div "1 Copy the embed code below and paste it into your website. <!--Begin Website T…" at bounding box center [186, 145] width 313 height 206
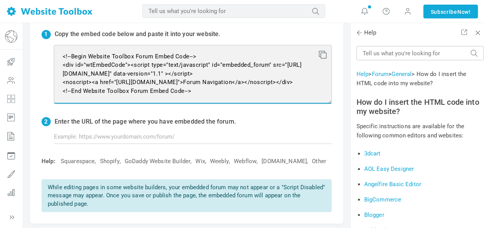
scroll to position [0, 0]
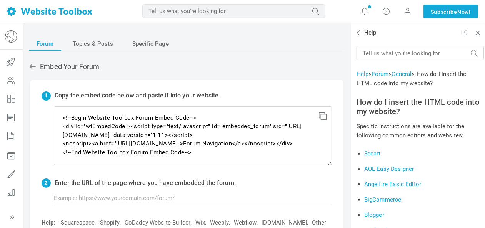
click at [39, 42] on span "Forum" at bounding box center [45, 44] width 17 height 14
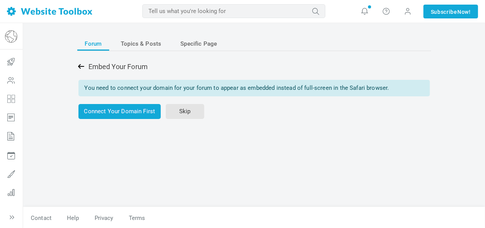
click at [79, 65] on icon at bounding box center [81, 66] width 6 height 5
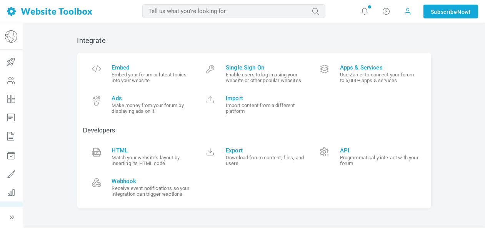
click at [409, 9] on span at bounding box center [408, 11] width 8 height 8
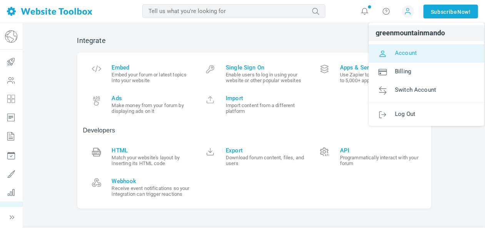
click at [410, 52] on span "Account" at bounding box center [406, 52] width 22 height 7
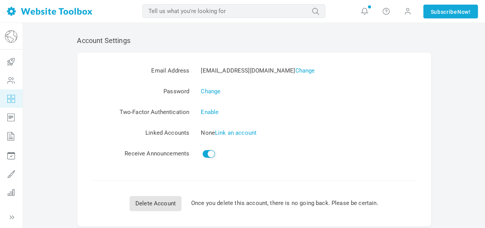
click at [11, 99] on icon at bounding box center [11, 99] width 23 height 18
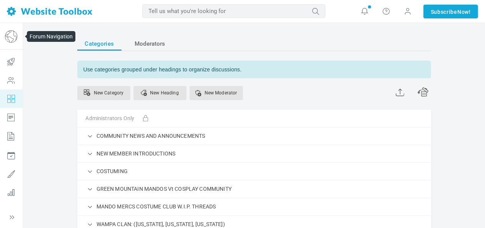
click at [12, 34] on img at bounding box center [11, 36] width 12 height 12
